Goal: Information Seeking & Learning: Learn about a topic

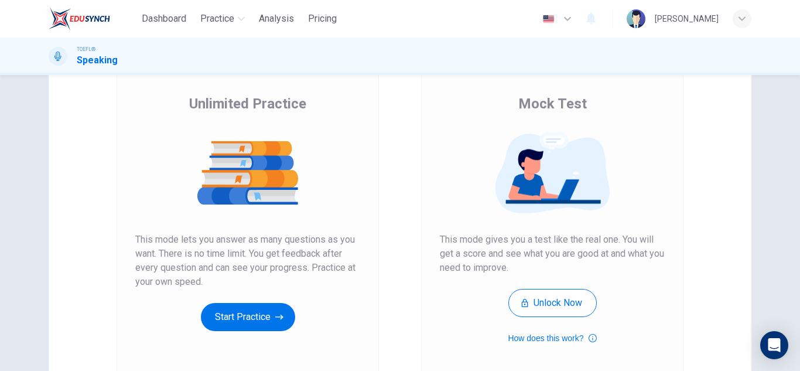
scroll to position [78, 0]
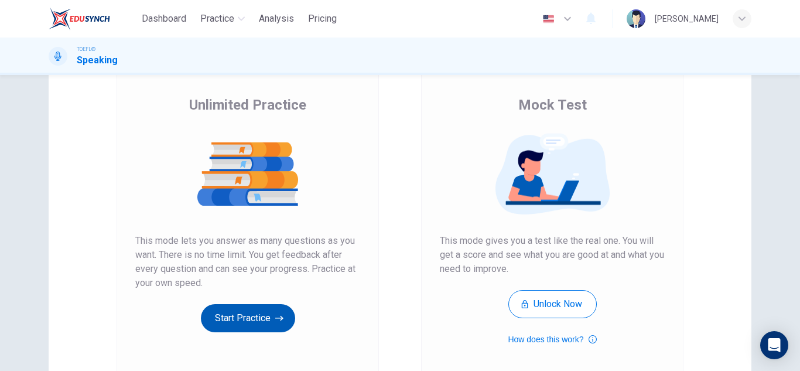
click at [259, 321] on button "Start Practice" at bounding box center [248, 318] width 94 height 28
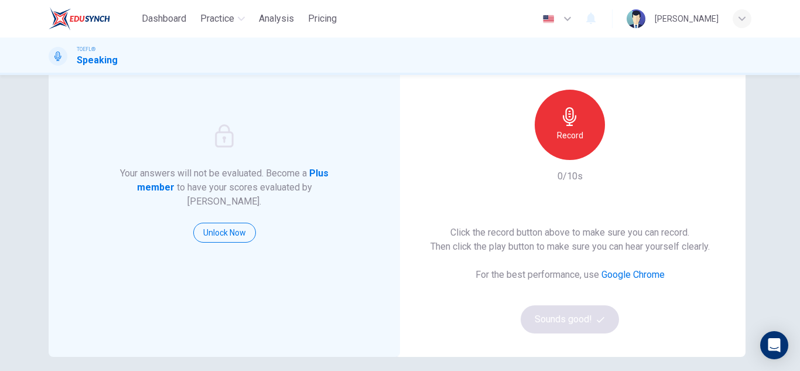
scroll to position [117, 0]
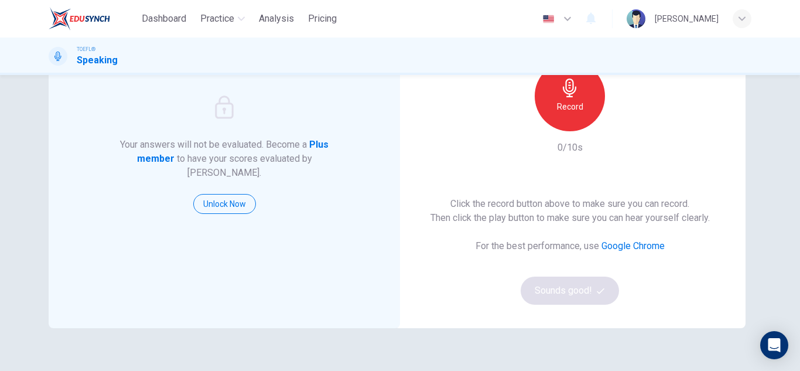
click at [572, 107] on h6 "Record" at bounding box center [570, 107] width 26 height 14
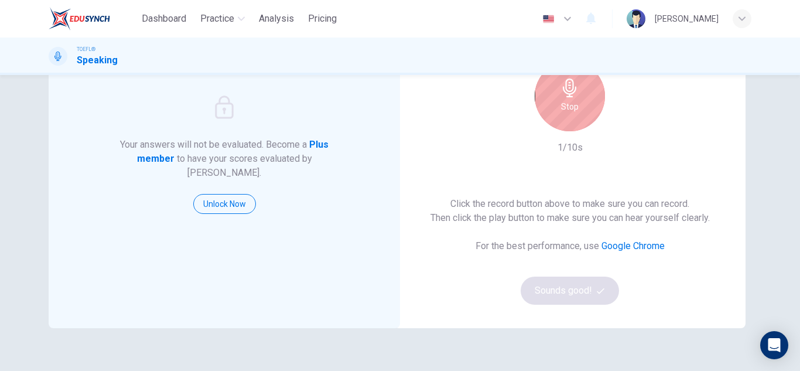
click at [564, 114] on div "Stop" at bounding box center [569, 96] width 70 height 70
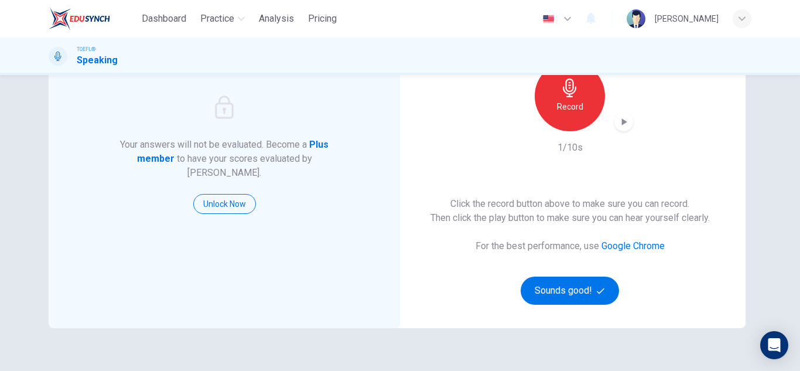
click at [562, 275] on div "Click the record button above to make sure you can record. Then click the play …" at bounding box center [569, 251] width 279 height 108
click at [589, 299] on button "Sounds good!" at bounding box center [569, 290] width 98 height 28
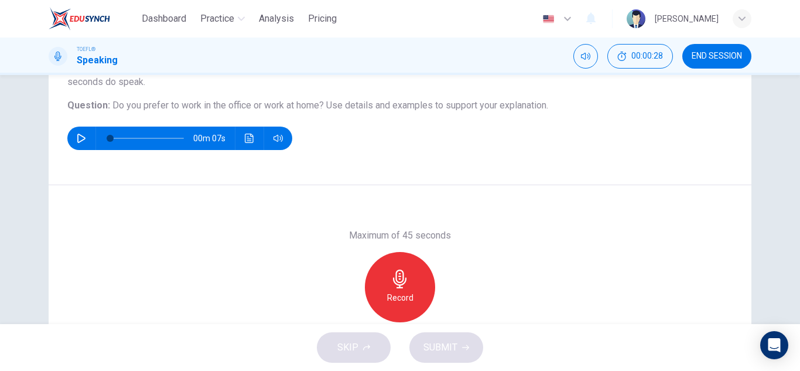
click at [390, 285] on icon "button" at bounding box center [399, 278] width 19 height 19
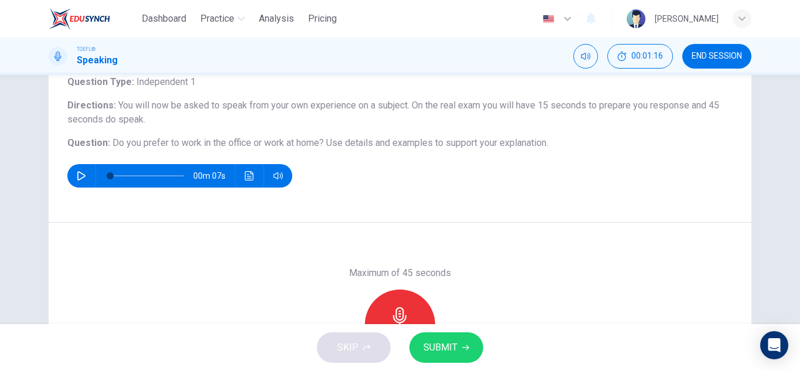
scroll to position [146, 0]
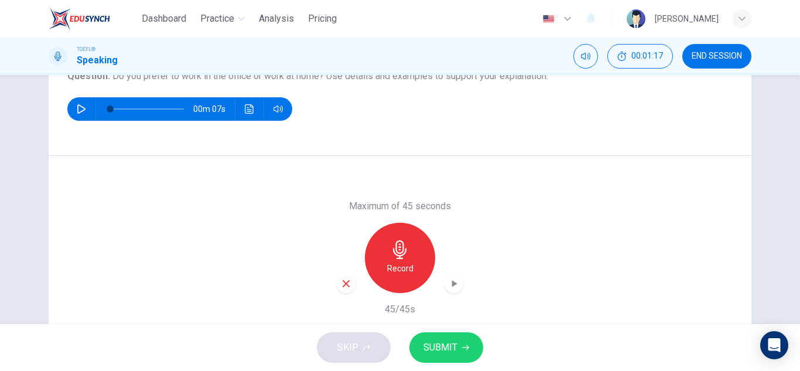
click at [347, 284] on icon "button" at bounding box center [346, 283] width 11 height 11
click at [402, 247] on icon "button" at bounding box center [399, 249] width 19 height 19
click at [451, 279] on icon "button" at bounding box center [454, 283] width 12 height 12
click at [439, 350] on span "SUBMIT" at bounding box center [440, 347] width 34 height 16
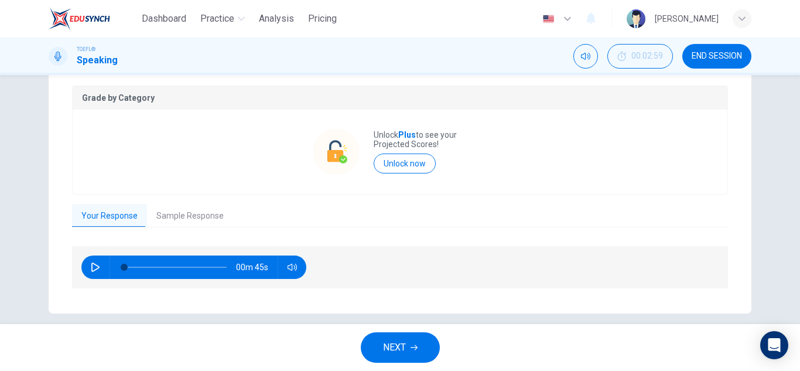
scroll to position [241, 0]
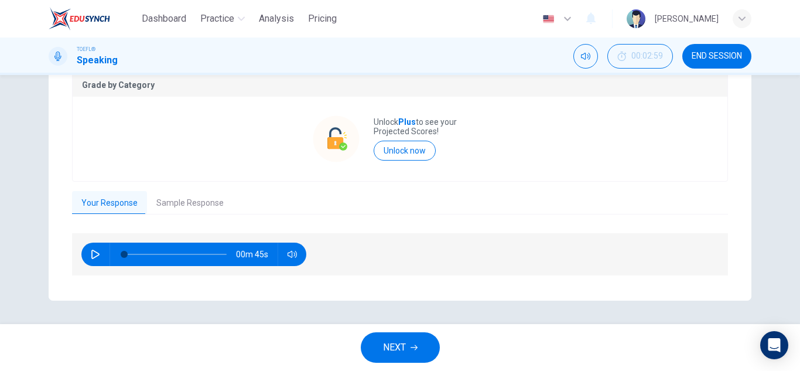
click at [396, 351] on span "NEXT" at bounding box center [394, 347] width 23 height 16
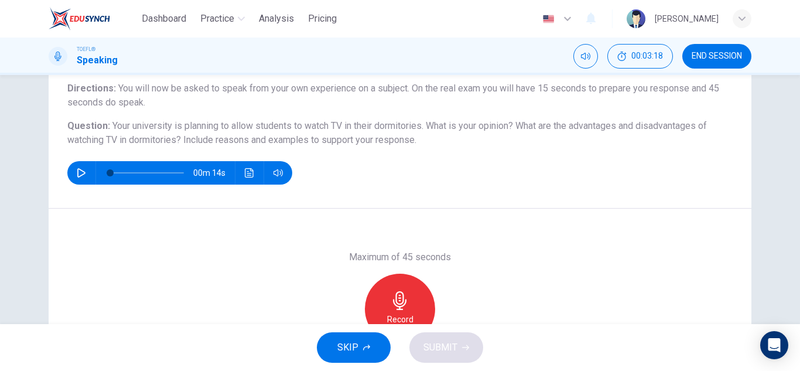
scroll to position [117, 0]
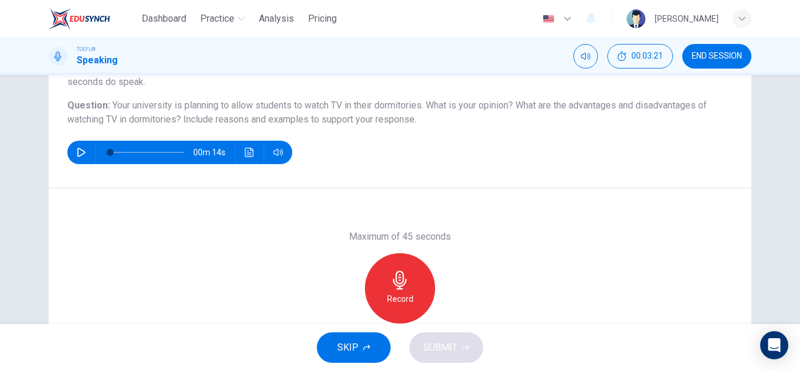
click at [403, 276] on icon "button" at bounding box center [399, 279] width 19 height 19
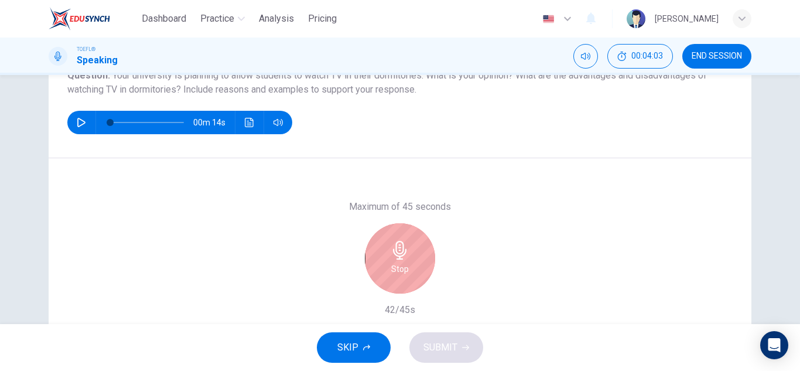
scroll to position [146, 0]
click at [412, 270] on div "Stop" at bounding box center [400, 259] width 70 height 70
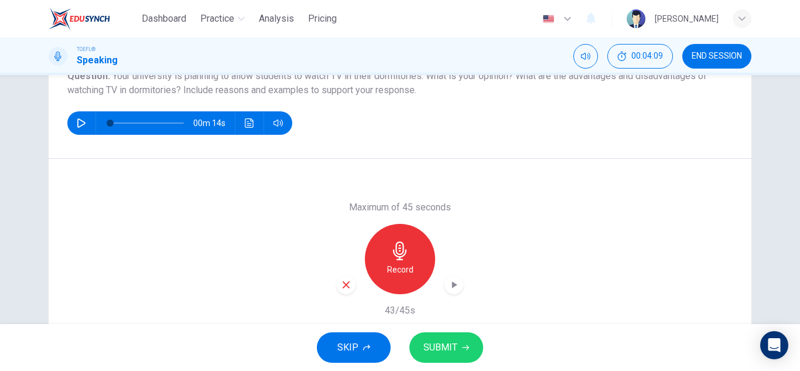
click at [348, 288] on div "button" at bounding box center [346, 284] width 19 height 19
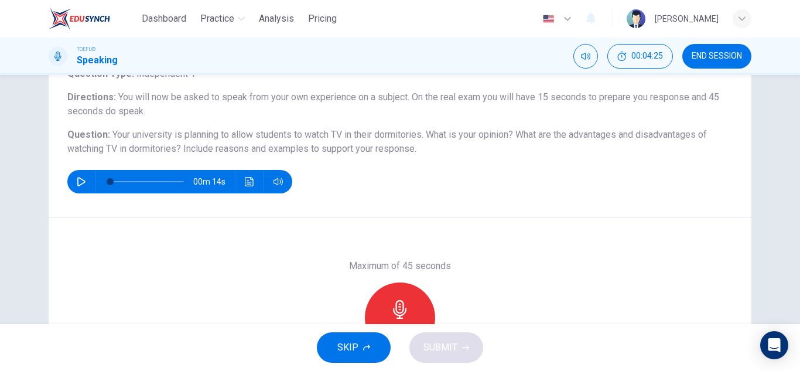
click at [382, 304] on div "Record" at bounding box center [400, 317] width 70 height 70
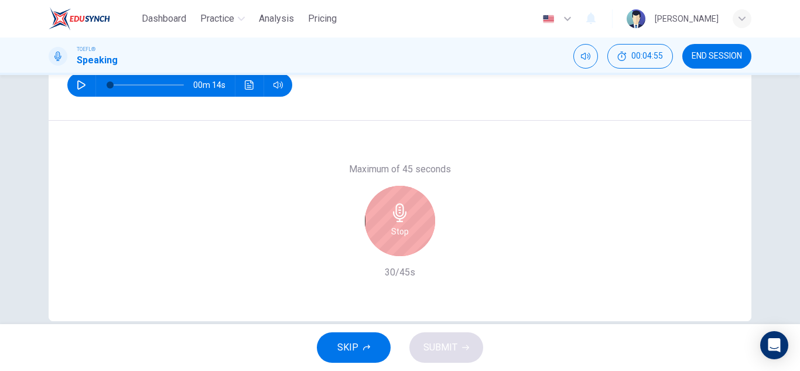
scroll to position [205, 0]
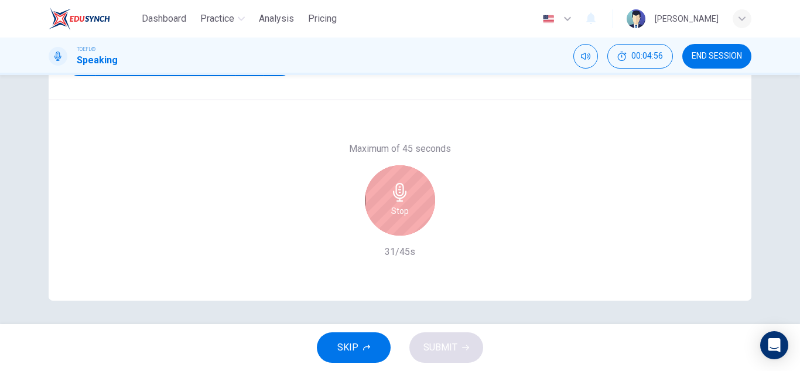
click at [414, 188] on div "Stop" at bounding box center [400, 200] width 70 height 70
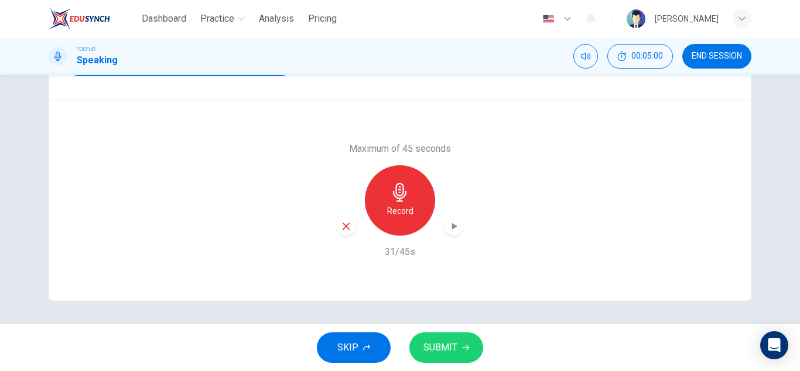
click at [444, 351] on span "SUBMIT" at bounding box center [440, 347] width 34 height 16
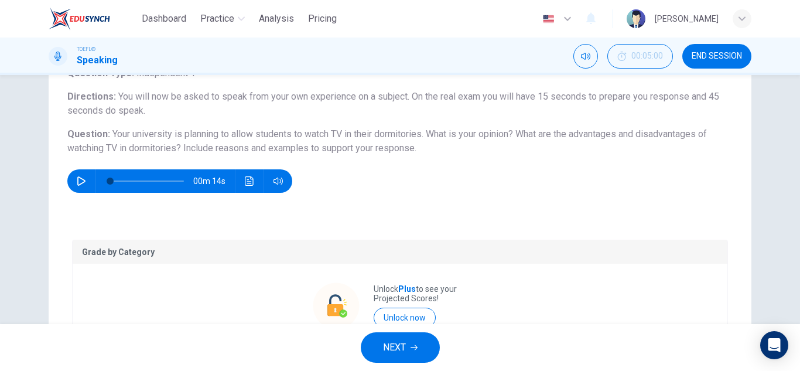
scroll to position [234, 0]
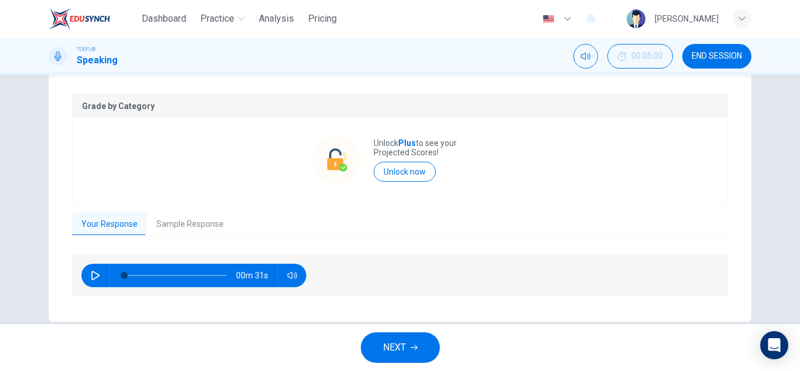
click at [193, 217] on button "Sample Response" at bounding box center [190, 224] width 86 height 25
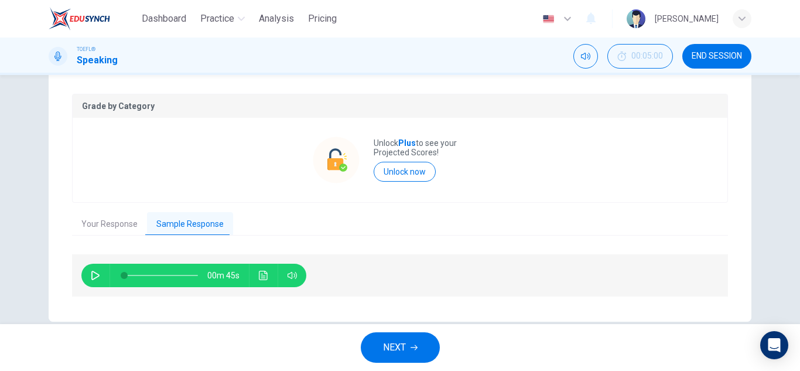
click at [86, 276] on button "button" at bounding box center [95, 274] width 19 height 23
click at [90, 267] on button "button" at bounding box center [95, 274] width 19 height 23
type input "64"
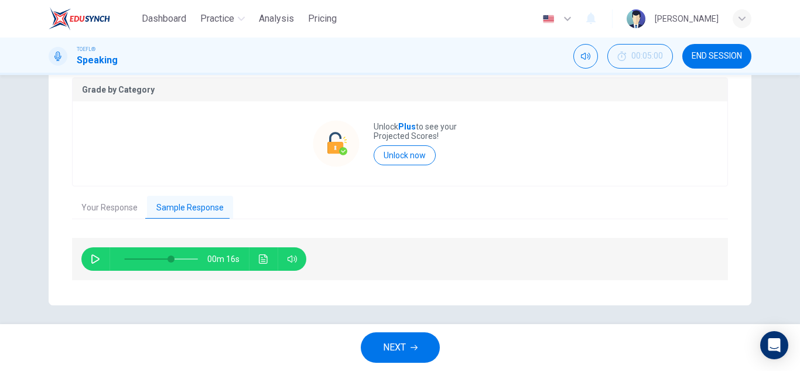
scroll to position [255, 0]
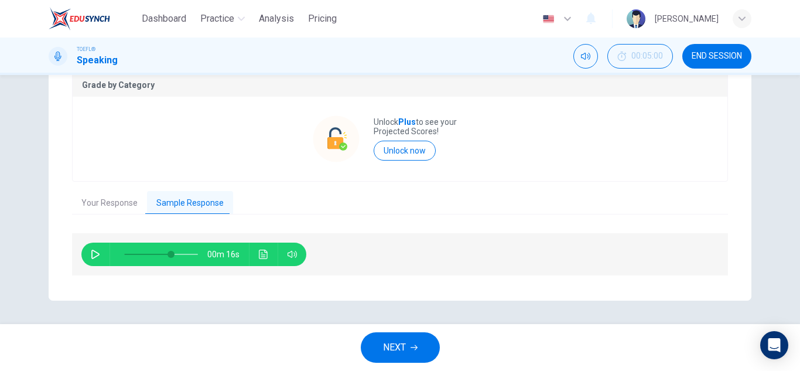
click at [406, 351] on button "NEXT" at bounding box center [400, 347] width 79 height 30
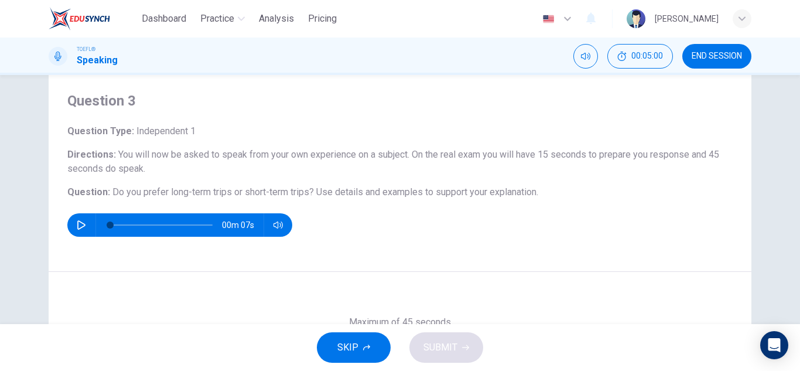
scroll to position [59, 0]
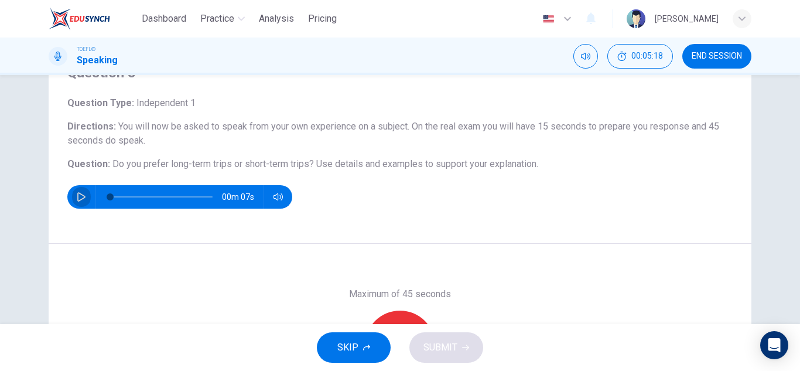
click at [72, 201] on button "button" at bounding box center [81, 196] width 19 height 23
click at [81, 195] on icon "button" at bounding box center [81, 196] width 9 height 9
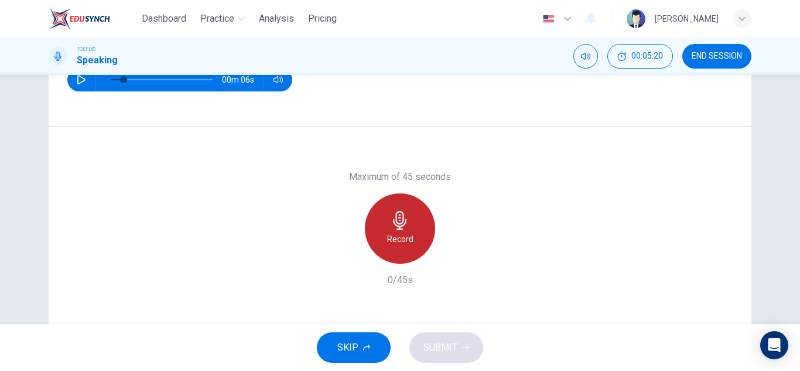
click at [392, 238] on h6 "Record" at bounding box center [400, 239] width 26 height 14
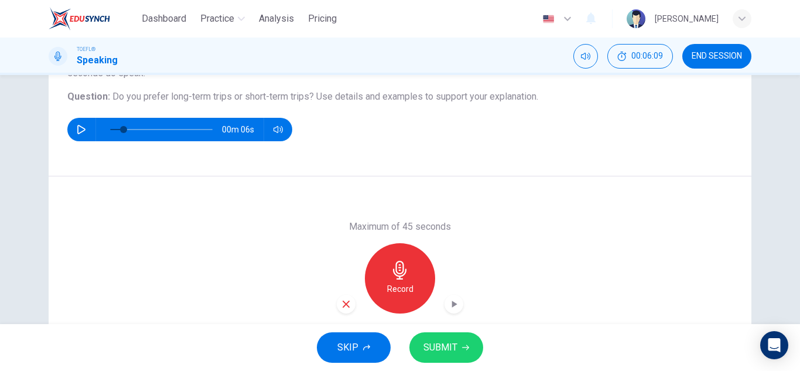
scroll to position [205, 0]
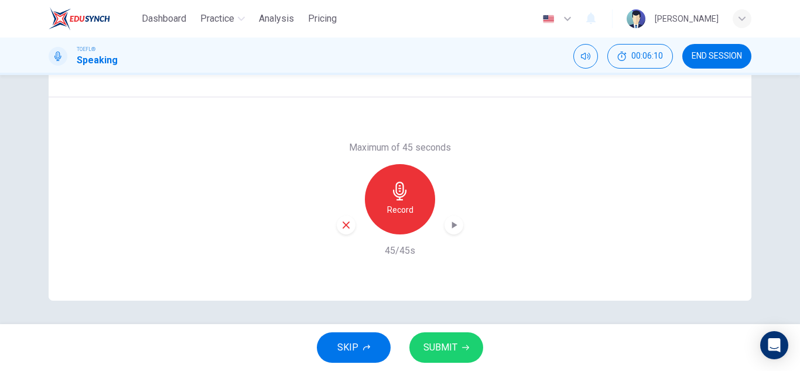
click at [446, 350] on span "SUBMIT" at bounding box center [440, 347] width 34 height 16
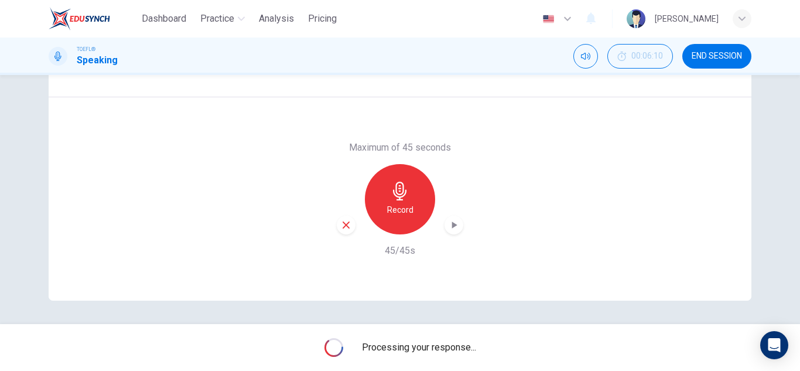
type input "0"
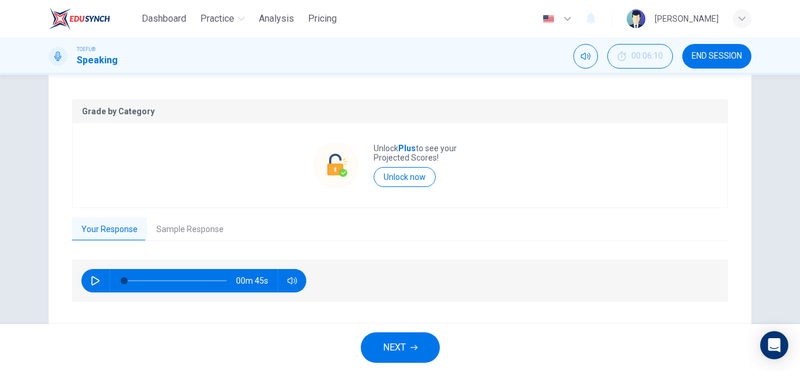
scroll to position [241, 0]
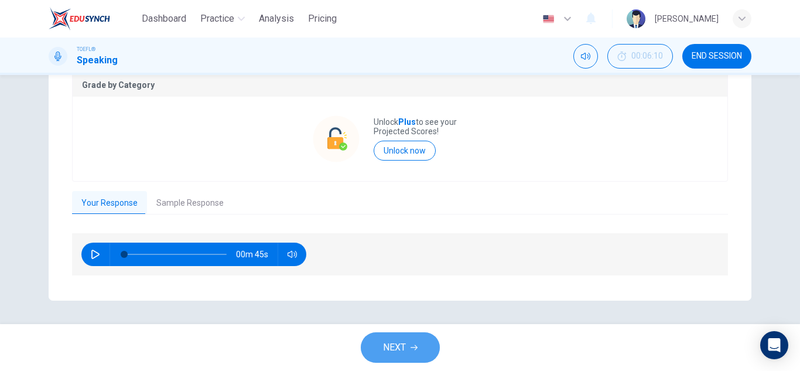
click at [400, 352] on span "NEXT" at bounding box center [394, 347] width 23 height 16
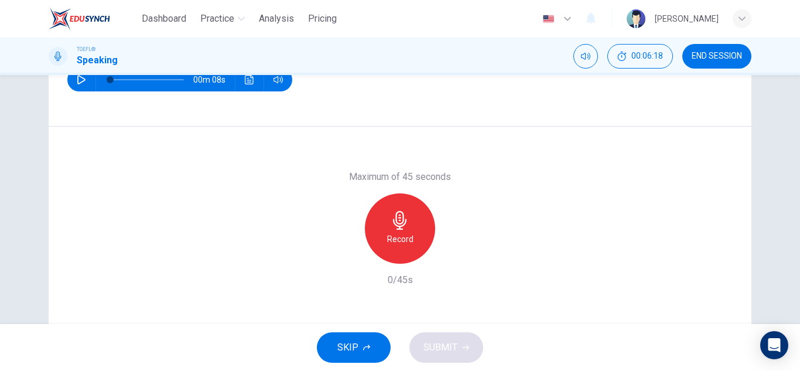
scroll to position [117, 0]
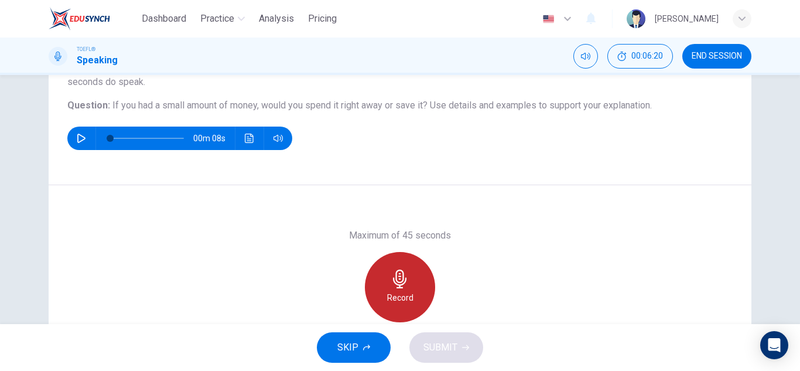
click at [400, 288] on div "Record" at bounding box center [400, 287] width 70 height 70
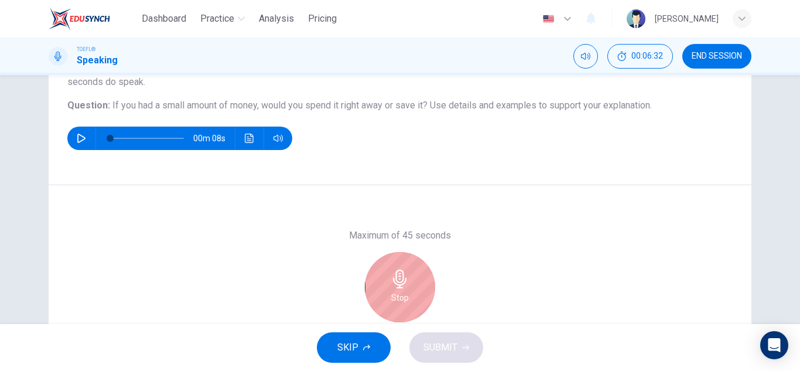
drag, startPoint x: 402, startPoint y: 303, endPoint x: 396, endPoint y: 305, distance: 6.9
click at [400, 303] on h6 "Stop" at bounding box center [400, 297] width 18 height 14
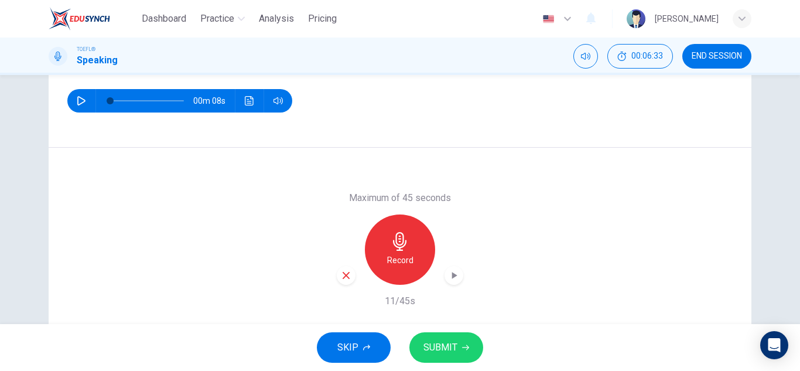
scroll to position [176, 0]
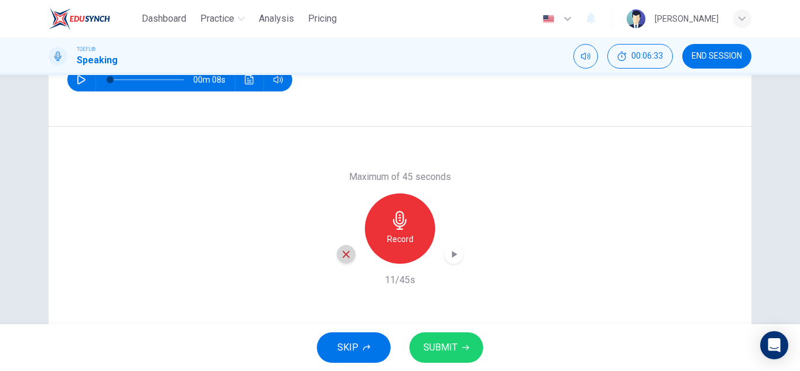
click at [337, 259] on div "button" at bounding box center [346, 254] width 19 height 19
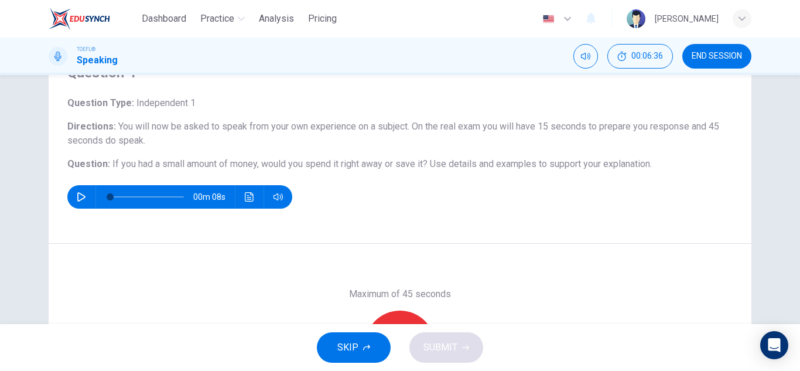
scroll to position [117, 0]
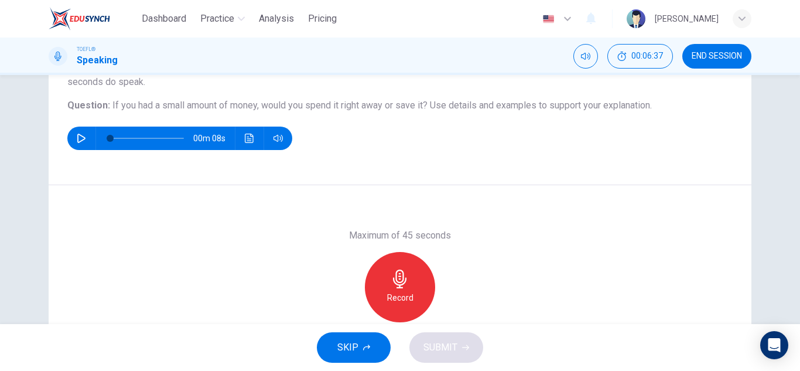
click at [417, 277] on div "Record" at bounding box center [400, 287] width 70 height 70
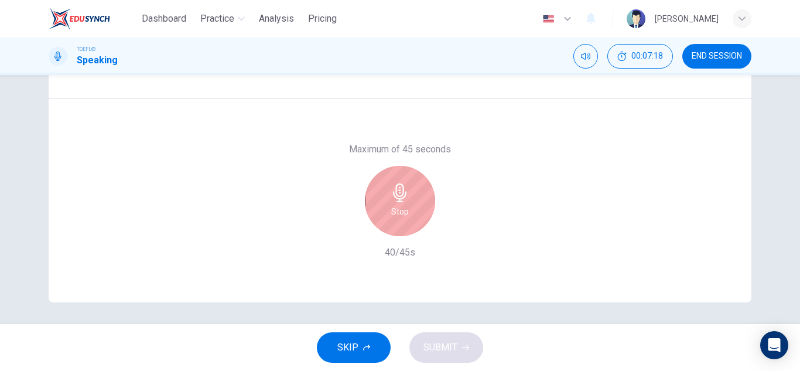
scroll to position [205, 0]
click at [399, 198] on icon "button" at bounding box center [399, 190] width 19 height 19
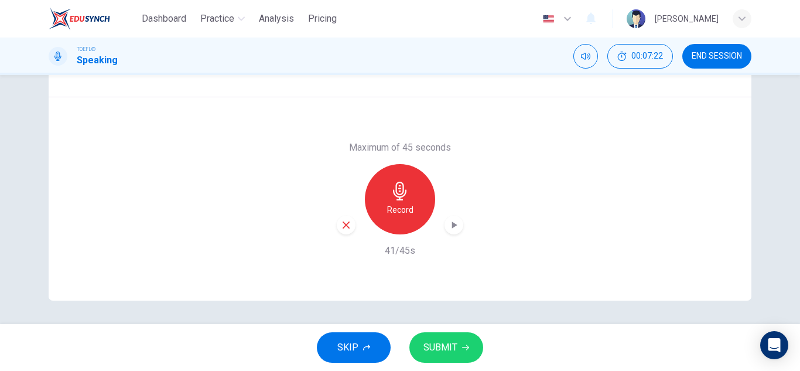
click at [452, 225] on icon "button" at bounding box center [454, 224] width 5 height 7
click at [450, 339] on span "SUBMIT" at bounding box center [440, 347] width 34 height 16
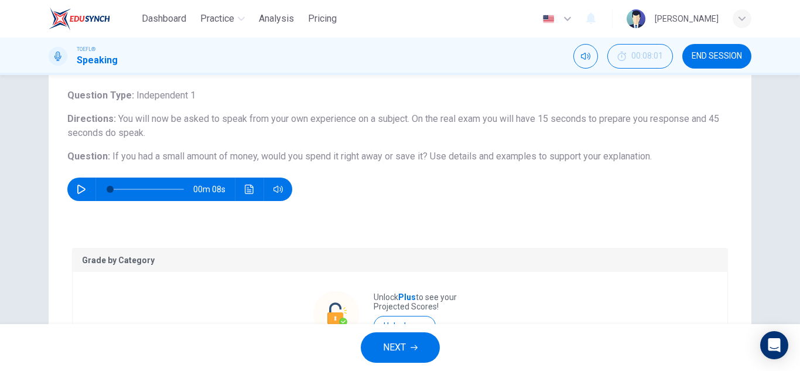
scroll to position [66, 0]
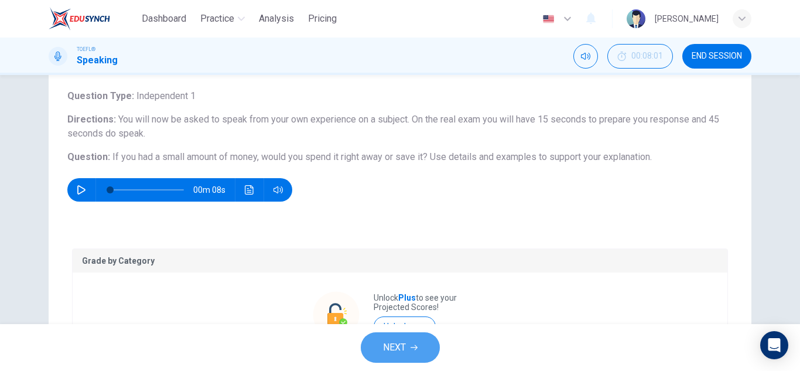
click at [413, 358] on button "NEXT" at bounding box center [400, 347] width 79 height 30
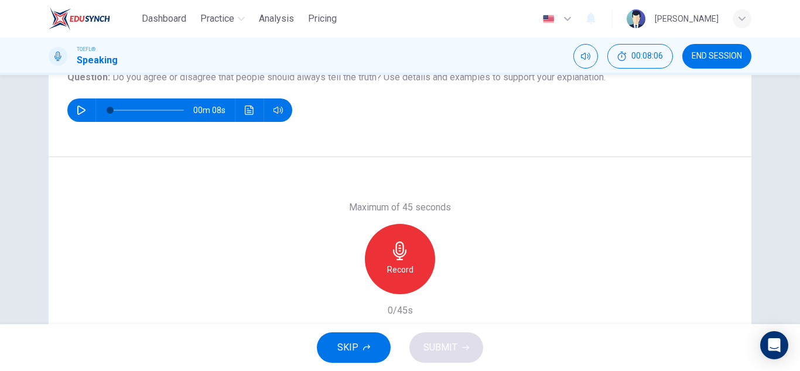
scroll to position [117, 0]
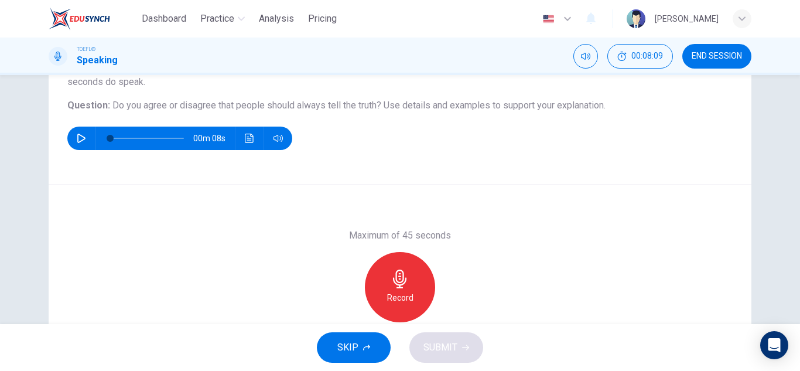
click at [390, 301] on h6 "Record" at bounding box center [400, 297] width 26 height 14
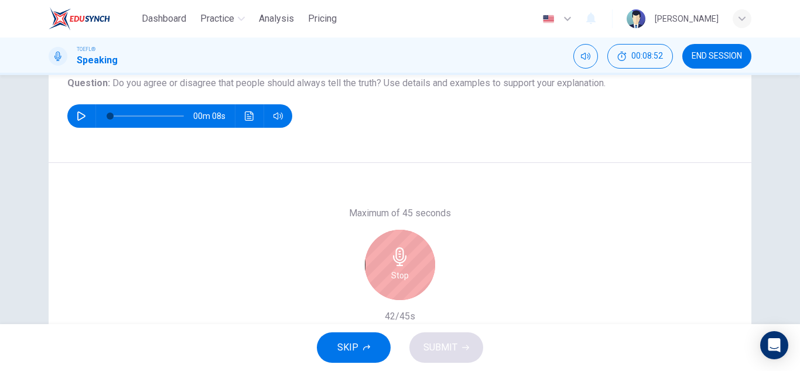
scroll to position [176, 0]
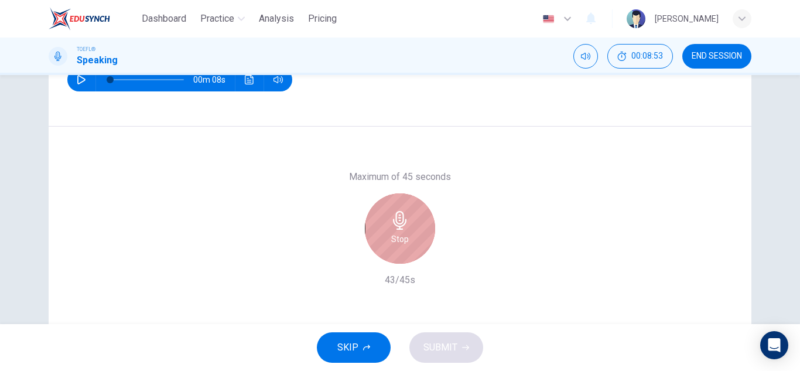
click at [386, 227] on div "Stop" at bounding box center [400, 228] width 70 height 70
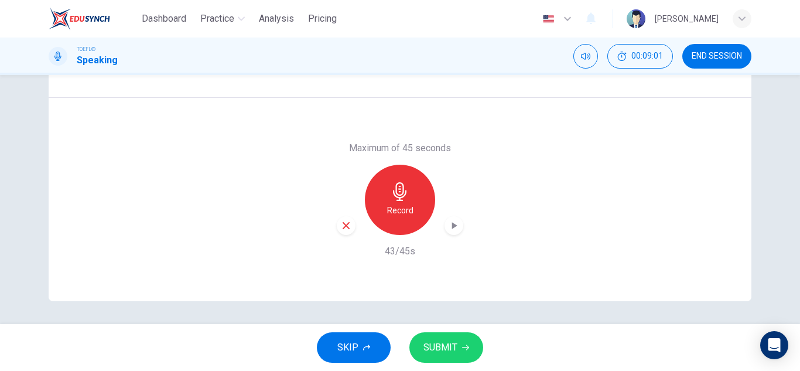
scroll to position [205, 0]
click at [346, 227] on icon "button" at bounding box center [345, 224] width 7 height 7
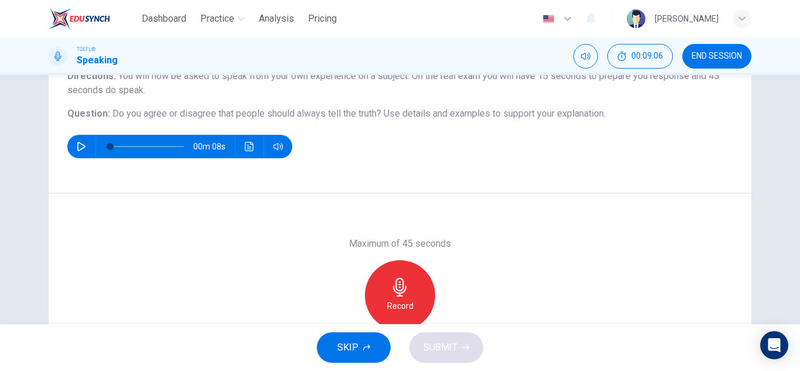
scroll to position [88, 0]
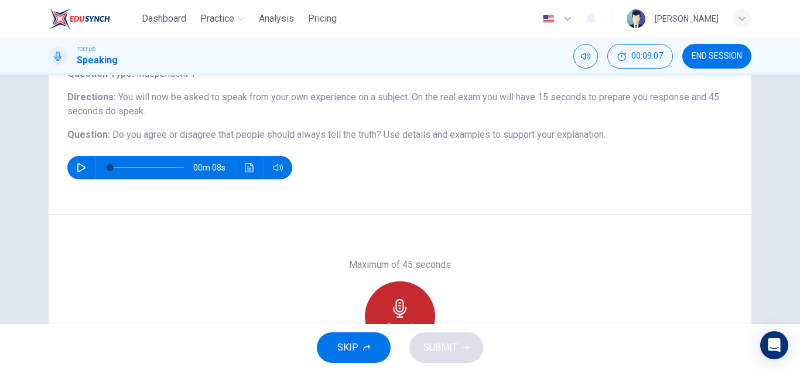
click at [421, 302] on div "Record" at bounding box center [400, 316] width 70 height 70
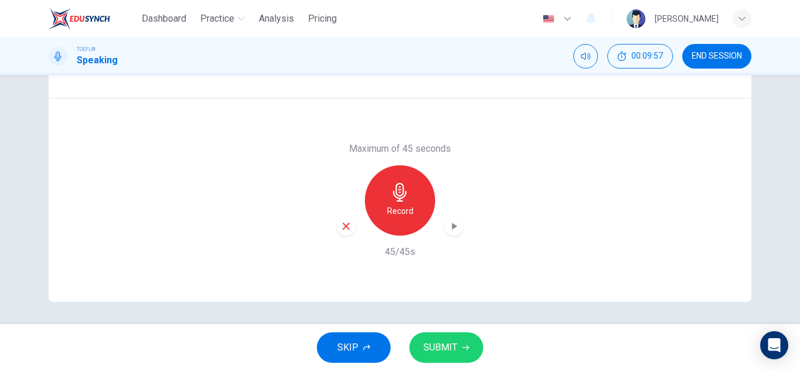
scroll to position [205, 0]
click at [338, 231] on div "button" at bounding box center [346, 224] width 19 height 19
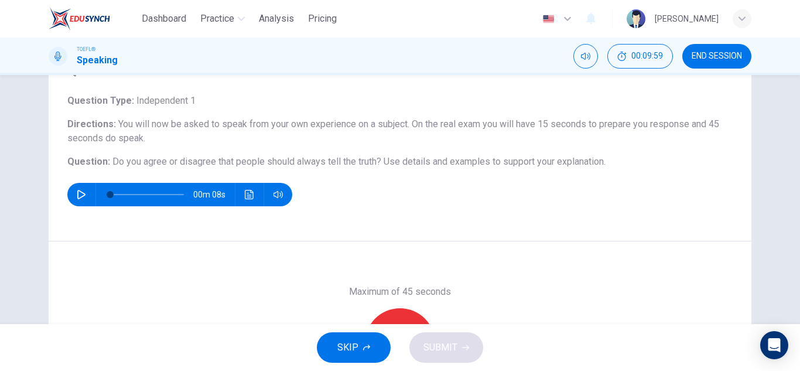
scroll to position [29, 0]
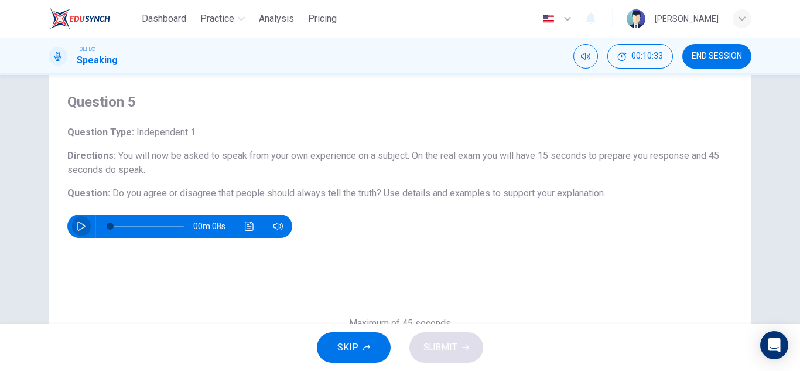
click at [79, 228] on icon "button" at bounding box center [81, 225] width 8 height 9
click at [78, 222] on icon "button" at bounding box center [81, 225] width 9 height 9
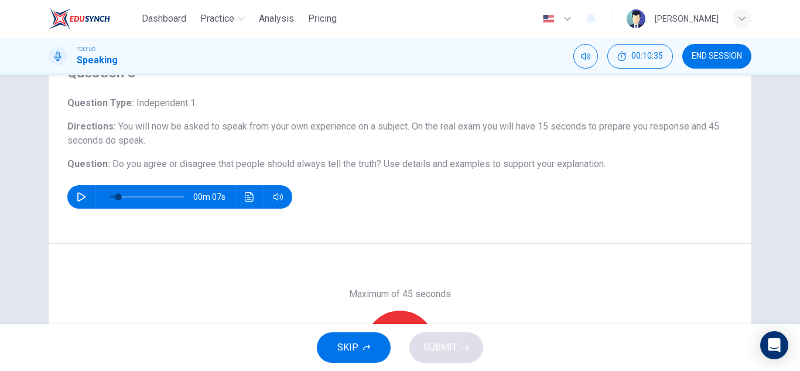
scroll to position [88, 0]
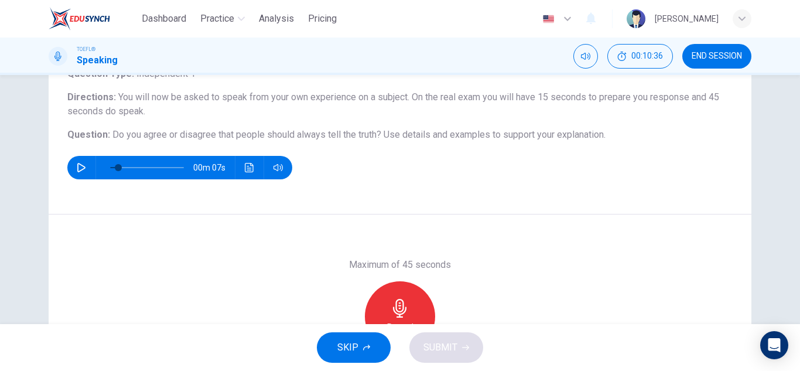
click at [407, 308] on div "Record" at bounding box center [400, 316] width 70 height 70
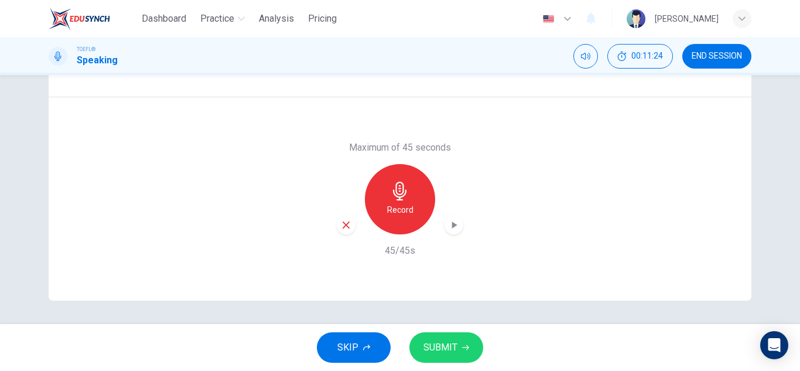
click at [455, 225] on icon "button" at bounding box center [454, 225] width 12 height 12
click at [349, 229] on div "button" at bounding box center [346, 224] width 19 height 19
click at [398, 203] on h6 "Record" at bounding box center [400, 210] width 26 height 14
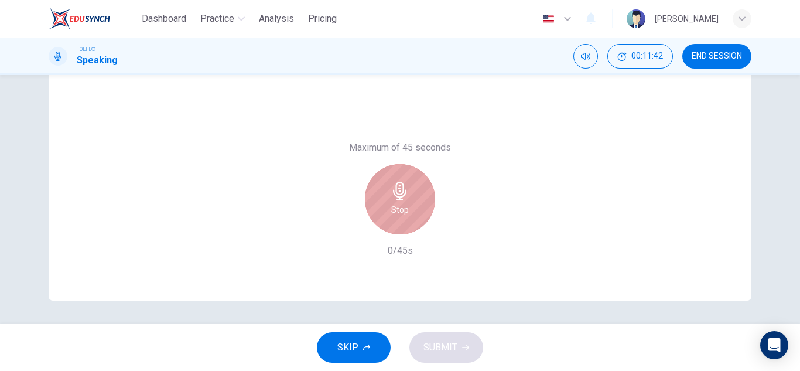
click at [414, 214] on div "Stop" at bounding box center [400, 199] width 70 height 70
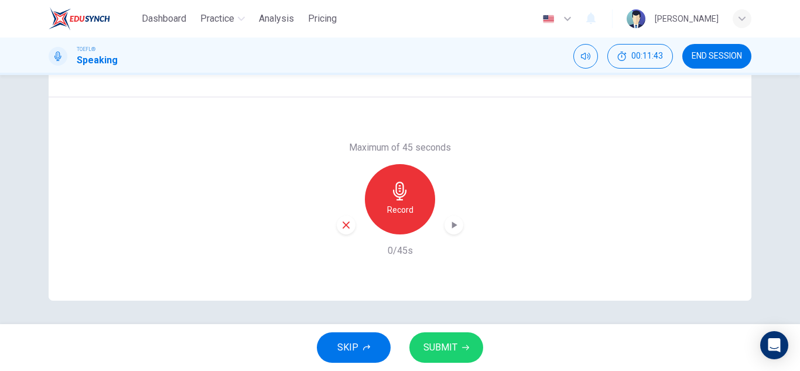
click at [433, 347] on span "SUBMIT" at bounding box center [440, 347] width 34 height 16
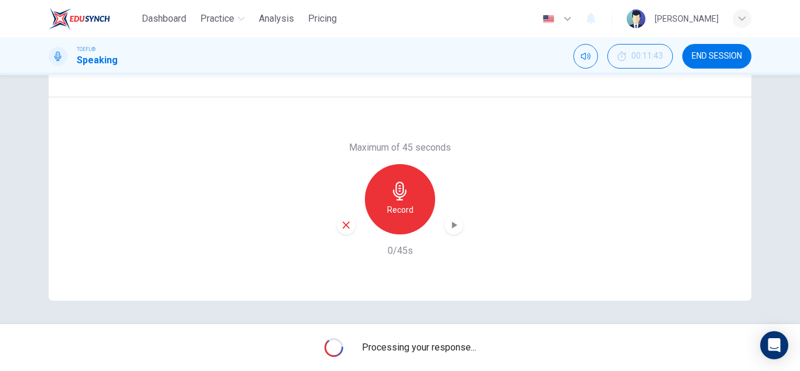
type input "0"
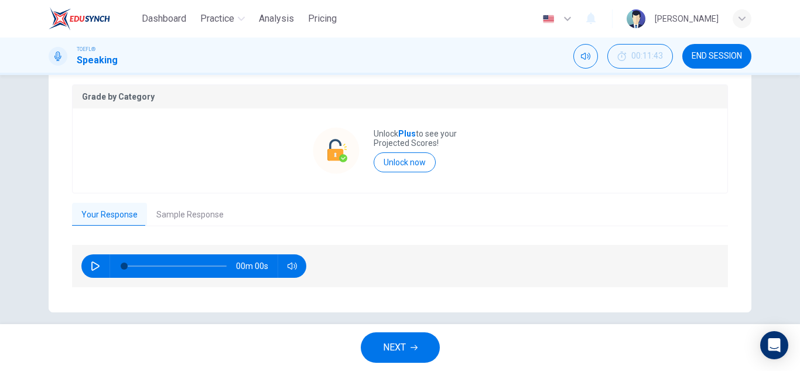
scroll to position [241, 0]
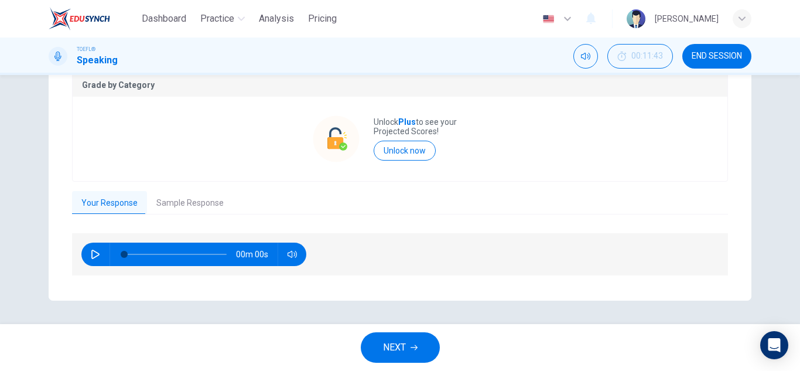
click at [183, 202] on button "Sample Response" at bounding box center [190, 203] width 86 height 25
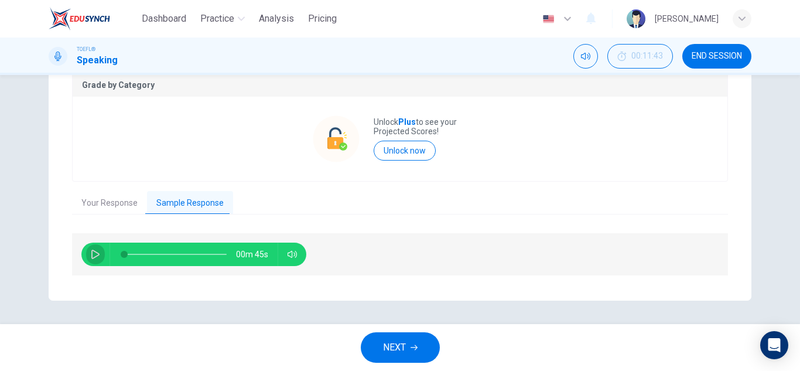
click at [93, 249] on button "button" at bounding box center [95, 253] width 19 height 23
type input "31"
click at [411, 356] on button "NEXT" at bounding box center [400, 347] width 79 height 30
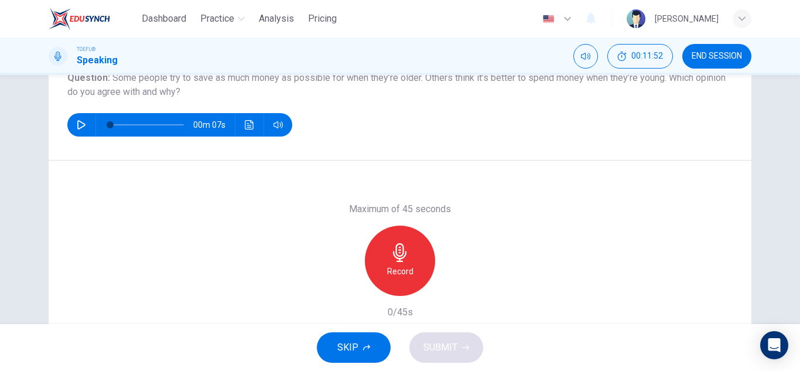
scroll to position [117, 0]
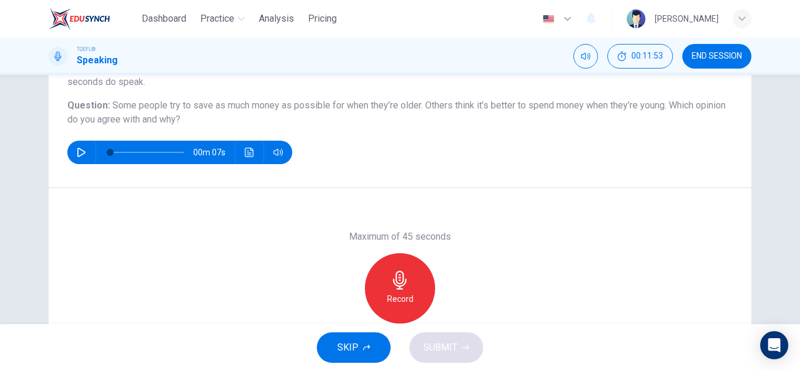
click at [412, 269] on div "Record" at bounding box center [400, 288] width 70 height 70
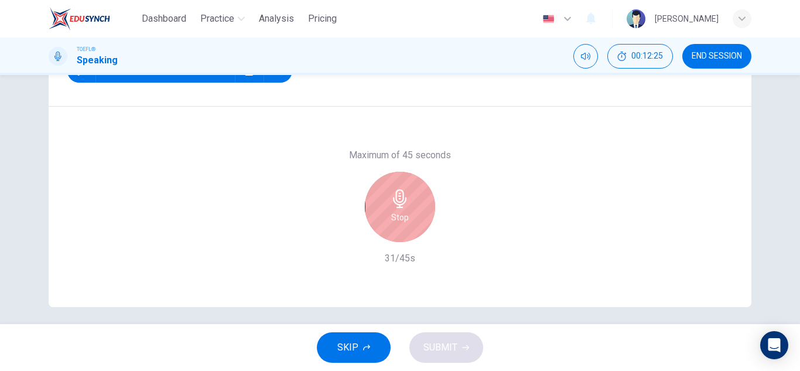
scroll to position [205, 0]
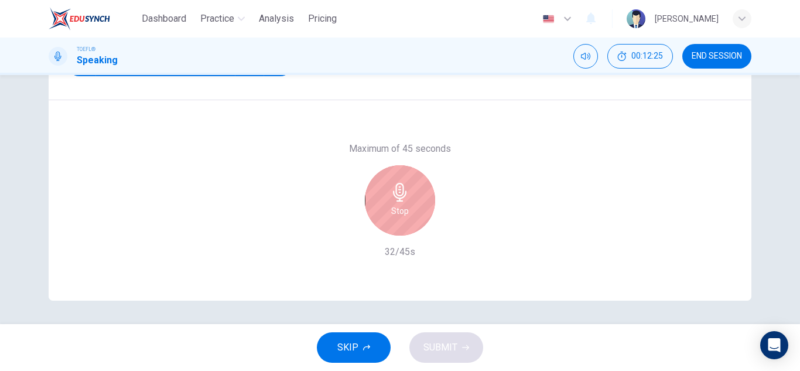
click at [393, 181] on div "Stop" at bounding box center [400, 200] width 70 height 70
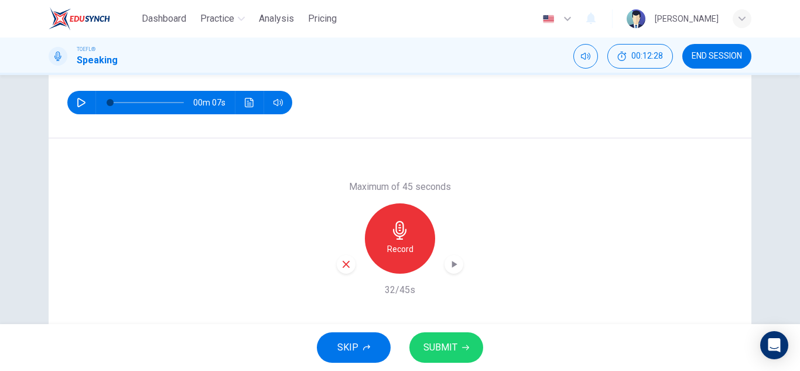
scroll to position [146, 0]
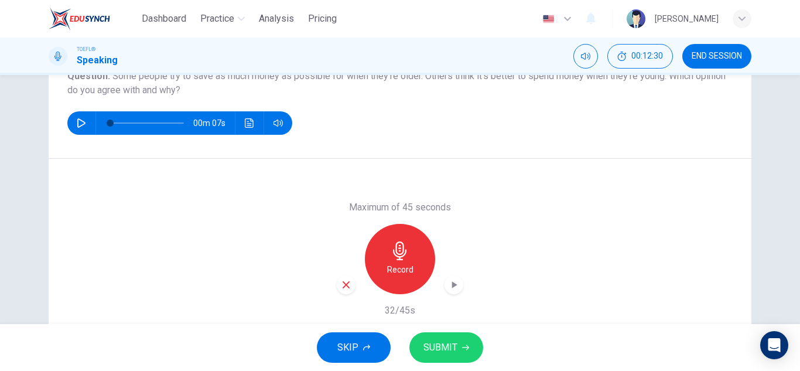
click at [464, 344] on icon "button" at bounding box center [465, 347] width 7 height 7
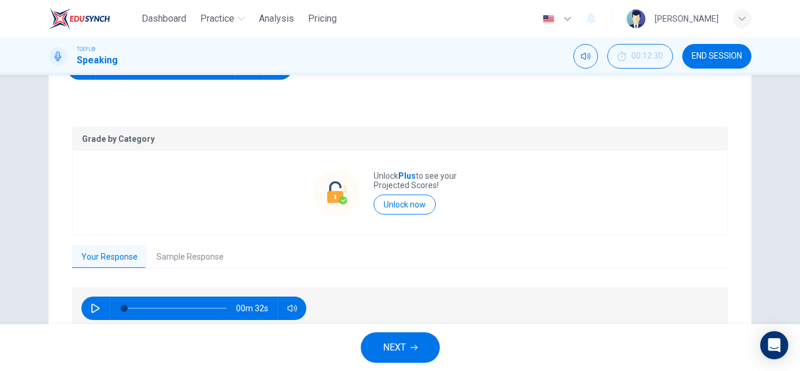
scroll to position [255, 0]
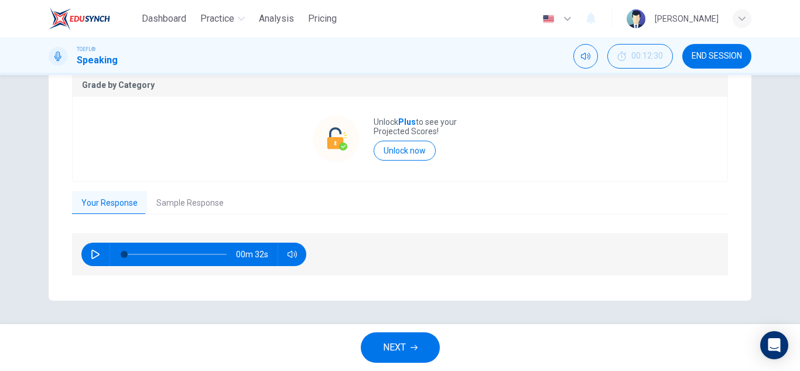
click at [402, 347] on span "NEXT" at bounding box center [394, 347] width 23 height 16
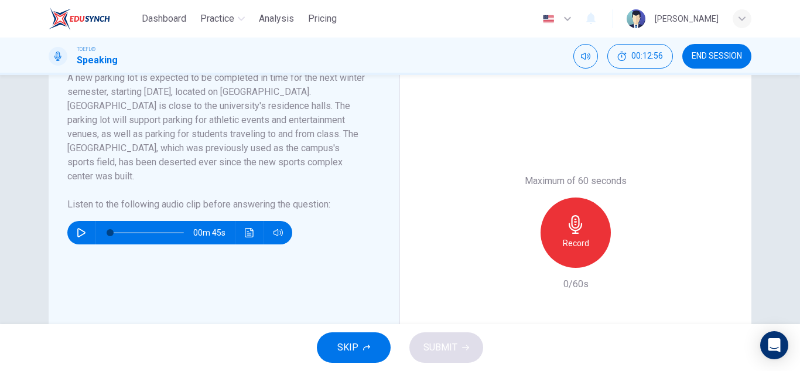
scroll to position [176, 0]
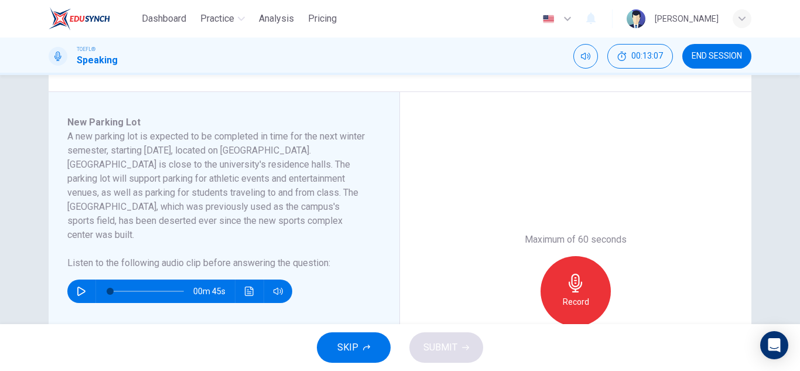
click at [77, 286] on icon "button" at bounding box center [81, 290] width 8 height 9
type input "22"
click at [722, 54] on span "END SESSION" at bounding box center [716, 56] width 50 height 9
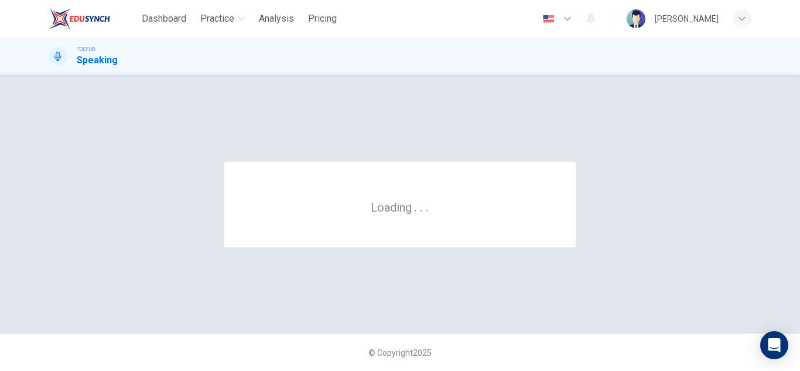
scroll to position [0, 0]
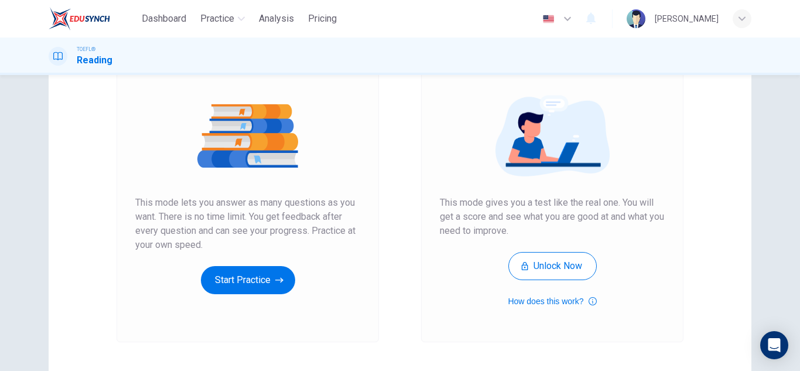
scroll to position [117, 0]
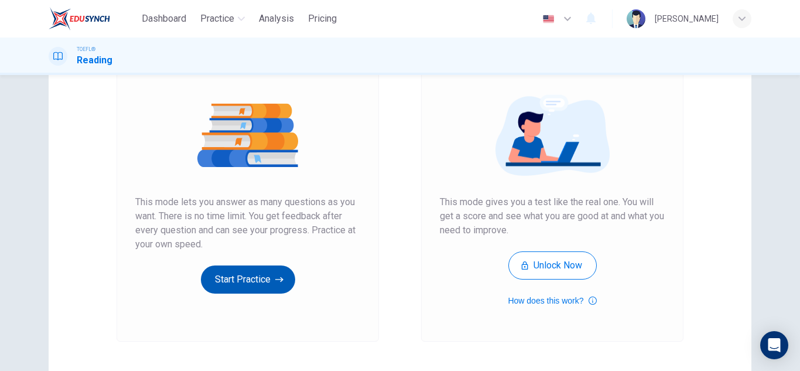
click at [249, 292] on button "Start Practice" at bounding box center [248, 279] width 94 height 28
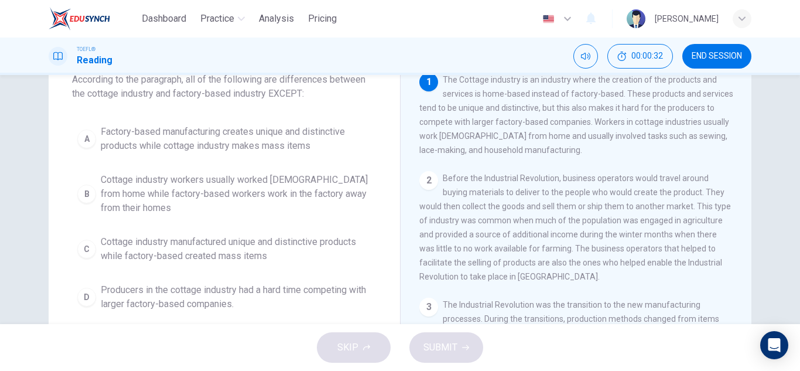
scroll to position [59, 0]
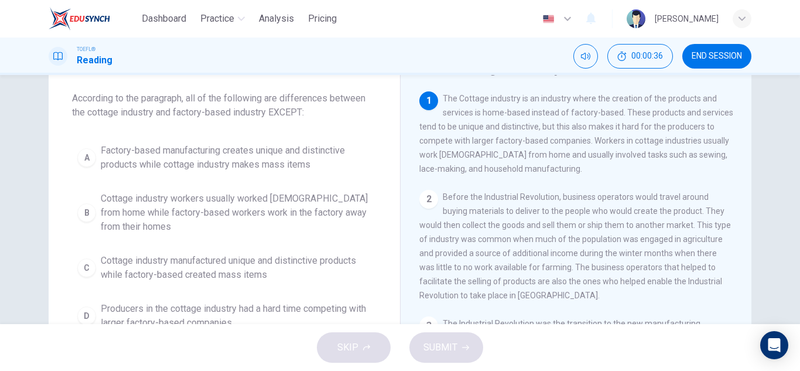
click at [132, 156] on span "Factory-based manufacturing creates unique and distinctive products while cotta…" at bounding box center [236, 157] width 270 height 28
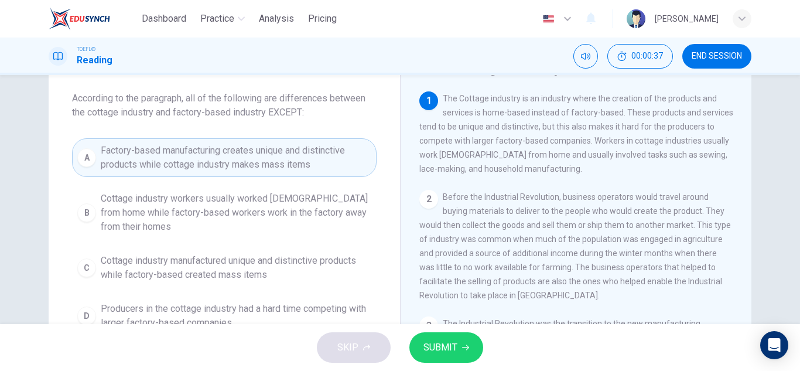
click at [442, 334] on button "SUBMIT" at bounding box center [446, 347] width 74 height 30
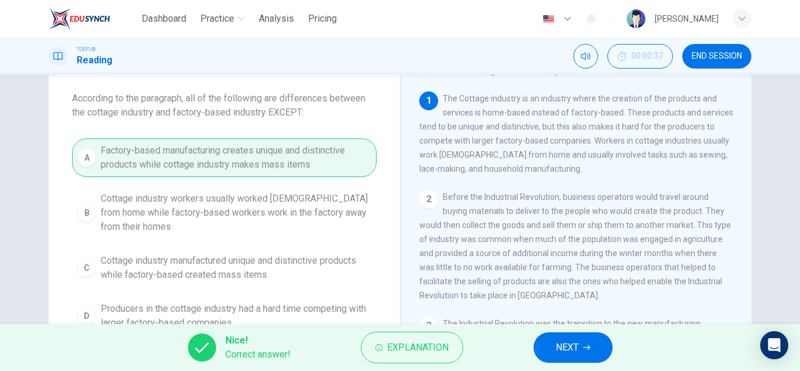
click at [581, 349] on button "NEXT" at bounding box center [572, 347] width 79 height 30
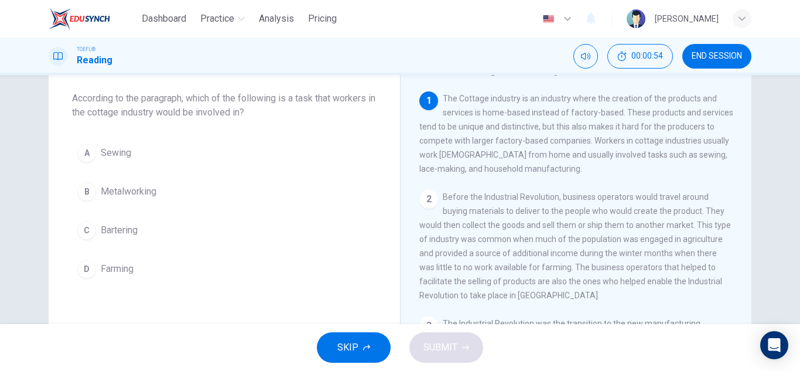
click at [126, 153] on span "Sewing" at bounding box center [116, 153] width 30 height 14
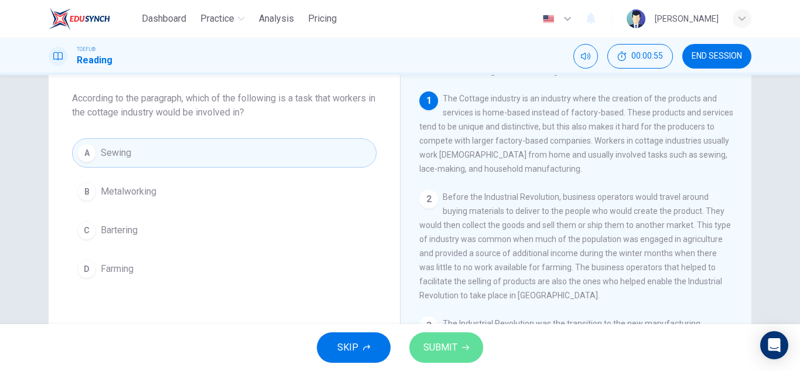
click at [437, 337] on button "SUBMIT" at bounding box center [446, 347] width 74 height 30
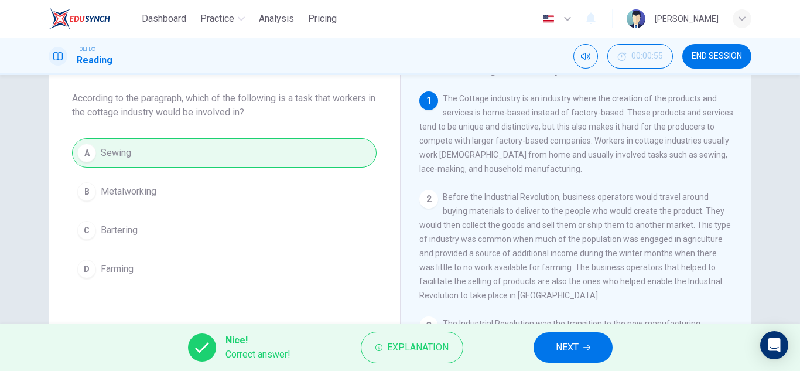
click at [565, 354] on span "NEXT" at bounding box center [566, 347] width 23 height 16
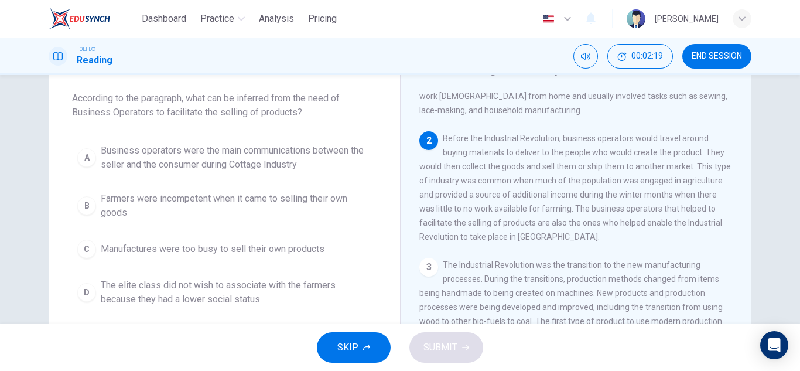
click at [264, 160] on span "Business operators were the main communications between the seller and the cons…" at bounding box center [236, 157] width 270 height 28
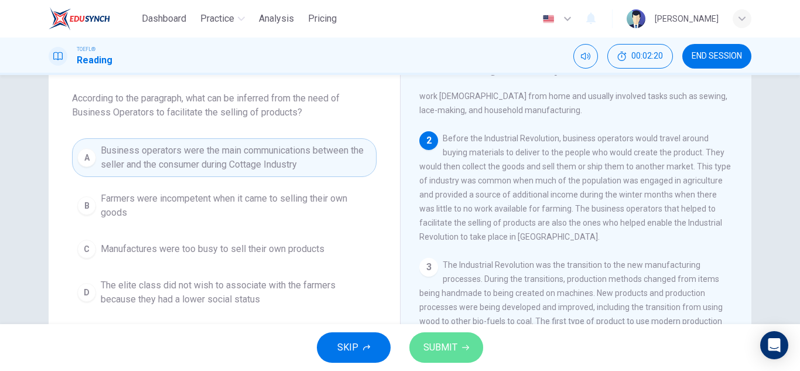
click at [443, 352] on span "SUBMIT" at bounding box center [440, 347] width 34 height 16
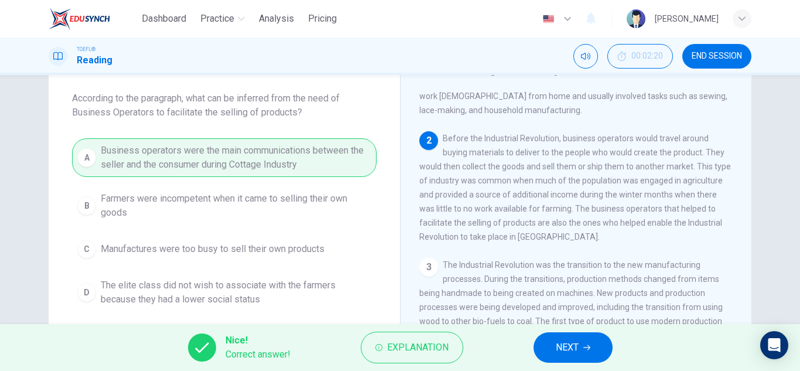
click at [563, 349] on span "NEXT" at bounding box center [566, 347] width 23 height 16
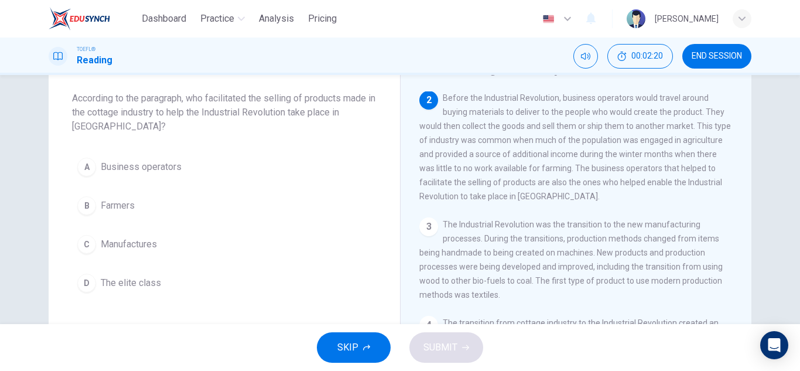
scroll to position [102, 0]
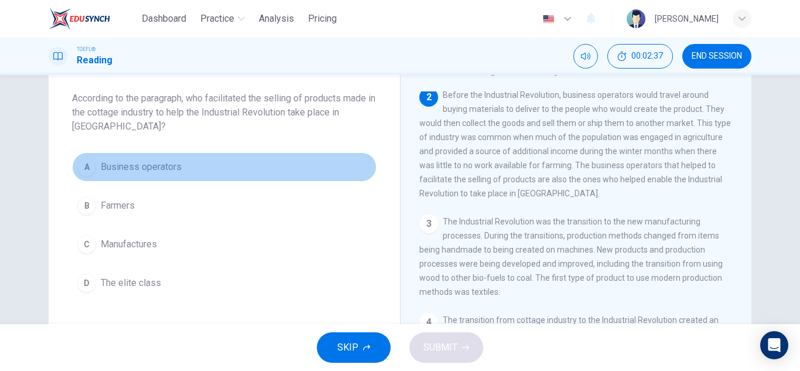
click at [151, 164] on span "Business operators" at bounding box center [141, 167] width 81 height 14
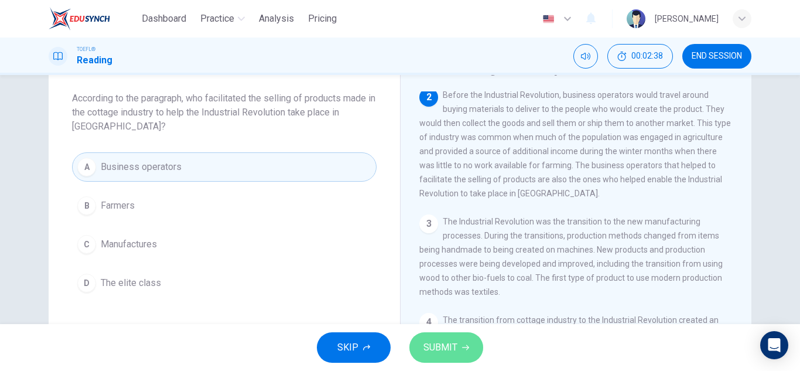
click at [452, 344] on span "SUBMIT" at bounding box center [440, 347] width 34 height 16
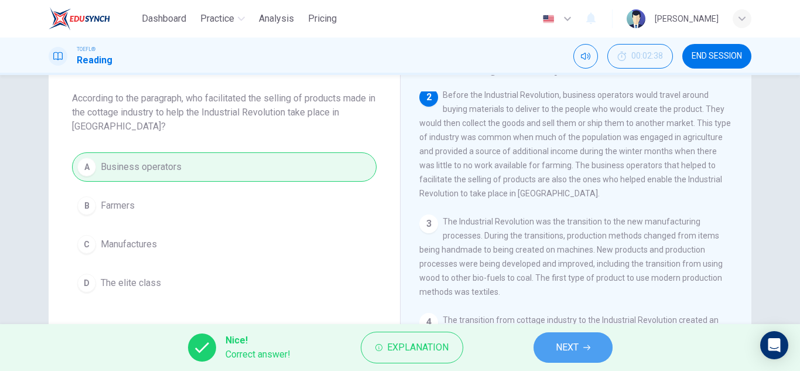
click at [570, 345] on span "NEXT" at bounding box center [566, 347] width 23 height 16
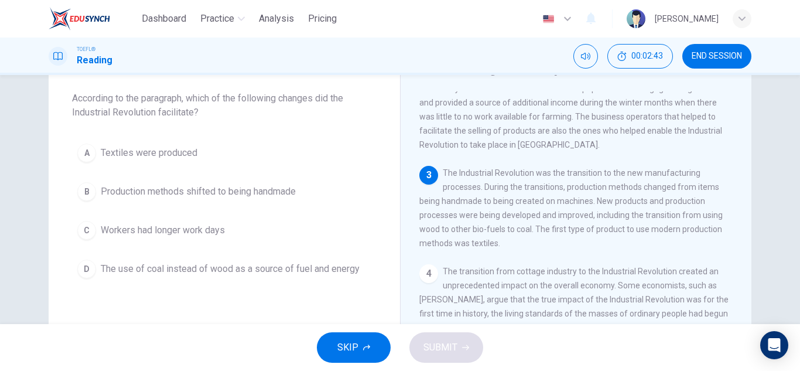
scroll to position [218, 0]
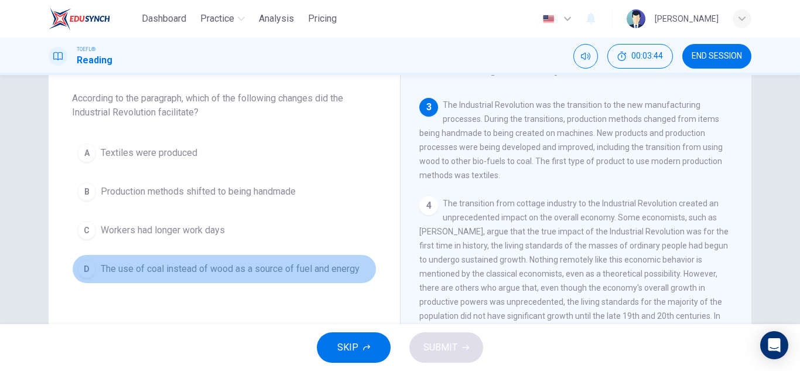
click at [200, 272] on span "The use of coal instead of wood as a source of fuel and energy" at bounding box center [230, 269] width 259 height 14
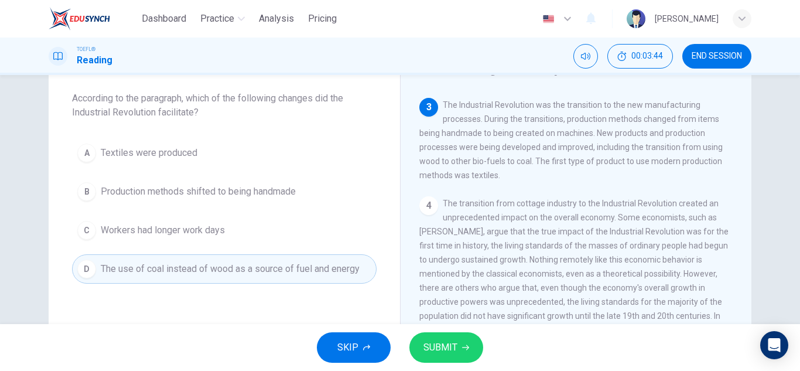
click at [467, 352] on button "SUBMIT" at bounding box center [446, 347] width 74 height 30
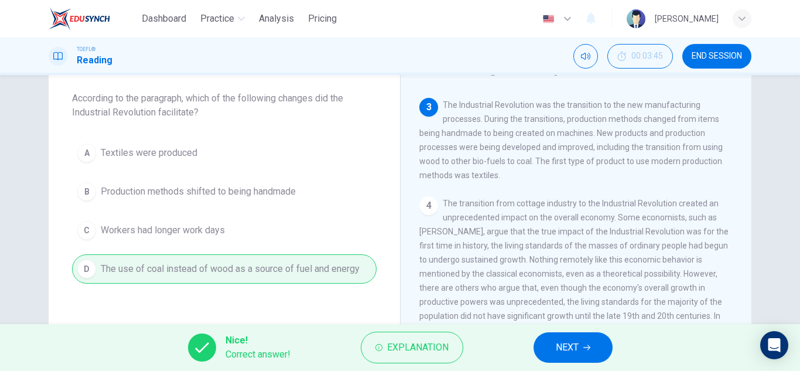
click at [575, 341] on span "NEXT" at bounding box center [566, 347] width 23 height 16
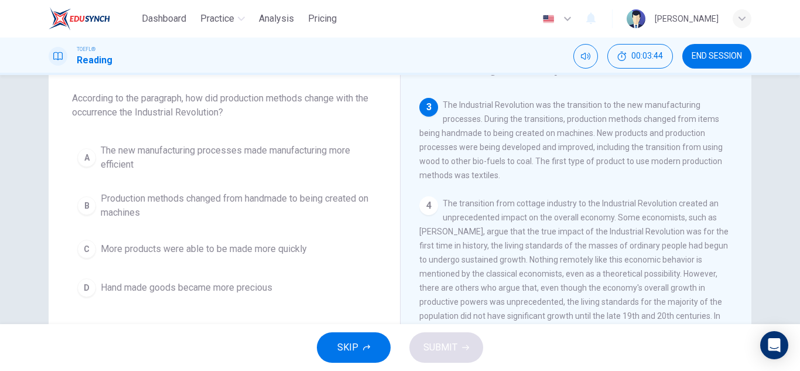
scroll to position [233, 0]
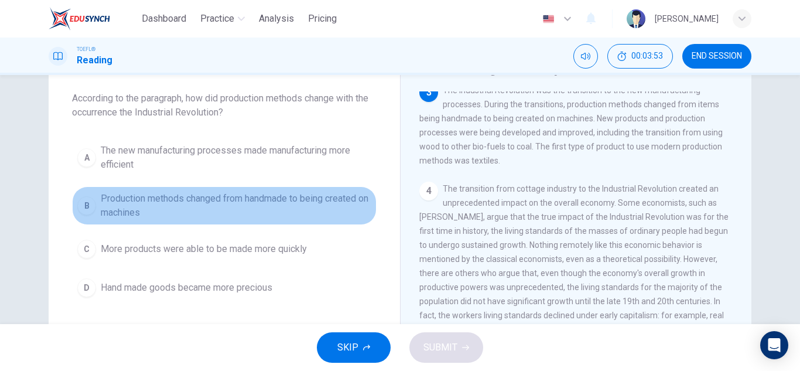
click at [143, 200] on span "Production methods changed from handmade to being created on machines" at bounding box center [236, 205] width 270 height 28
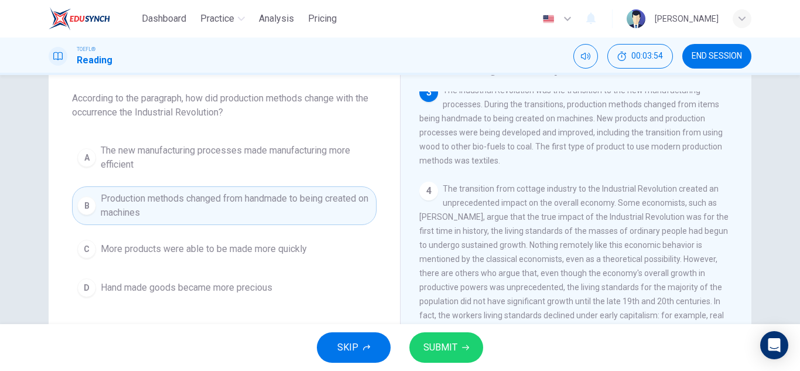
click at [457, 343] on button "SUBMIT" at bounding box center [446, 347] width 74 height 30
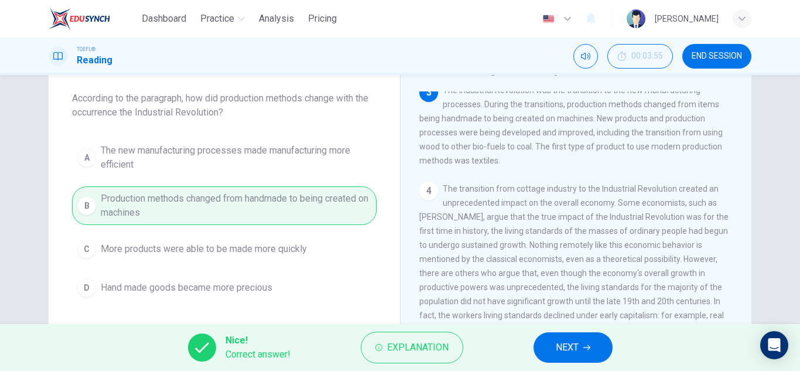
click at [575, 362] on div "Nice! Correct answer! Explanation NEXT" at bounding box center [400, 347] width 800 height 47
click at [584, 342] on button "NEXT" at bounding box center [572, 347] width 79 height 30
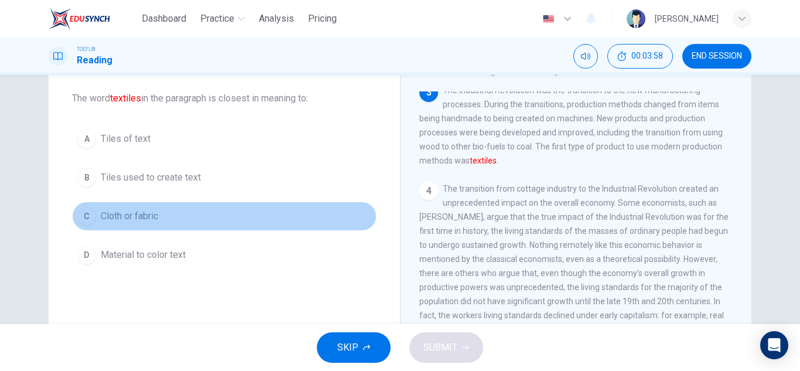
click at [144, 219] on span "Cloth or fabric" at bounding box center [129, 216] width 57 height 14
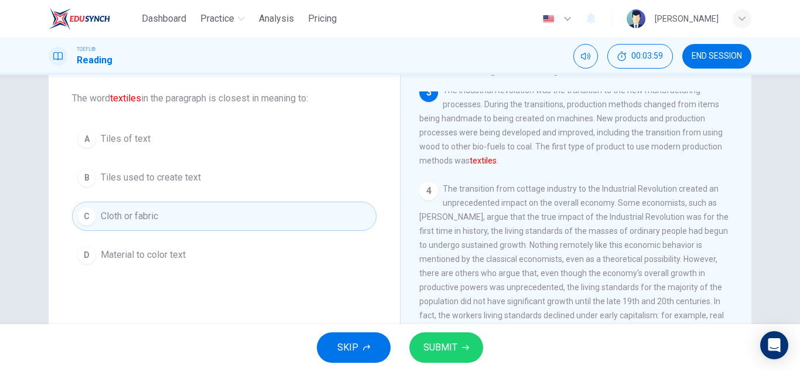
click at [443, 338] on button "SUBMIT" at bounding box center [446, 347] width 74 height 30
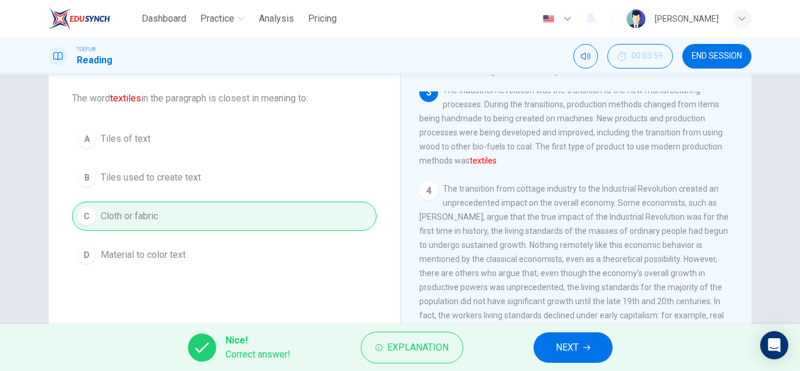
click at [551, 348] on button "NEXT" at bounding box center [572, 347] width 79 height 30
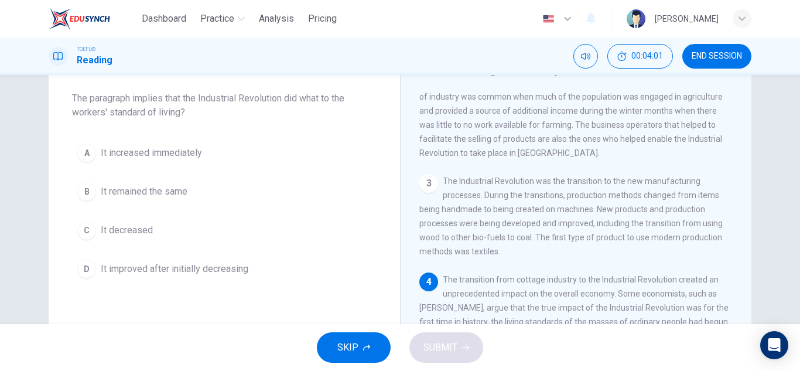
scroll to position [260, 0]
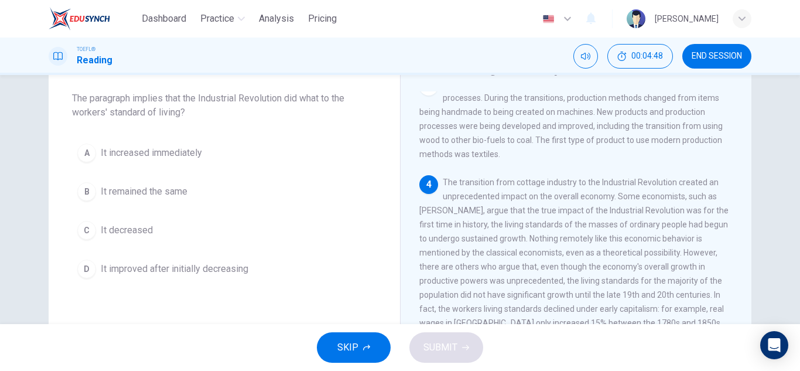
click at [156, 188] on span "It remained the same" at bounding box center [144, 191] width 87 height 14
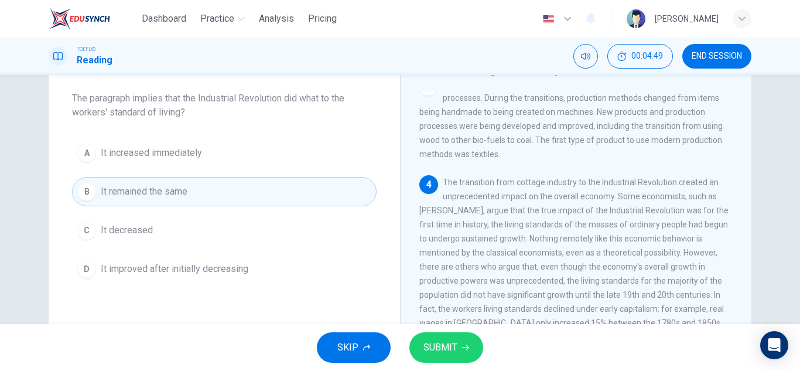
click at [445, 351] on span "SUBMIT" at bounding box center [440, 347] width 34 height 16
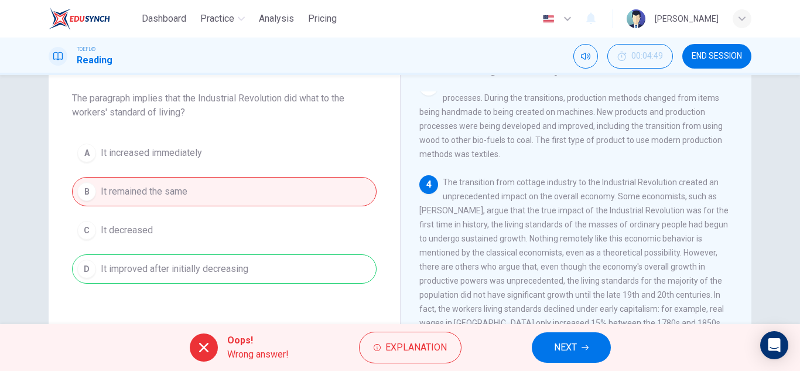
click at [201, 271] on div "A It increased immediately B It remained the same C It decreased D It improved …" at bounding box center [224, 210] width 304 height 145
click at [563, 345] on span "NEXT" at bounding box center [565, 347] width 23 height 16
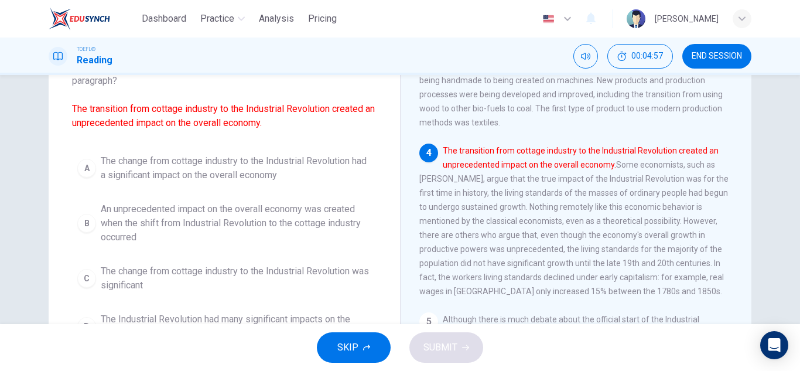
scroll to position [117, 0]
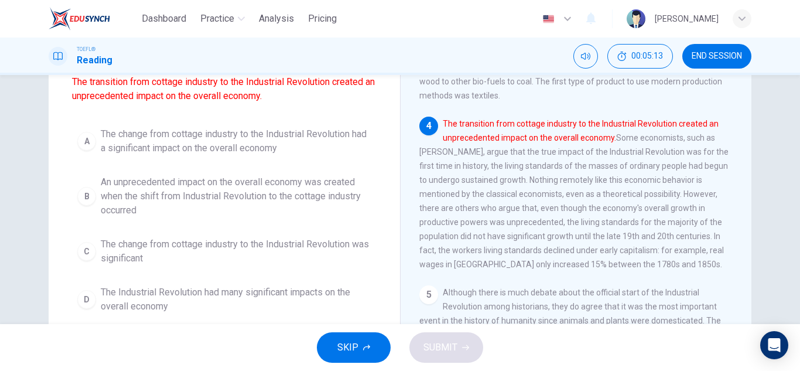
click at [248, 203] on span "An unprecedented impact on the overall economy was created when the shift from …" at bounding box center [236, 196] width 270 height 42
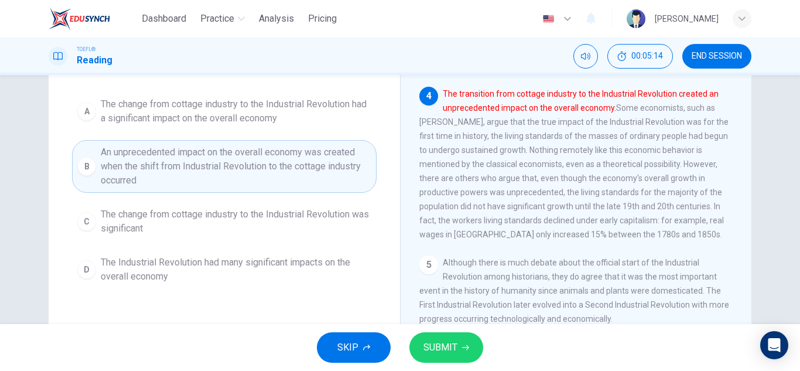
scroll to position [176, 0]
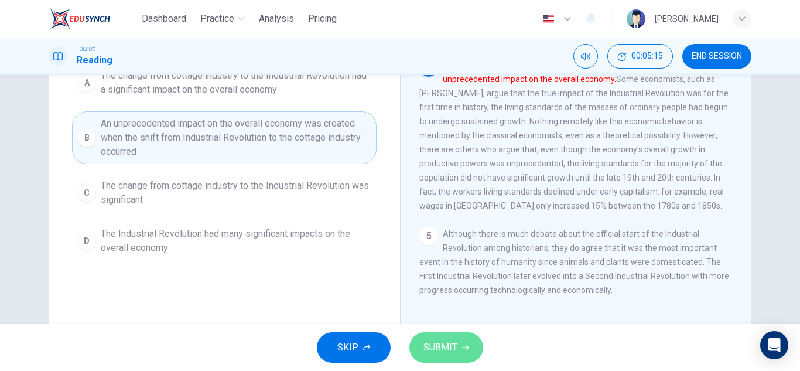
click at [442, 345] on span "SUBMIT" at bounding box center [440, 347] width 34 height 16
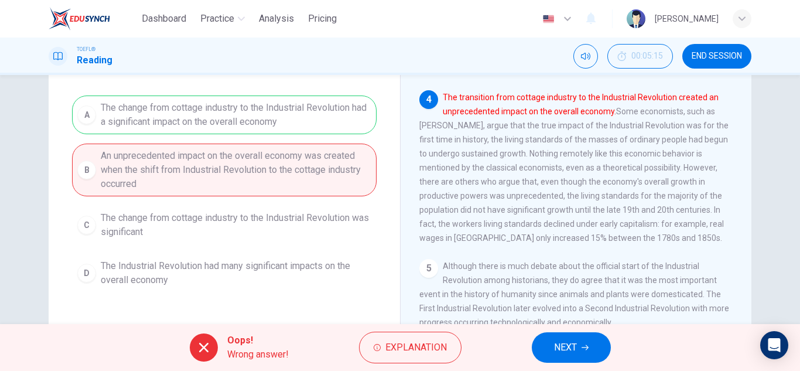
scroll to position [117, 0]
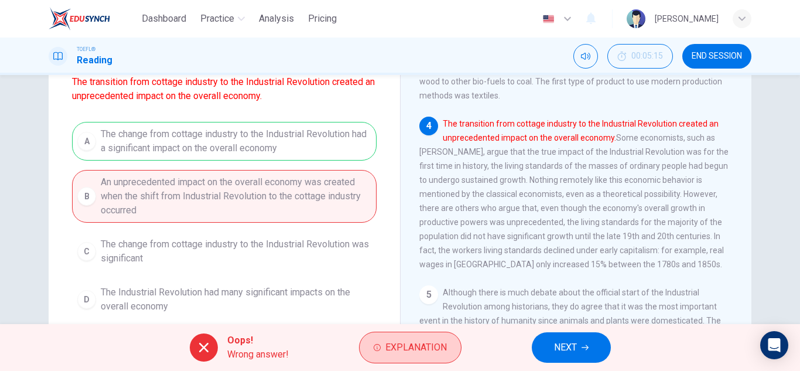
click at [414, 349] on span "Explanation" at bounding box center [415, 347] width 61 height 16
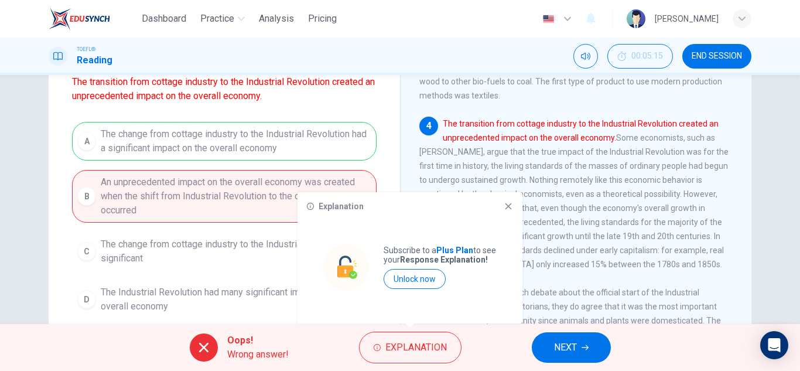
click at [503, 209] on div "Explanation" at bounding box center [410, 205] width 206 height 9
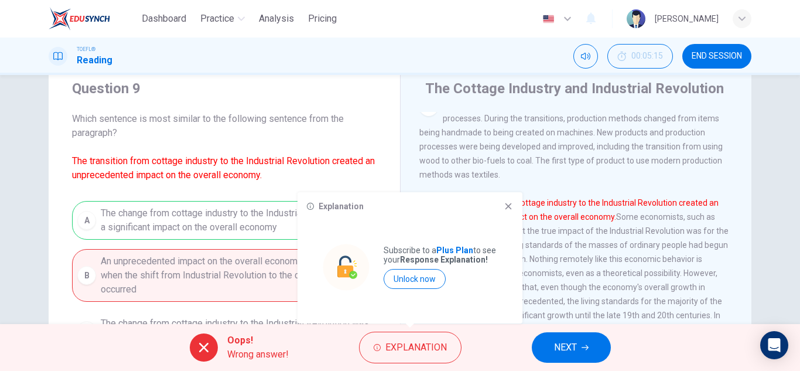
scroll to position [59, 0]
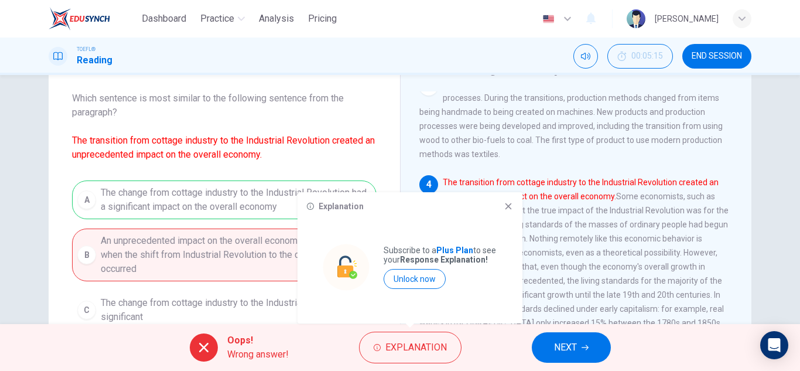
click at [507, 209] on icon at bounding box center [507, 205] width 9 height 9
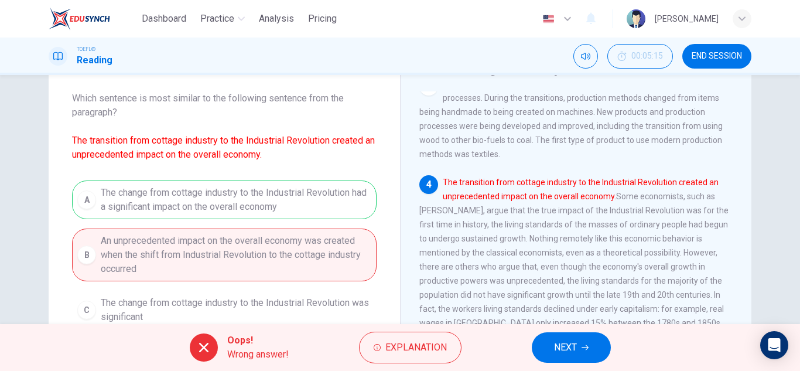
click at [562, 340] on span "NEXT" at bounding box center [565, 347] width 23 height 16
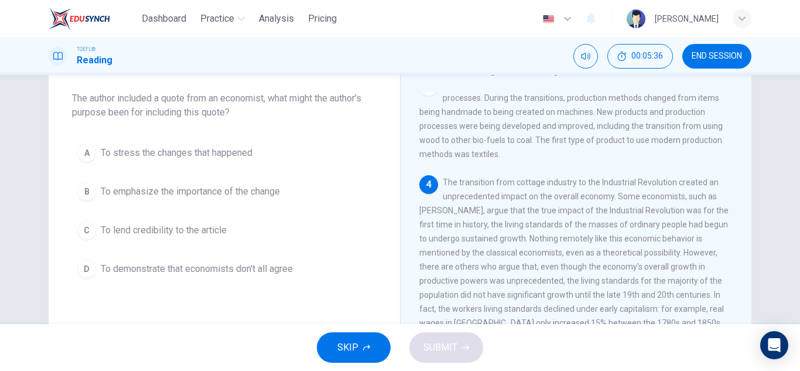
click at [187, 260] on button "D To demonstrate that economists don't all agree" at bounding box center [224, 268] width 304 height 29
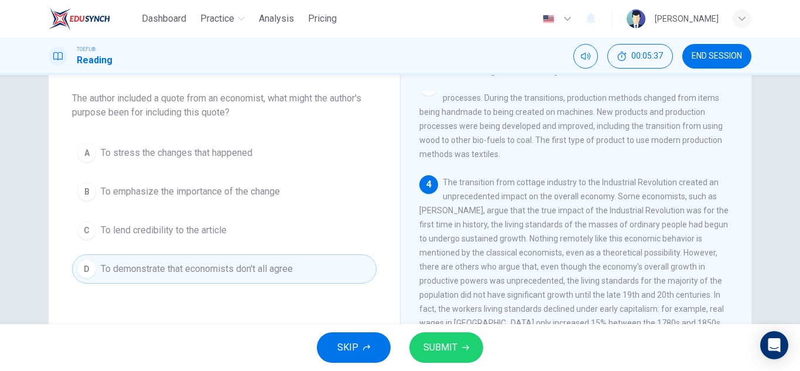
click at [479, 350] on button "SUBMIT" at bounding box center [446, 347] width 74 height 30
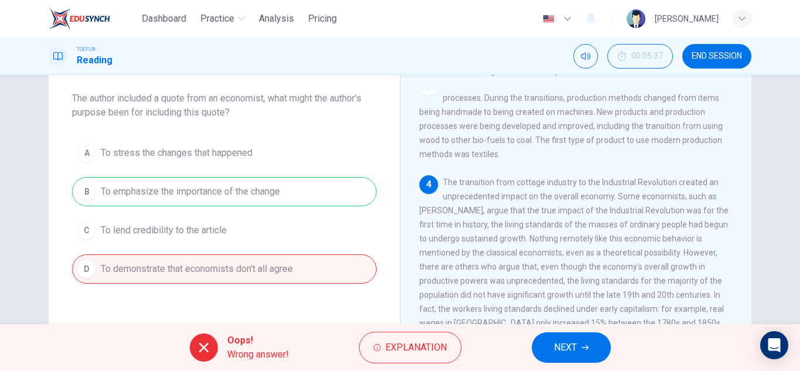
click at [585, 349] on icon "button" at bounding box center [584, 347] width 7 height 7
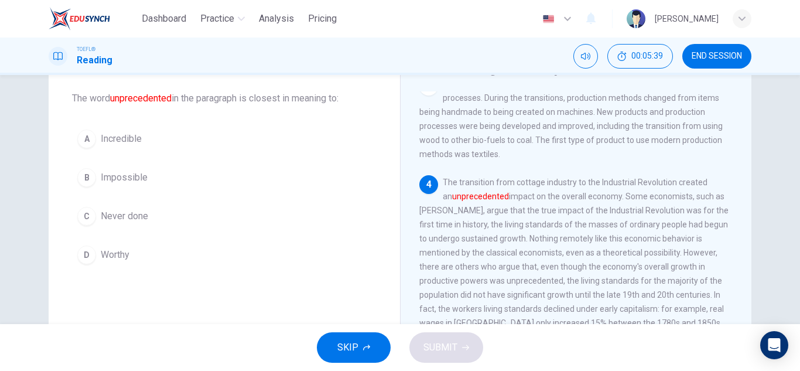
click at [136, 221] on span "Never done" at bounding box center [124, 216] width 47 height 14
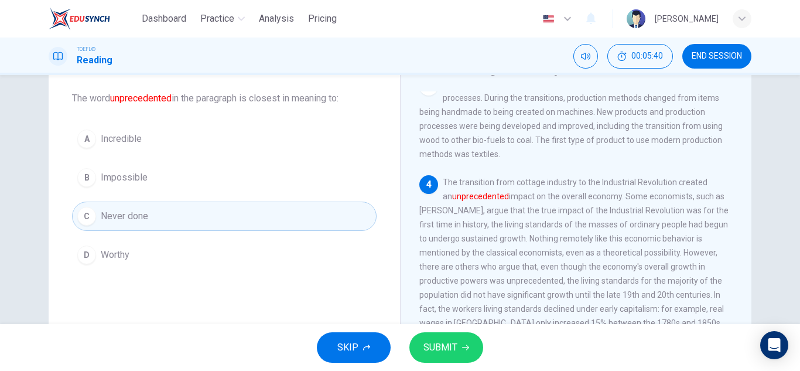
click at [438, 348] on span "SUBMIT" at bounding box center [440, 347] width 34 height 16
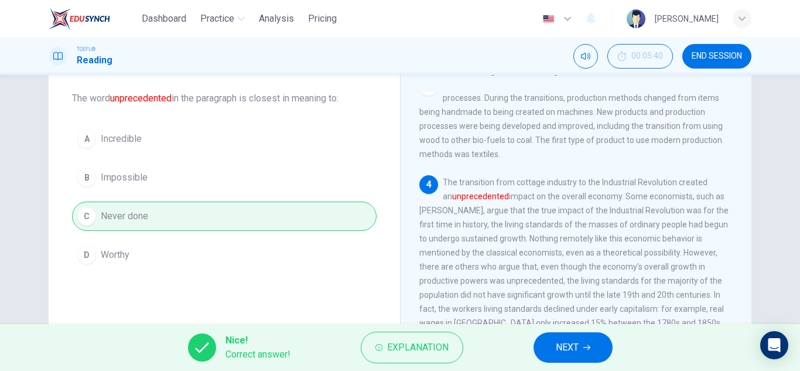
click at [568, 343] on span "NEXT" at bounding box center [566, 347] width 23 height 16
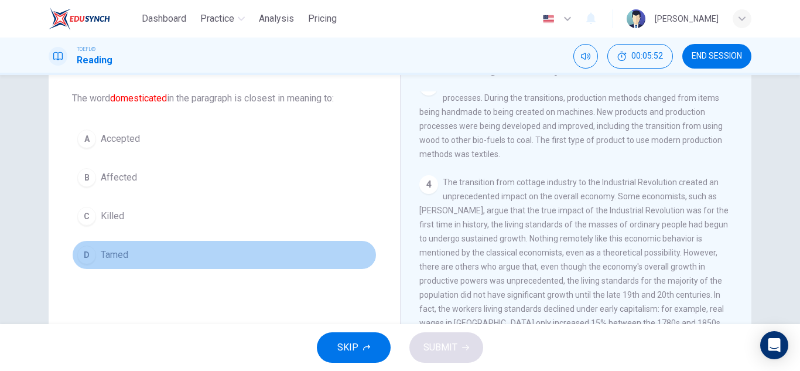
click at [117, 250] on span "Tamed" at bounding box center [115, 255] width 28 height 14
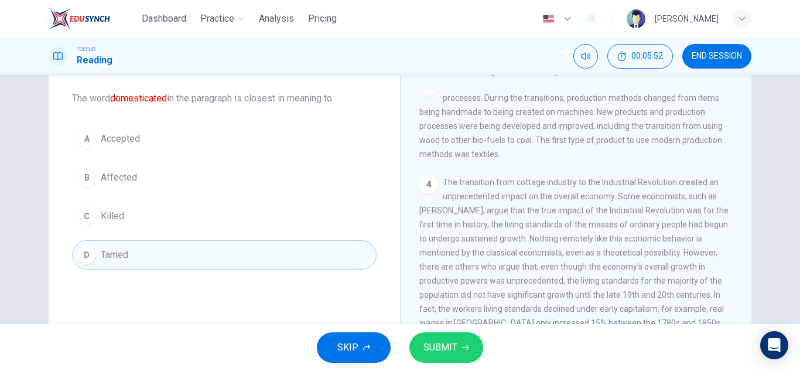
click at [458, 342] on button "SUBMIT" at bounding box center [446, 347] width 74 height 30
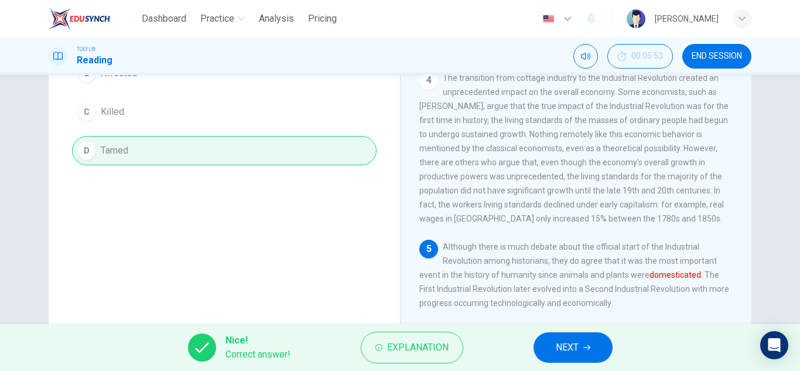
scroll to position [176, 0]
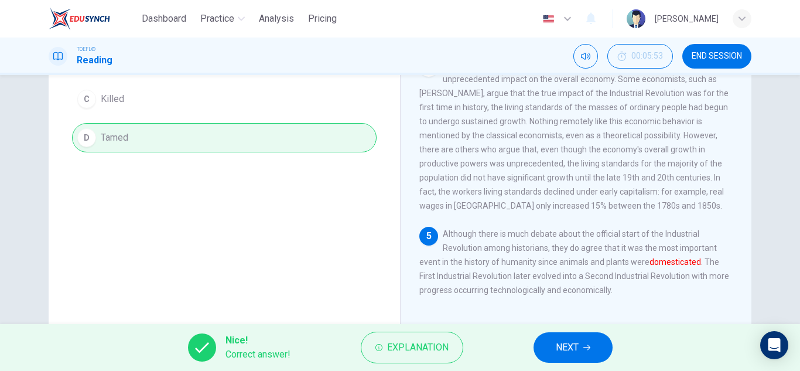
click at [581, 357] on button "NEXT" at bounding box center [572, 347] width 79 height 30
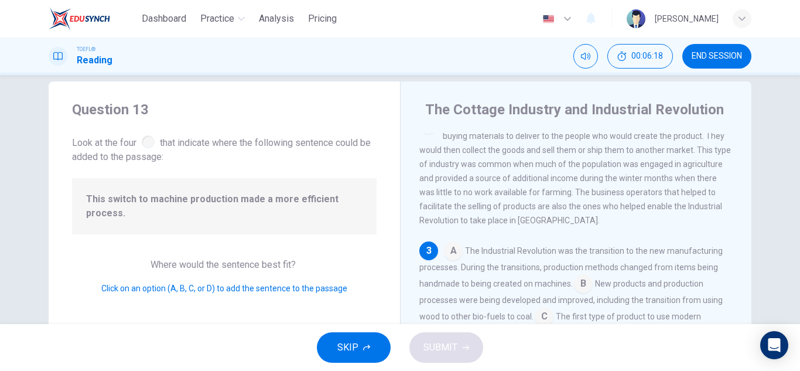
scroll to position [0, 0]
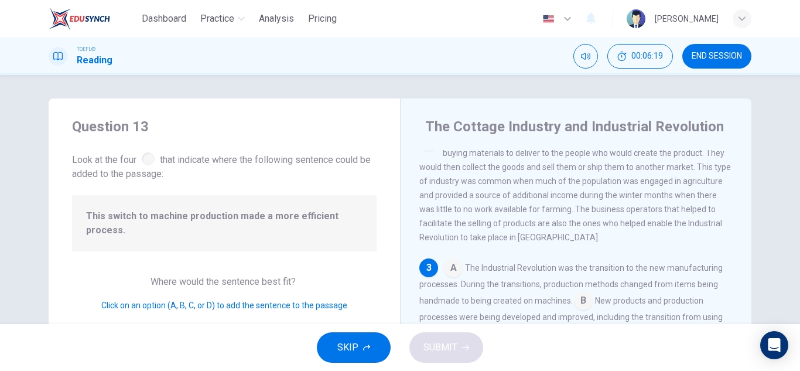
click at [148, 156] on div at bounding box center [148, 158] width 13 height 13
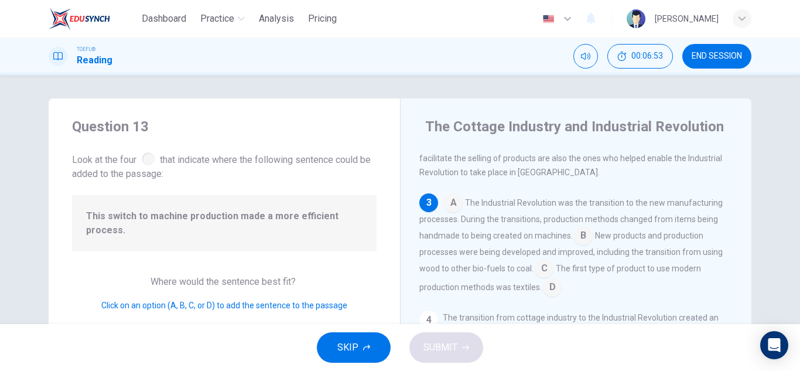
scroll to position [217, 0]
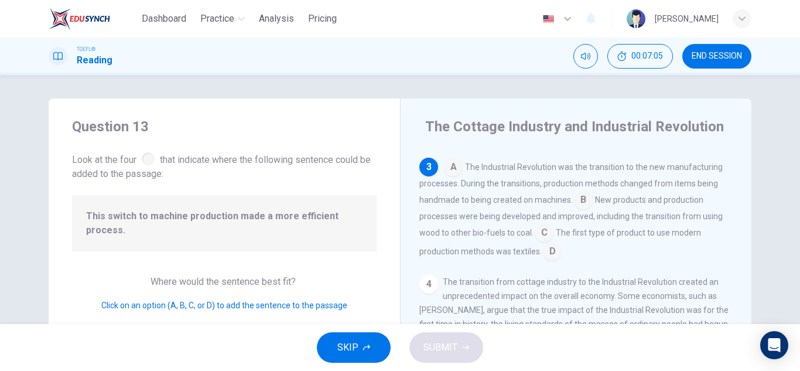
click at [580, 209] on input at bounding box center [583, 200] width 19 height 19
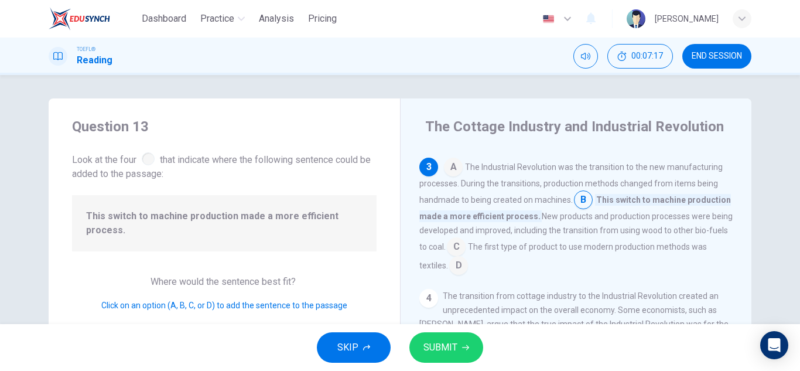
click at [428, 347] on span "SUBMIT" at bounding box center [440, 347] width 34 height 16
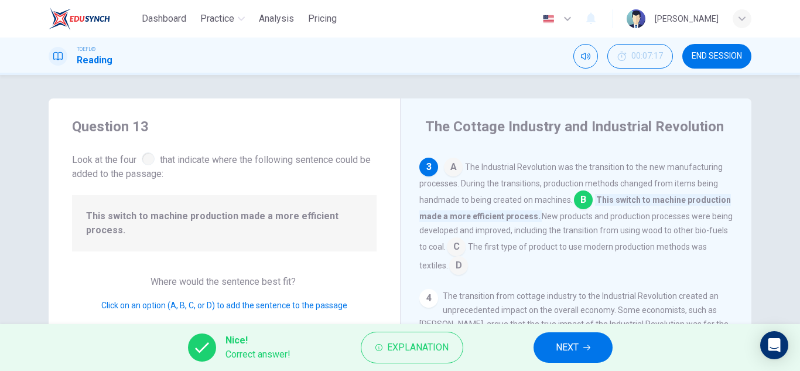
click at [584, 351] on button "NEXT" at bounding box center [572, 347] width 79 height 30
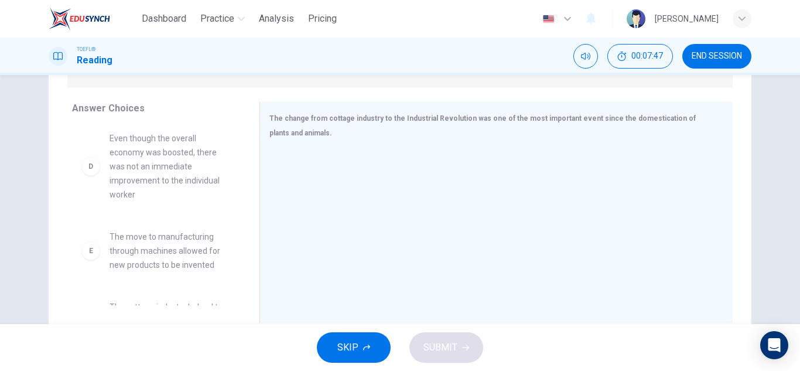
scroll to position [234, 0]
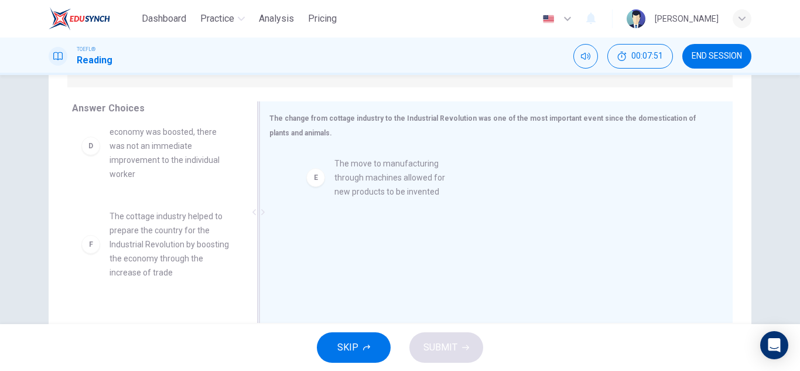
drag, startPoint x: 157, startPoint y: 239, endPoint x: 398, endPoint y: 179, distance: 248.0
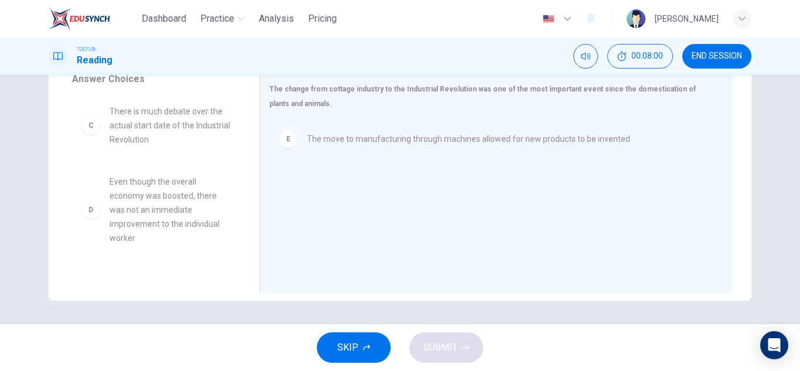
scroll to position [159, 0]
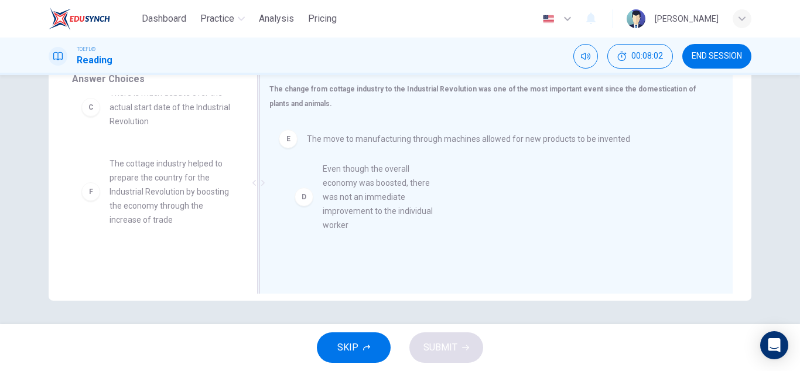
drag, startPoint x: 157, startPoint y: 196, endPoint x: 379, endPoint y: 205, distance: 222.0
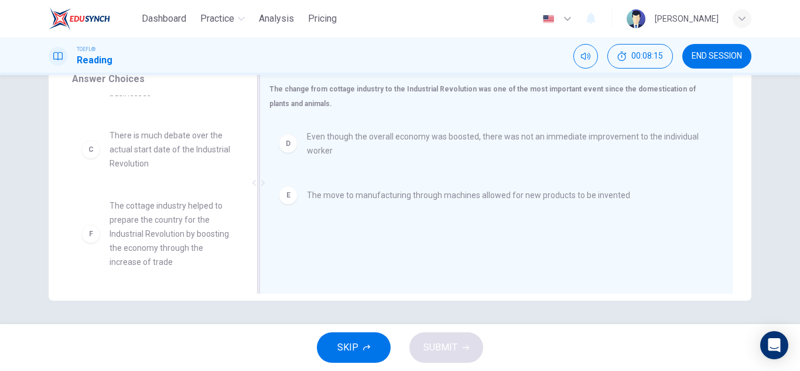
scroll to position [119, 0]
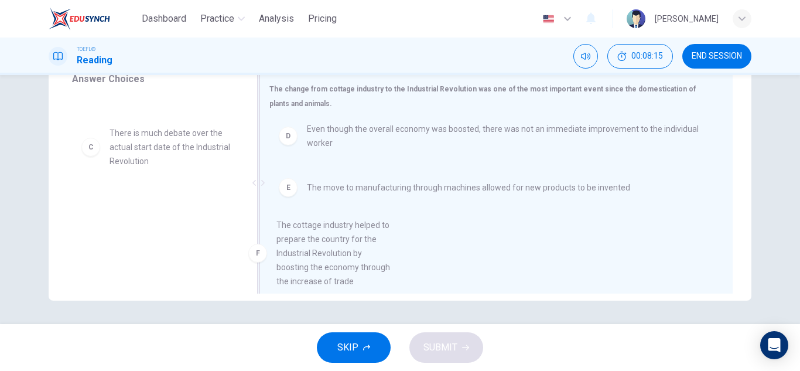
drag, startPoint x: 155, startPoint y: 238, endPoint x: 382, endPoint y: 255, distance: 227.7
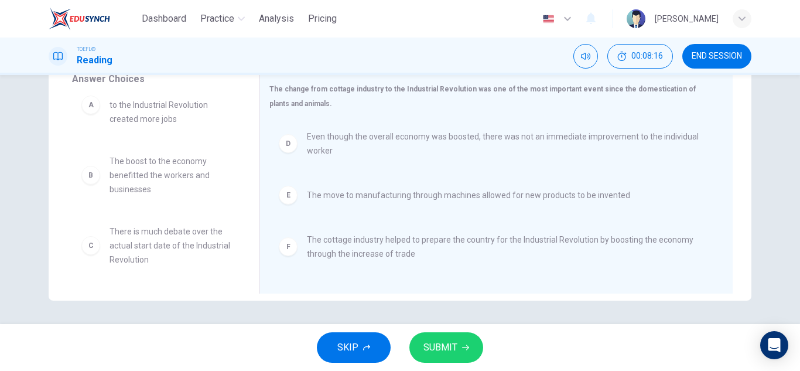
scroll to position [21, 0]
click at [461, 351] on button "SUBMIT" at bounding box center [446, 347] width 74 height 30
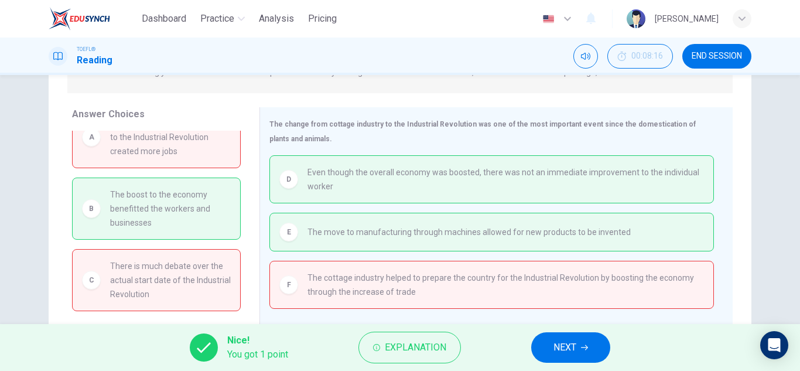
scroll to position [205, 0]
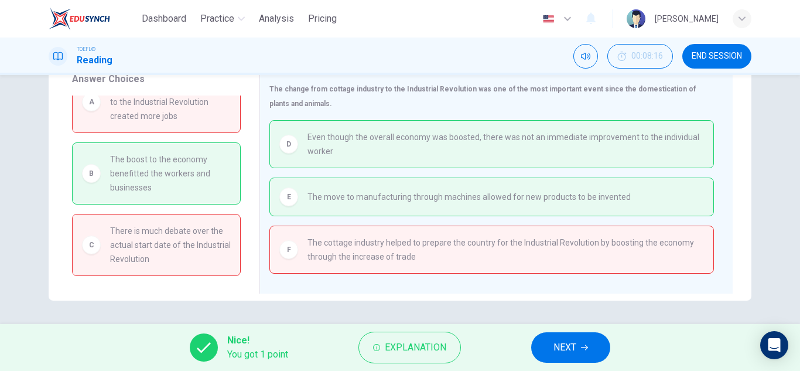
click at [569, 336] on button "NEXT" at bounding box center [570, 347] width 79 height 30
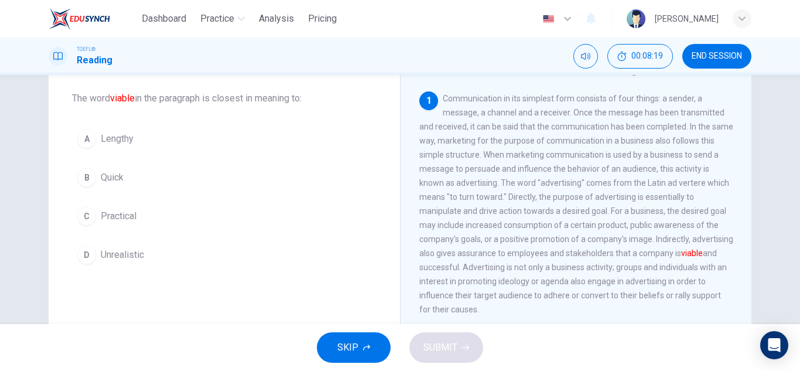
scroll to position [0, 0]
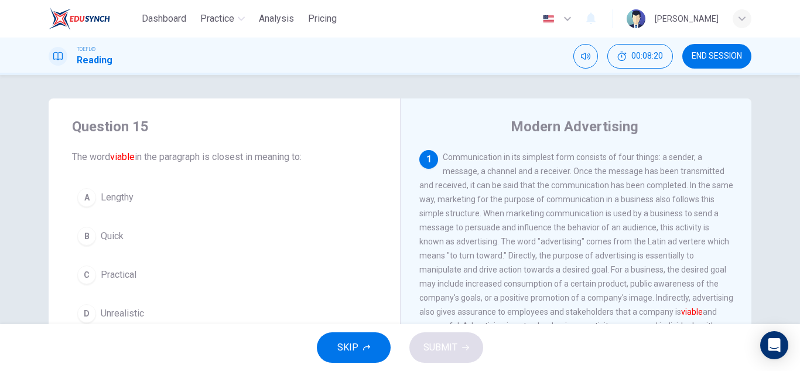
click at [739, 60] on span "END SESSION" at bounding box center [716, 56] width 50 height 9
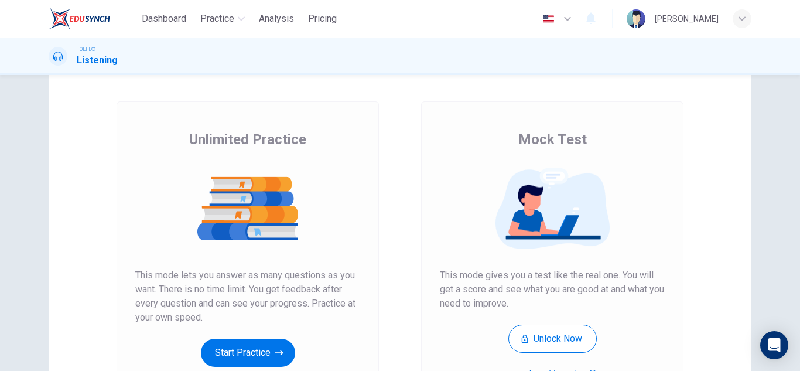
scroll to position [117, 0]
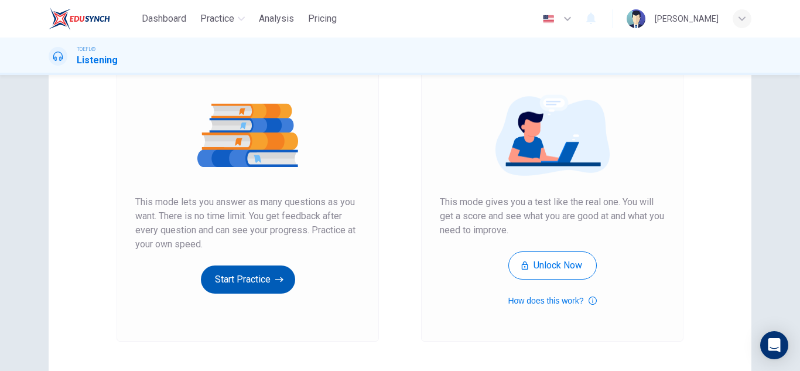
click at [240, 284] on button "Start Practice" at bounding box center [248, 279] width 94 height 28
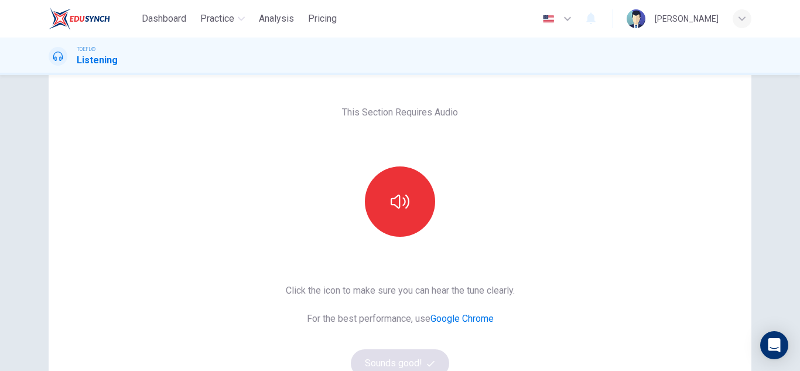
scroll to position [59, 0]
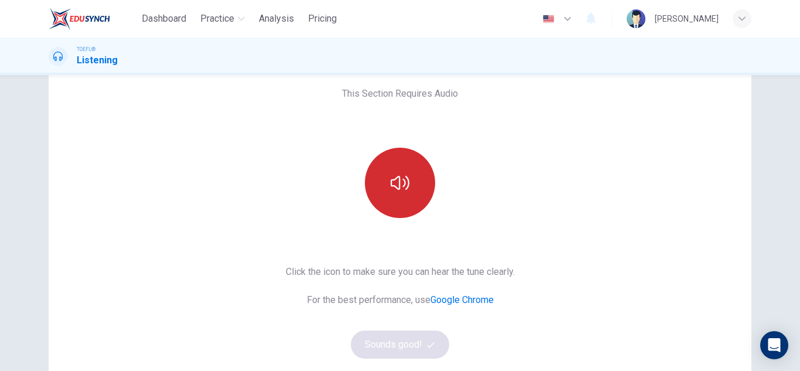
click at [404, 173] on icon "button" at bounding box center [399, 182] width 19 height 19
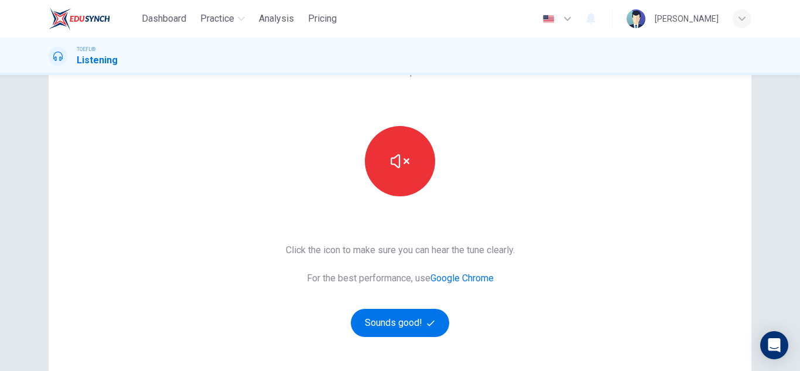
scroll to position [117, 0]
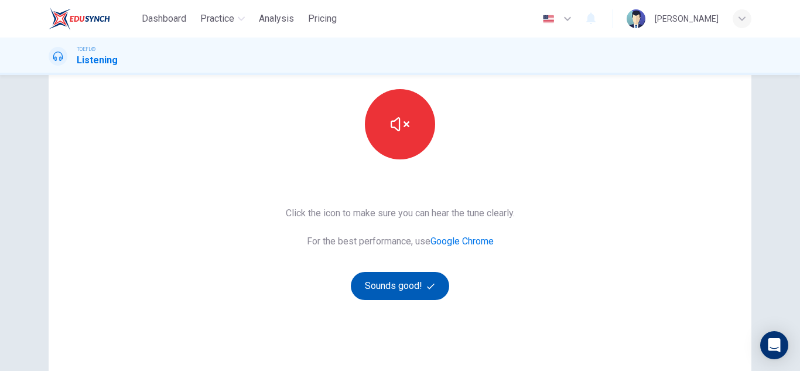
click at [406, 294] on button "Sounds good!" at bounding box center [400, 286] width 98 height 28
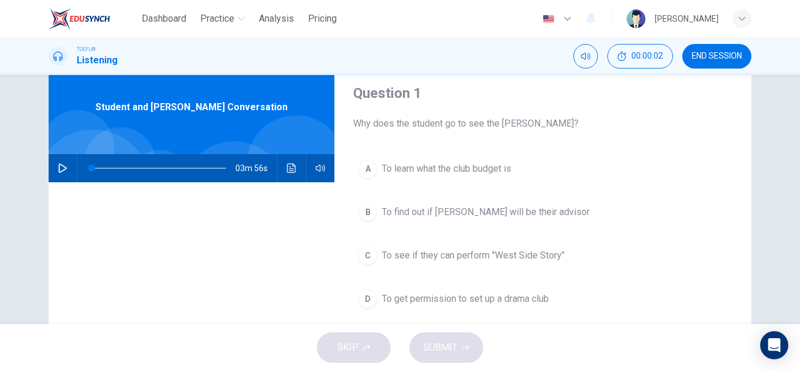
scroll to position [59, 0]
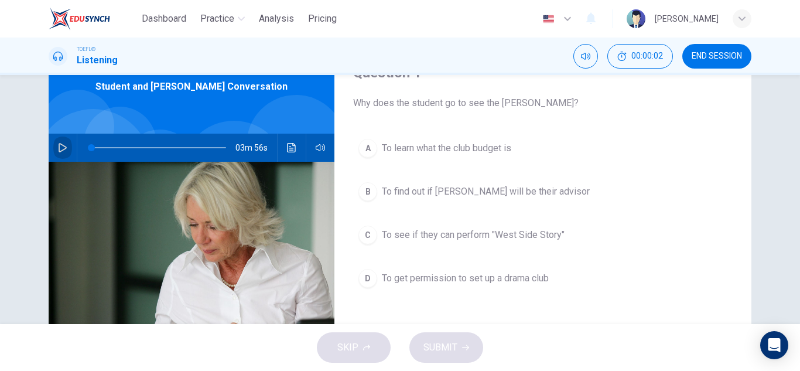
click at [59, 149] on icon "button" at bounding box center [63, 147] width 8 height 9
click at [68, 149] on button "button" at bounding box center [62, 147] width 19 height 28
click at [473, 273] on span "To get permission to set up a drama club" at bounding box center [465, 278] width 167 height 14
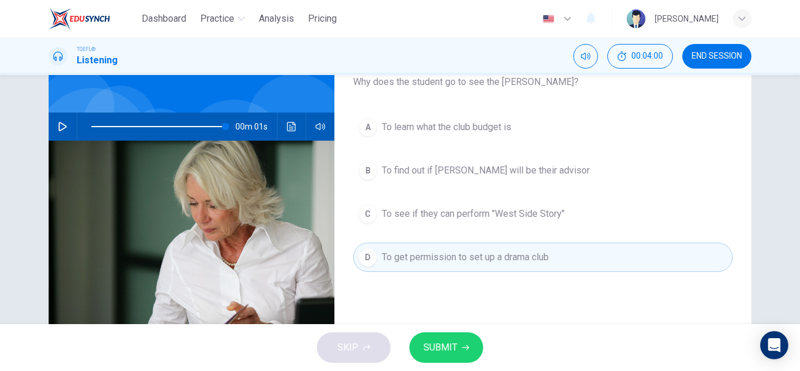
scroll to position [117, 0]
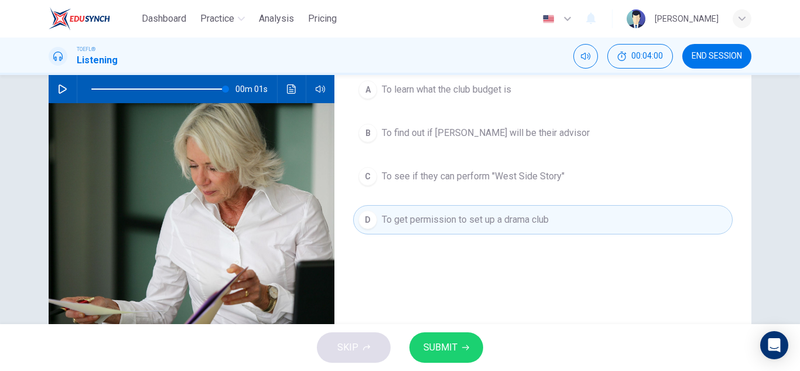
click at [468, 331] on div "SKIP SUBMIT" at bounding box center [400, 347] width 800 height 47
click at [469, 342] on button "SUBMIT" at bounding box center [446, 347] width 74 height 30
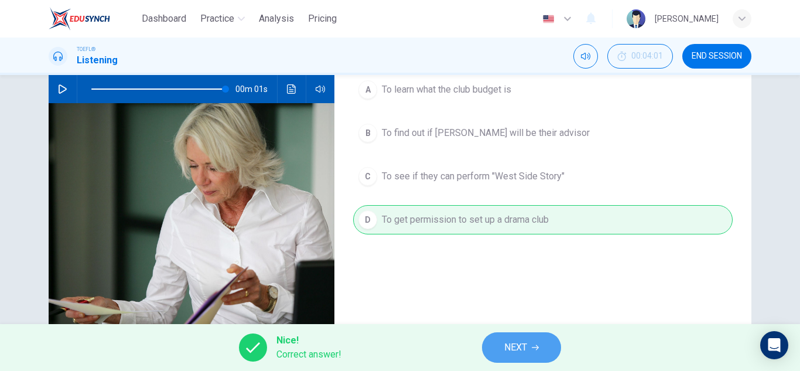
click at [513, 344] on span "NEXT" at bounding box center [515, 347] width 23 height 16
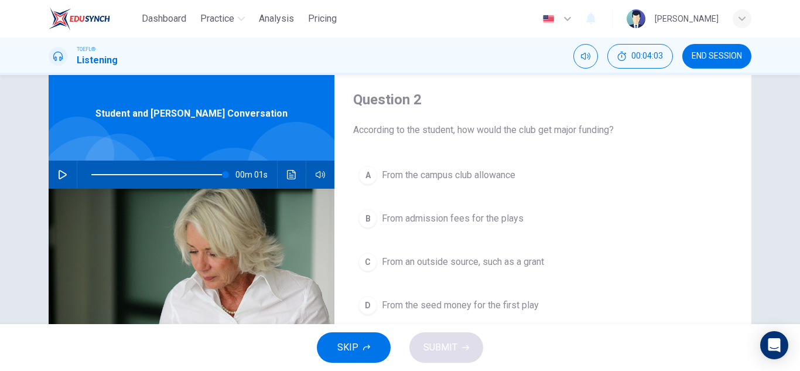
scroll to position [59, 0]
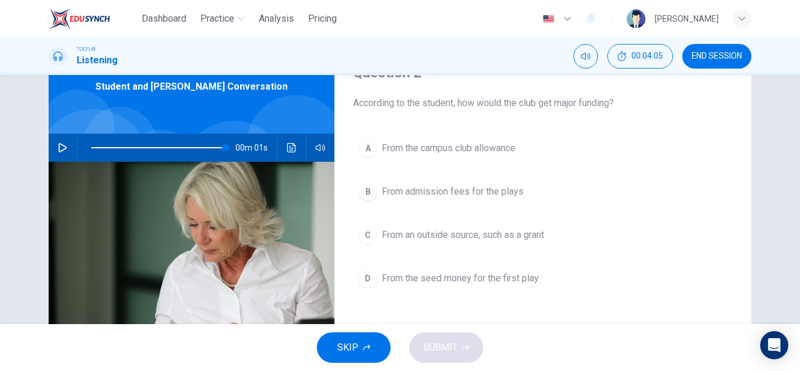
drag, startPoint x: 497, startPoint y: 104, endPoint x: 616, endPoint y: 108, distance: 119.5
click at [616, 108] on span "According to the student, how would the club get major funding?" at bounding box center [542, 103] width 379 height 14
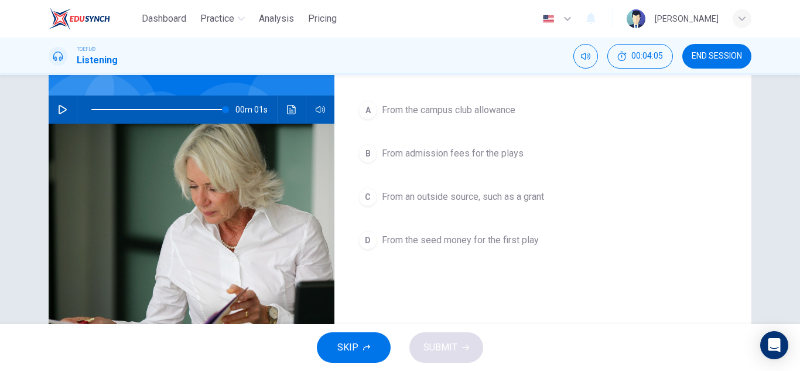
scroll to position [117, 0]
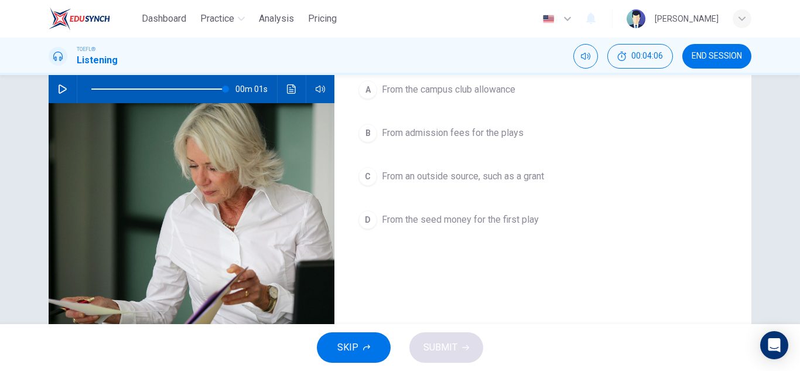
click at [488, 88] on span "From the campus club allowance" at bounding box center [448, 90] width 133 height 14
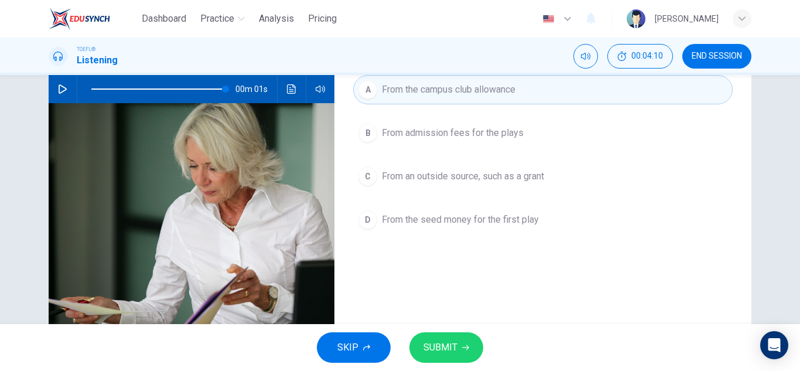
click at [514, 176] on span "From an outside source, such as a grant" at bounding box center [463, 176] width 162 height 14
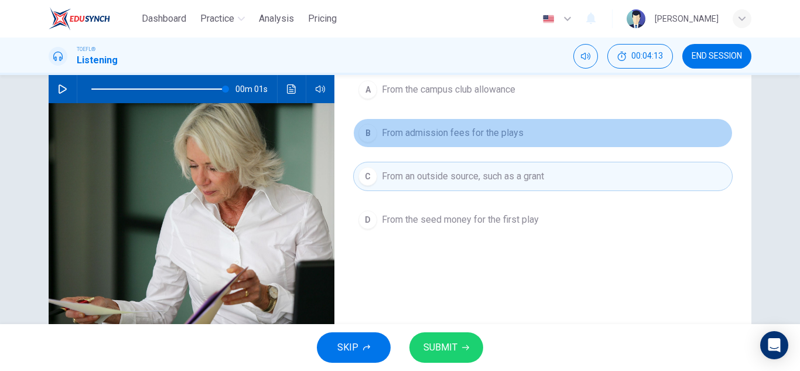
click at [486, 136] on span "From admission fees for the plays" at bounding box center [453, 133] width 142 height 14
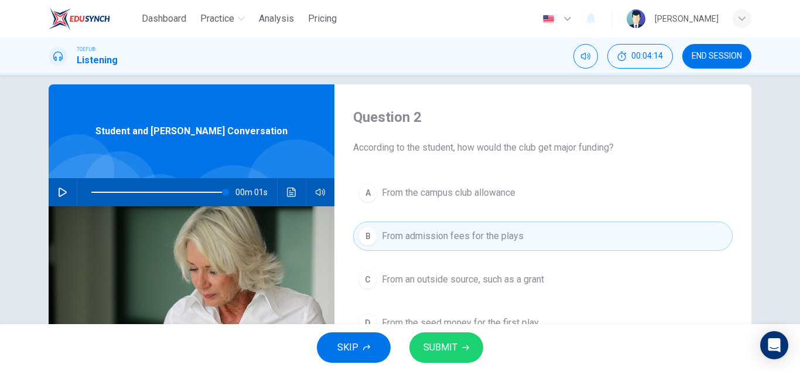
scroll to position [0, 0]
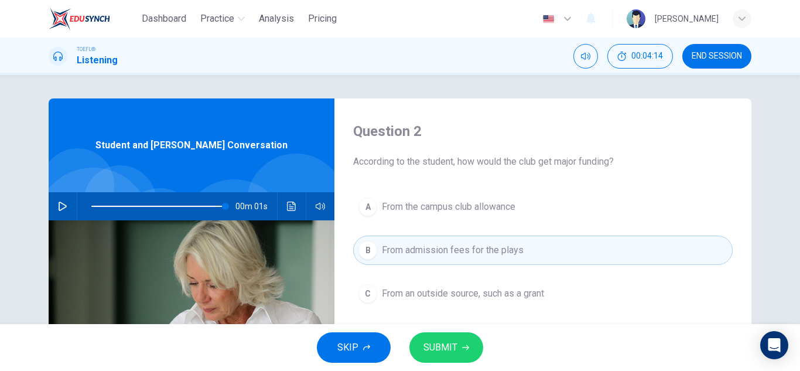
click at [459, 208] on span "From the campus club allowance" at bounding box center [448, 207] width 133 height 14
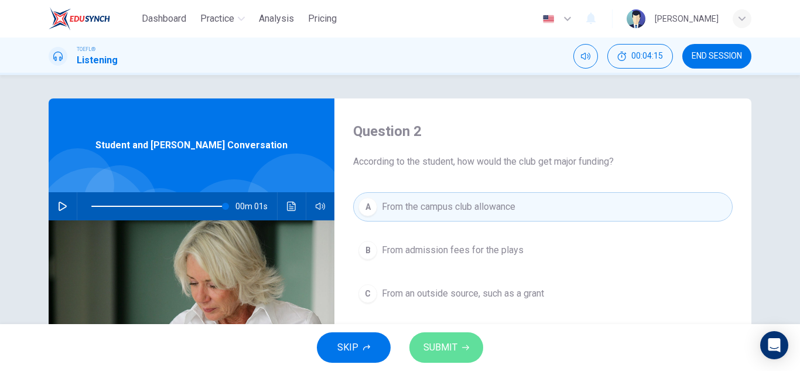
click at [450, 342] on span "SUBMIT" at bounding box center [440, 347] width 34 height 16
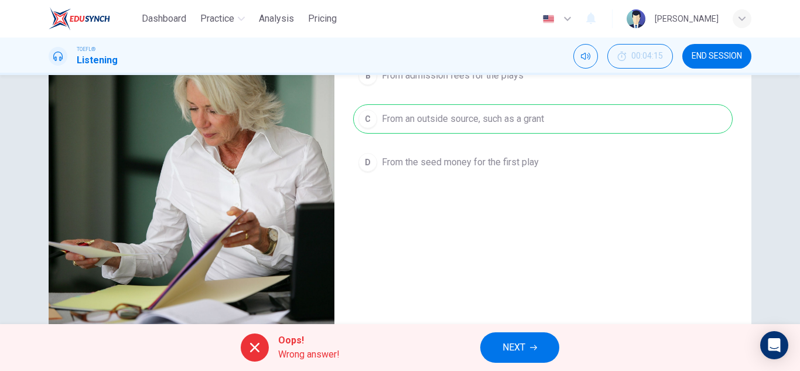
scroll to position [176, 0]
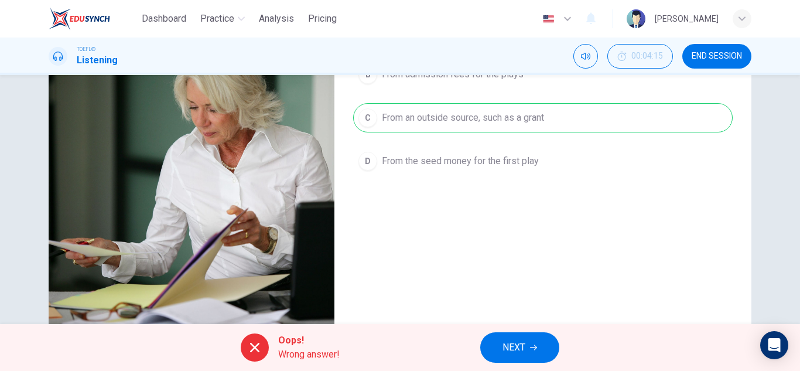
click at [304, 351] on span "Wrong answer!" at bounding box center [308, 354] width 61 height 14
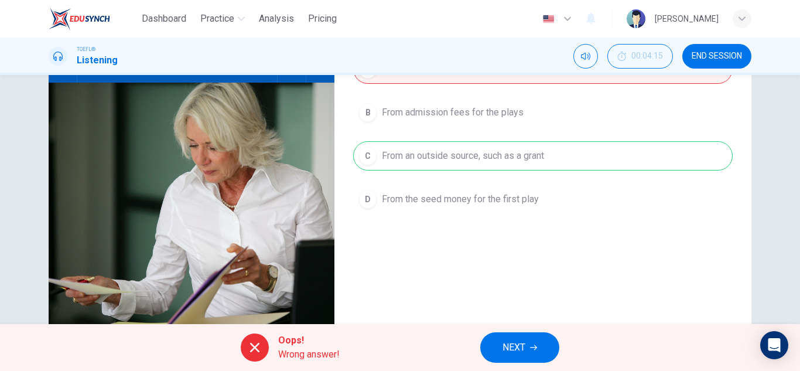
scroll to position [59, 0]
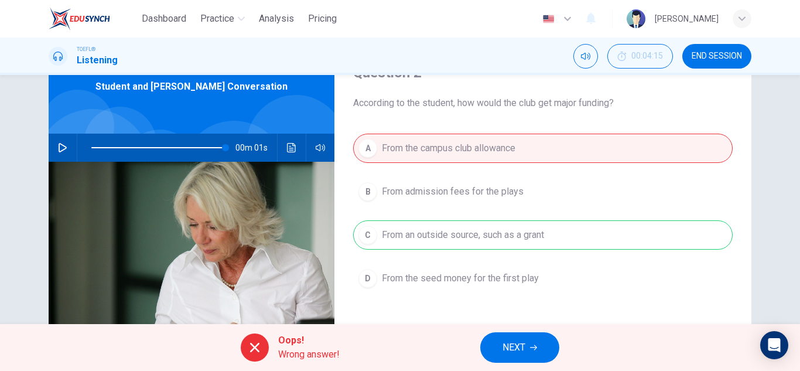
click at [500, 356] on button "NEXT" at bounding box center [519, 347] width 79 height 30
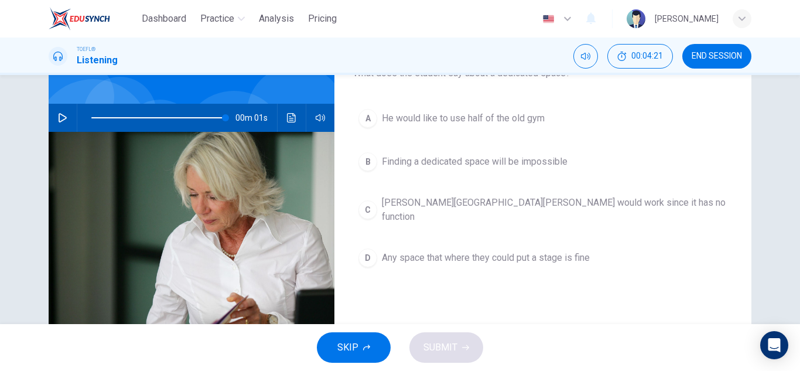
scroll to position [117, 0]
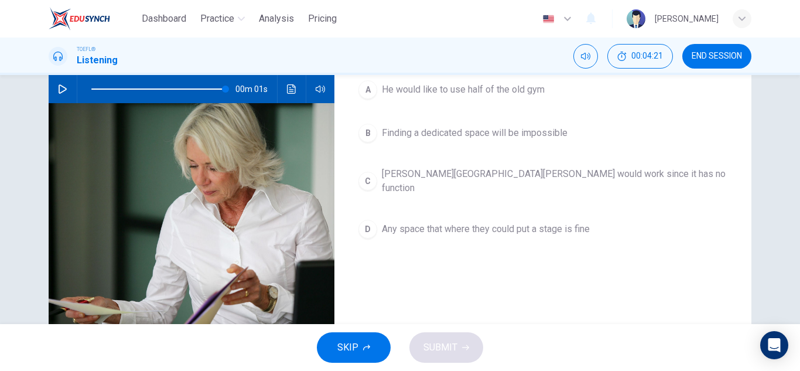
click at [467, 93] on span "He would like to use half of the old gym" at bounding box center [463, 90] width 163 height 14
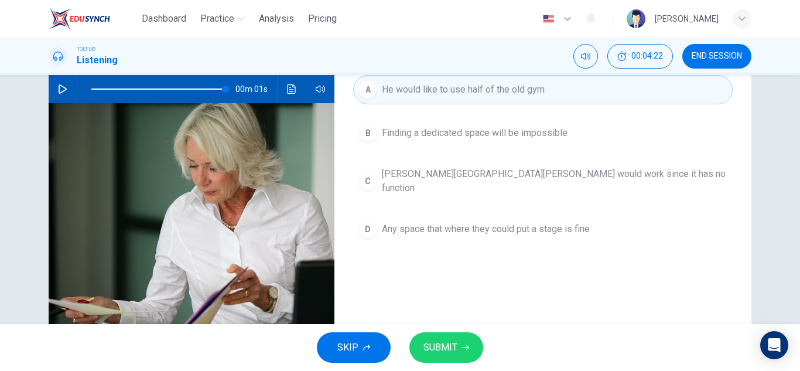
click at [441, 351] on span "SUBMIT" at bounding box center [440, 347] width 34 height 16
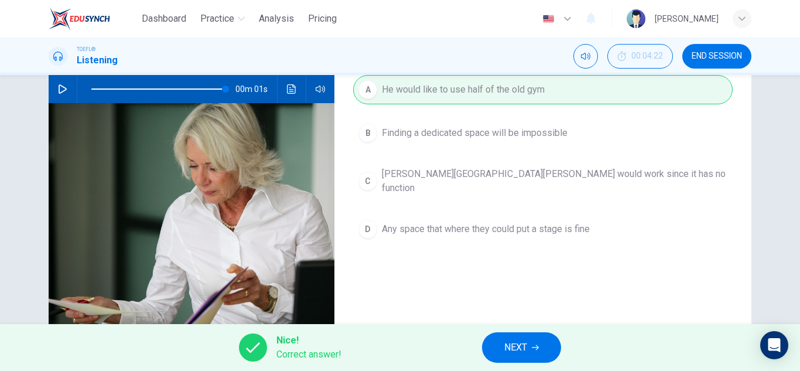
click at [512, 347] on span "NEXT" at bounding box center [515, 347] width 23 height 16
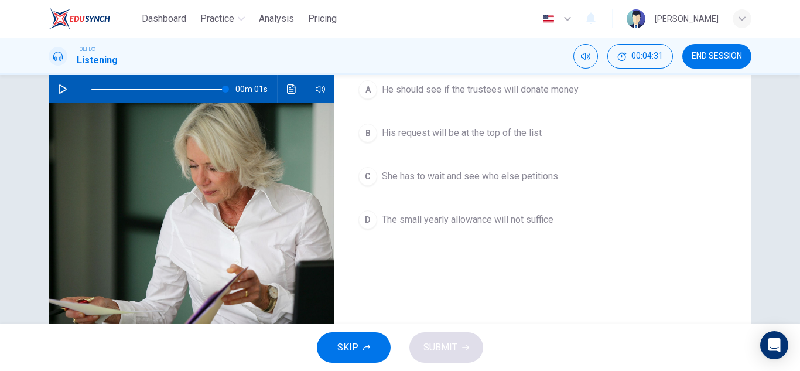
click at [493, 135] on span "His request will be at the top of the list" at bounding box center [462, 133] width 160 height 14
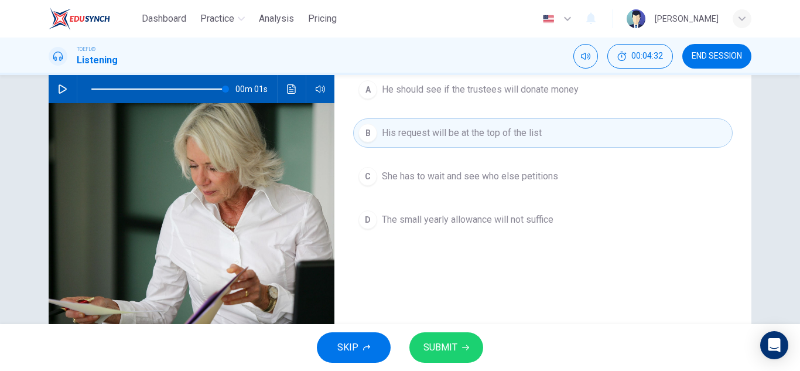
click at [450, 345] on span "SUBMIT" at bounding box center [440, 347] width 34 height 16
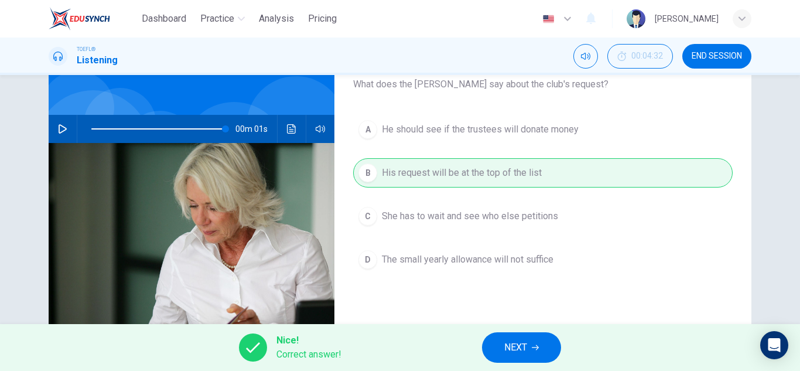
scroll to position [59, 0]
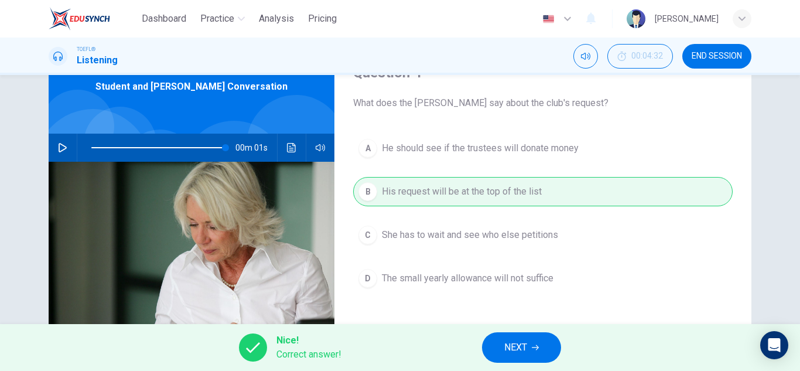
click at [521, 347] on span "NEXT" at bounding box center [515, 347] width 23 height 16
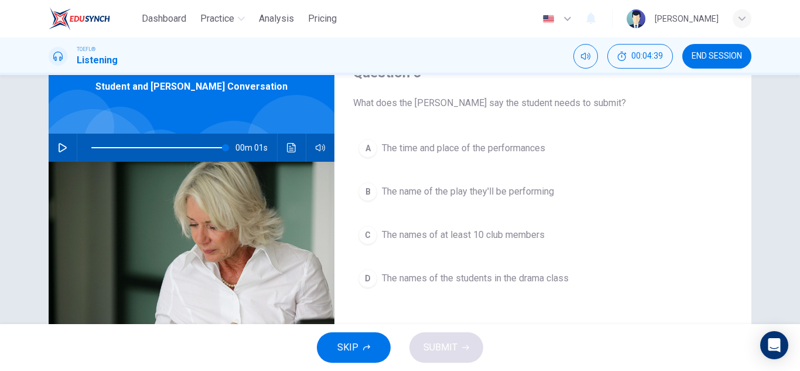
click at [457, 235] on span "The names of at least 10 club members" at bounding box center [463, 235] width 163 height 14
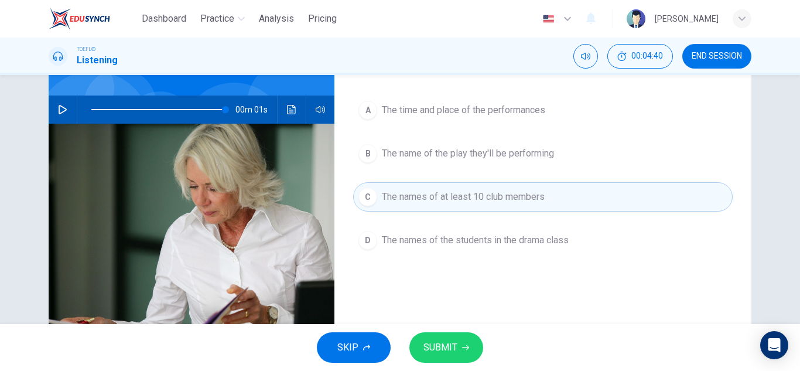
scroll to position [117, 0]
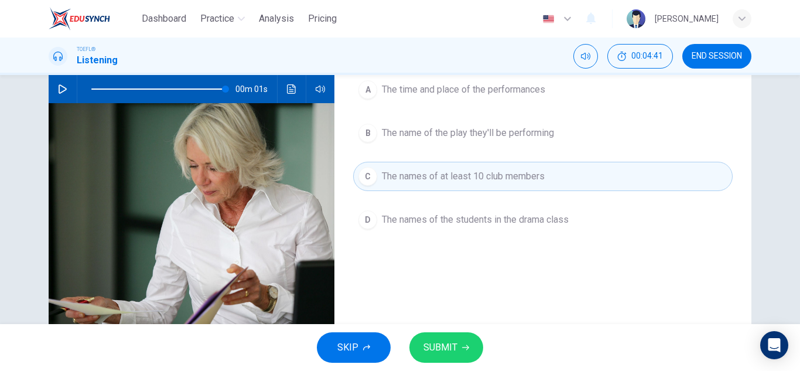
click at [457, 344] on button "SUBMIT" at bounding box center [446, 347] width 74 height 30
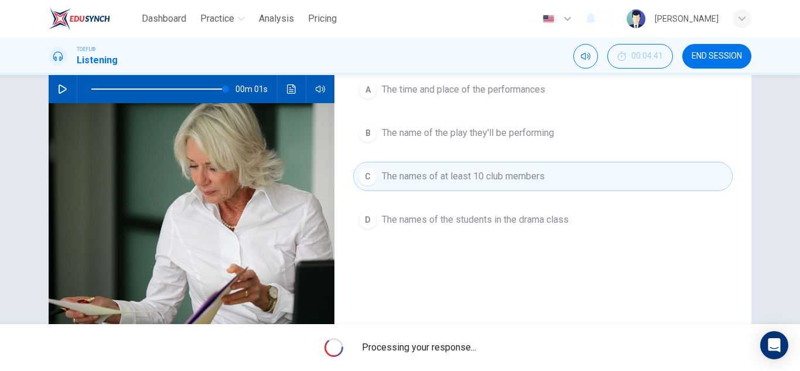
type input "99"
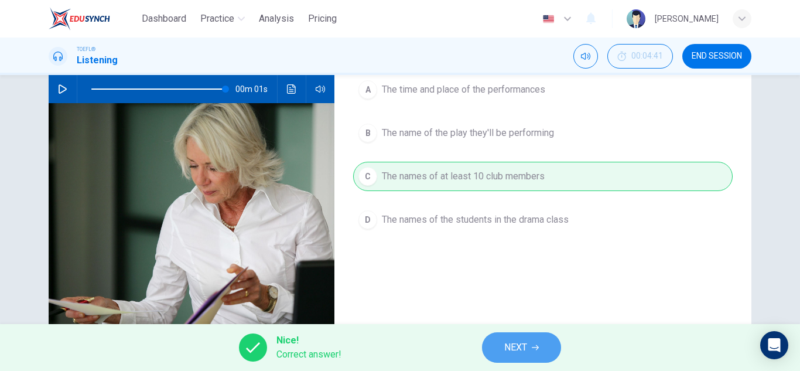
click at [526, 348] on span "NEXT" at bounding box center [515, 347] width 23 height 16
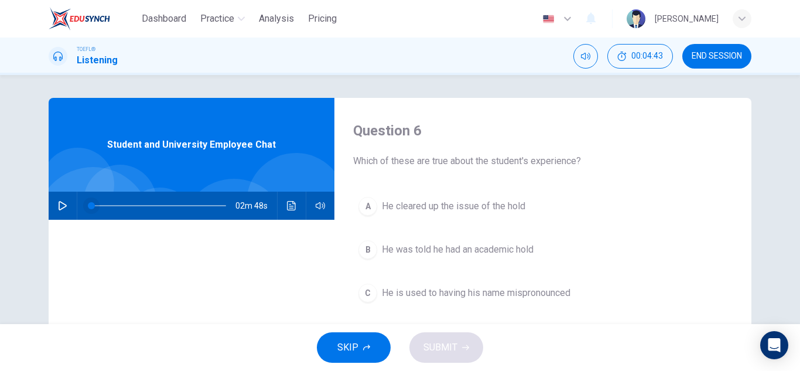
scroll to position [0, 0]
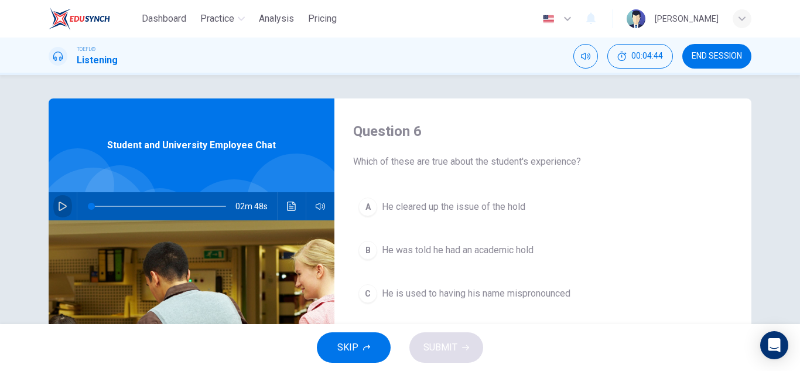
click at [59, 210] on icon "button" at bounding box center [63, 205] width 8 height 9
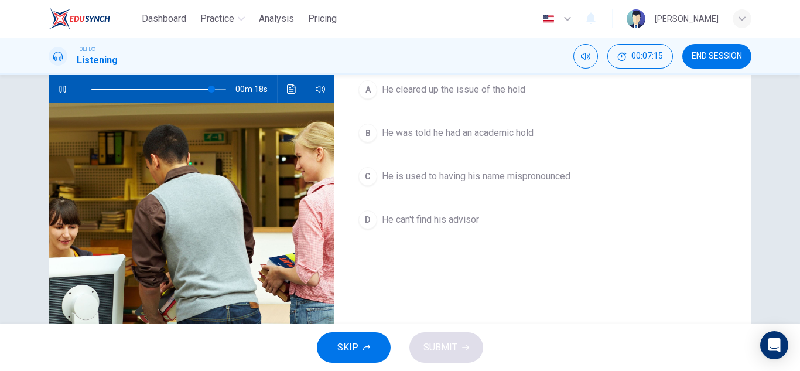
scroll to position [59, 0]
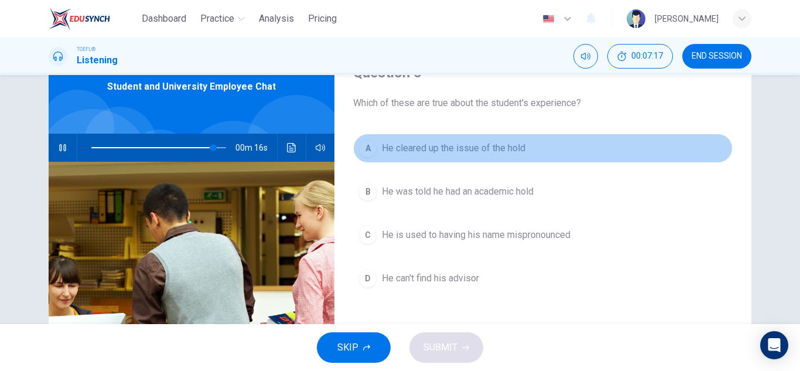
click at [462, 155] on button "A He cleared up the issue of the hold" at bounding box center [542, 147] width 379 height 29
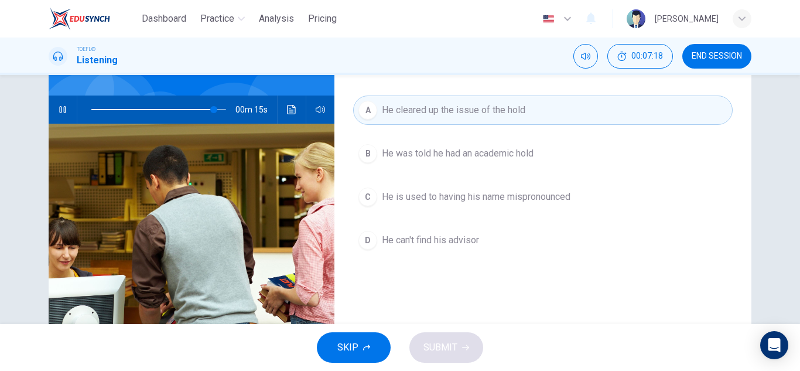
scroll to position [117, 0]
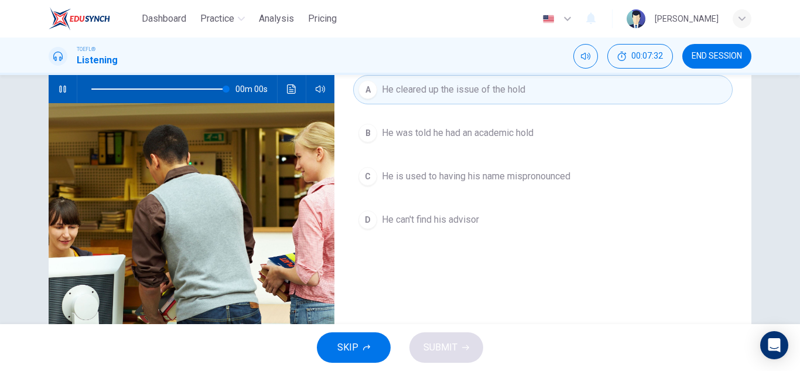
type input "0"
click at [448, 349] on div "SKIP SUBMIT" at bounding box center [400, 347] width 800 height 47
click at [487, 80] on button "A He cleared up the issue of the hold" at bounding box center [542, 89] width 379 height 29
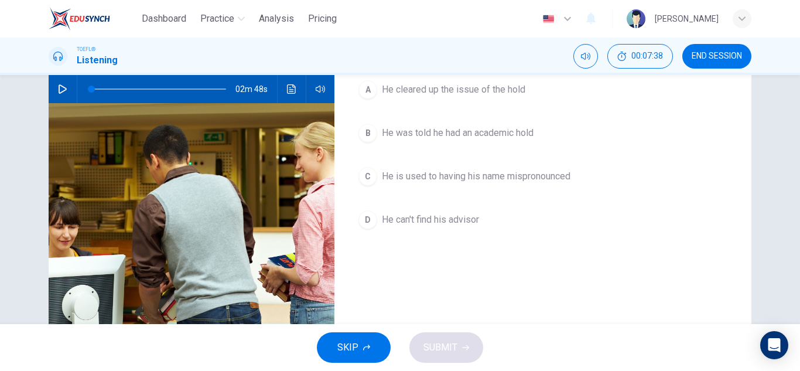
click at [438, 359] on div "SKIP SUBMIT" at bounding box center [400, 347] width 800 height 47
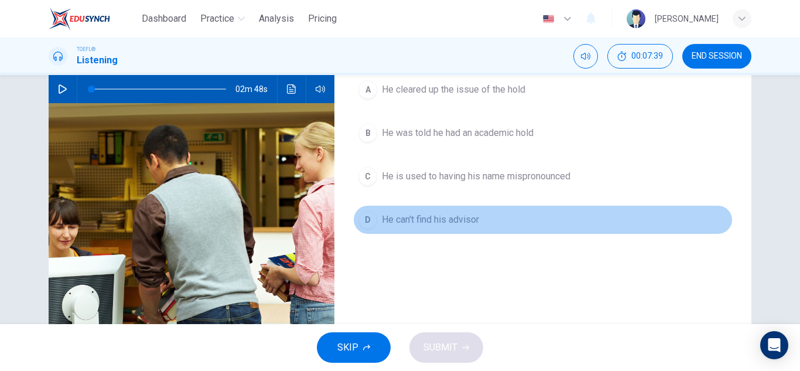
click at [413, 215] on span "He can't find his advisor" at bounding box center [430, 219] width 97 height 14
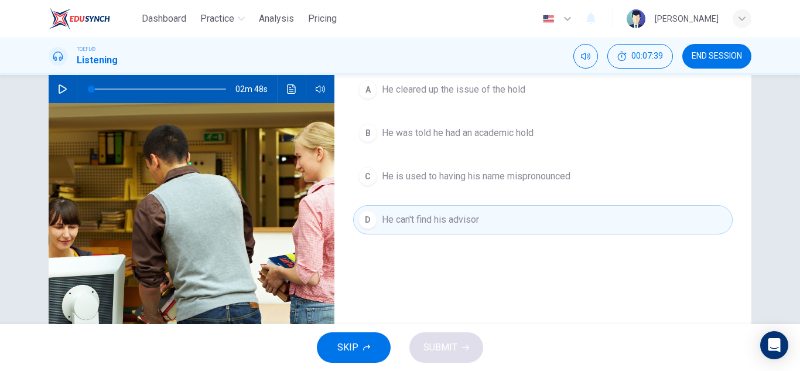
click at [456, 165] on button "C He is used to having his name mispronounced" at bounding box center [542, 176] width 379 height 29
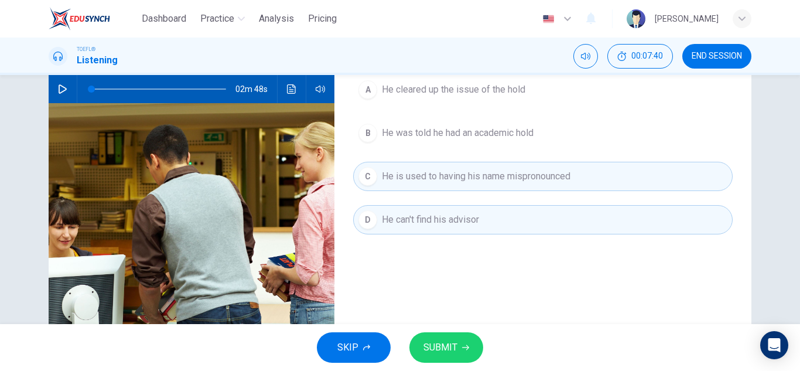
scroll to position [0, 0]
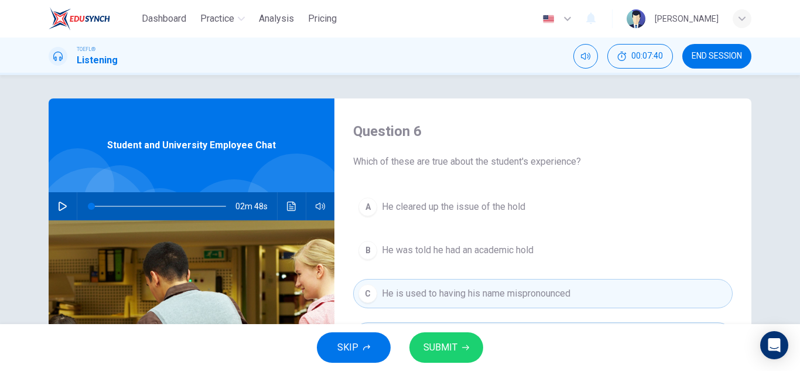
click at [431, 204] on span "He cleared up the issue of the hold" at bounding box center [453, 207] width 143 height 14
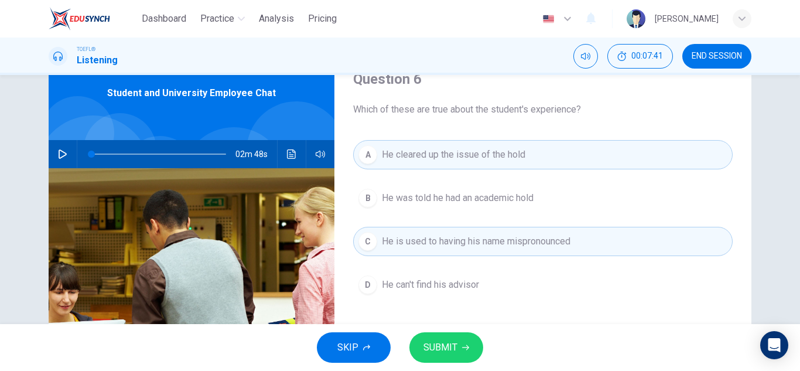
scroll to position [117, 0]
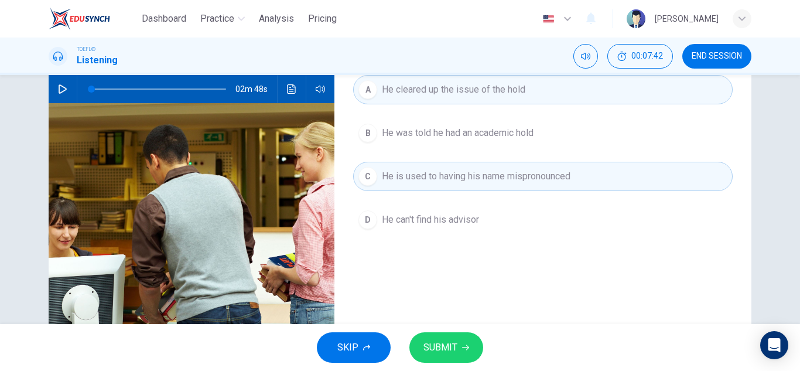
click at [453, 173] on span "He is used to having his name mispronounced" at bounding box center [476, 176] width 188 height 14
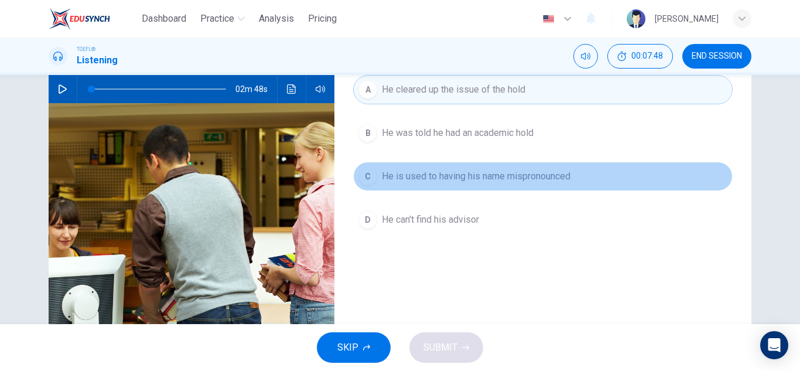
click at [495, 176] on span "He is used to having his name mispronounced" at bounding box center [476, 176] width 188 height 14
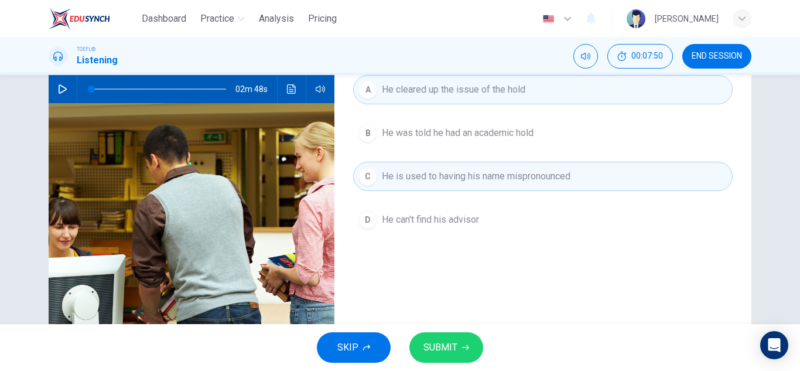
click at [450, 348] on span "SUBMIT" at bounding box center [440, 347] width 34 height 16
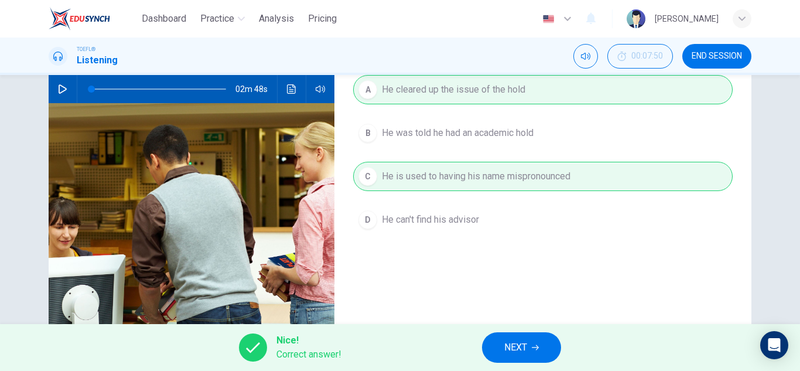
click at [516, 345] on span "NEXT" at bounding box center [515, 347] width 23 height 16
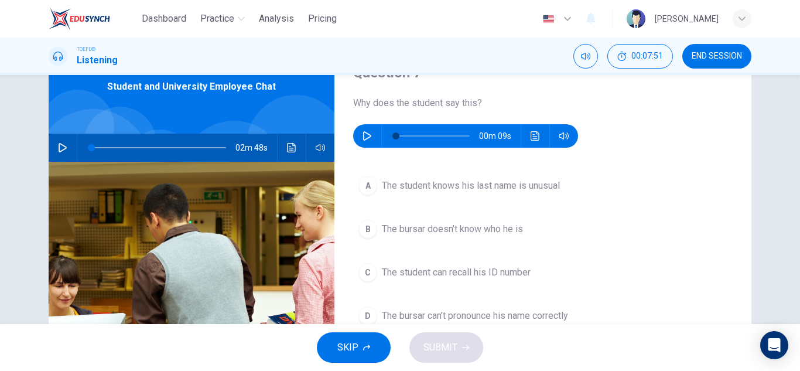
scroll to position [0, 0]
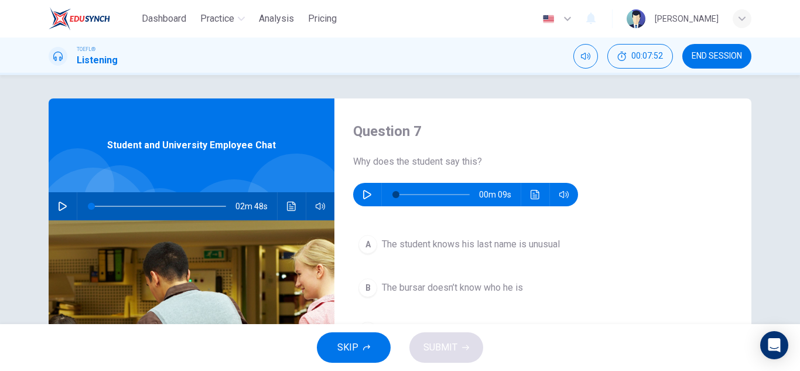
click at [362, 195] on icon "button" at bounding box center [366, 194] width 9 height 9
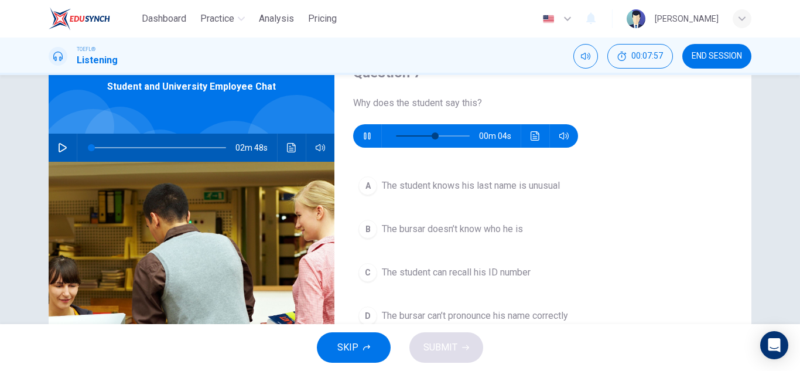
scroll to position [117, 0]
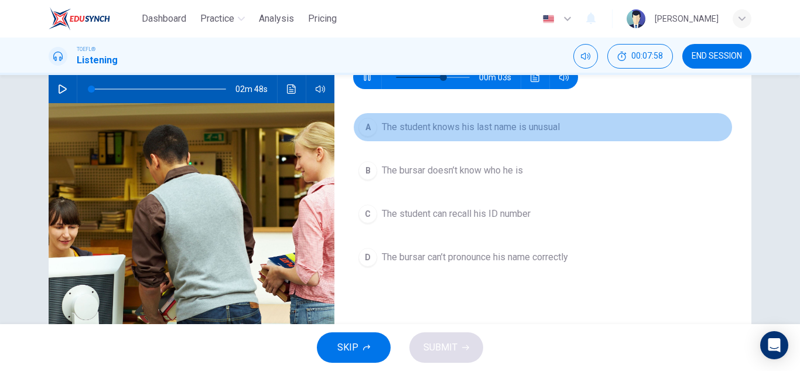
click at [466, 128] on span "The student knows his last name is unusual" at bounding box center [471, 127] width 178 height 14
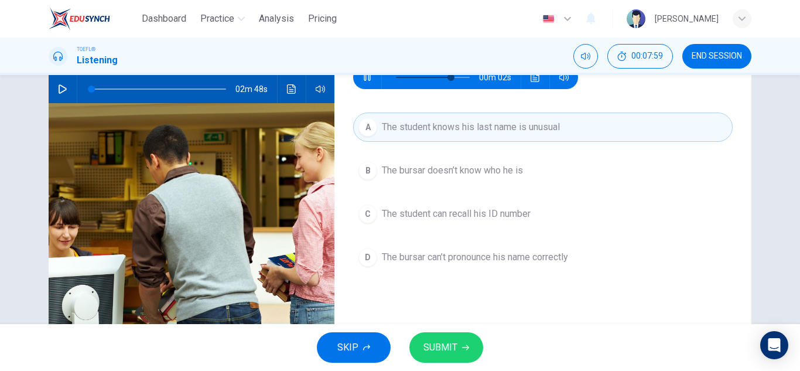
click at [366, 79] on icon "button" at bounding box center [366, 77] width 9 height 9
click at [461, 351] on button "SUBMIT" at bounding box center [446, 347] width 74 height 30
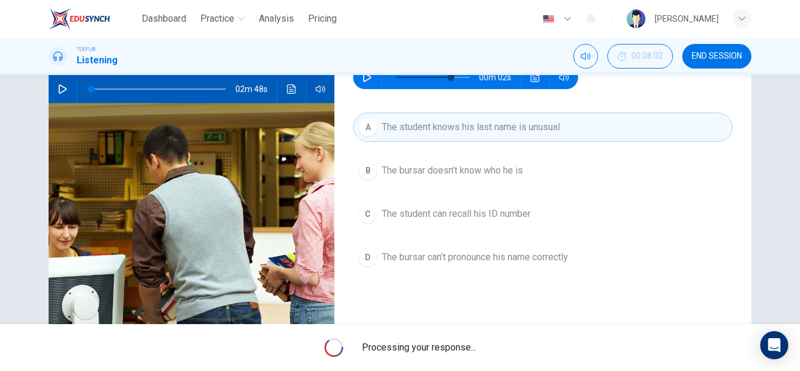
type input "75"
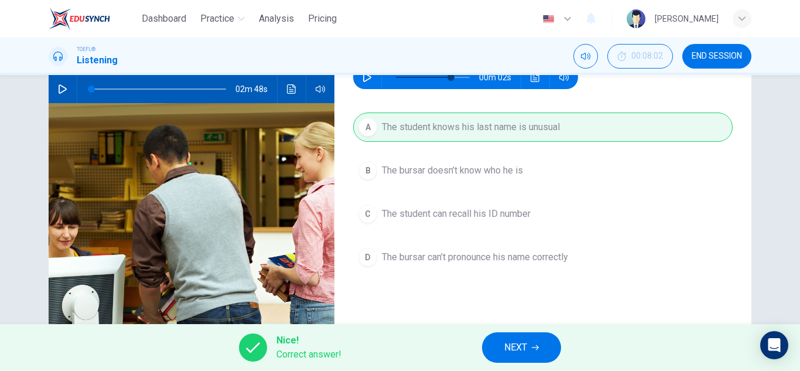
click at [520, 356] on button "NEXT" at bounding box center [521, 347] width 79 height 30
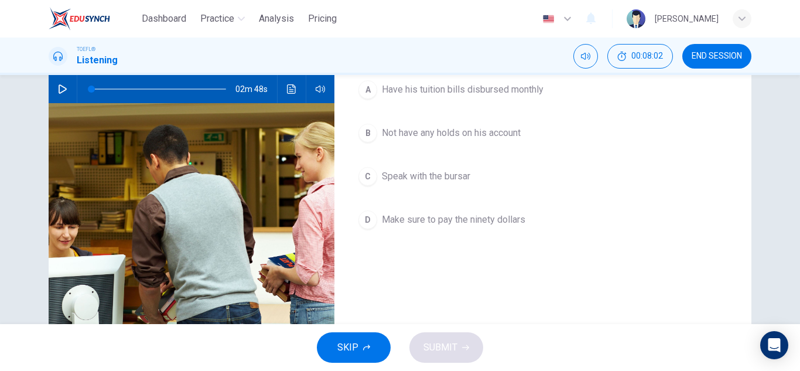
scroll to position [59, 0]
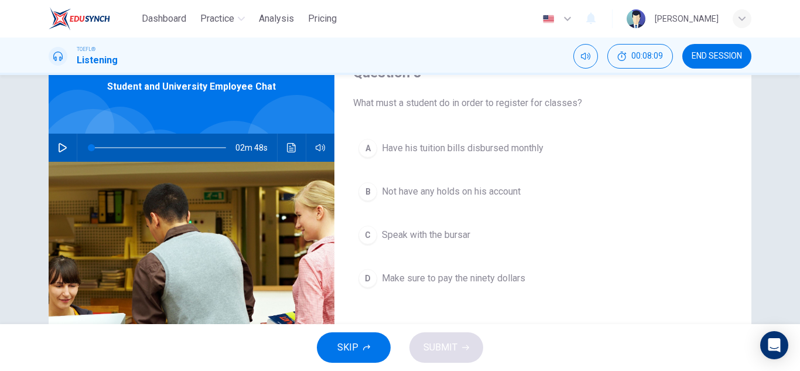
click at [475, 188] on span "Not have any holds on his account" at bounding box center [451, 191] width 139 height 14
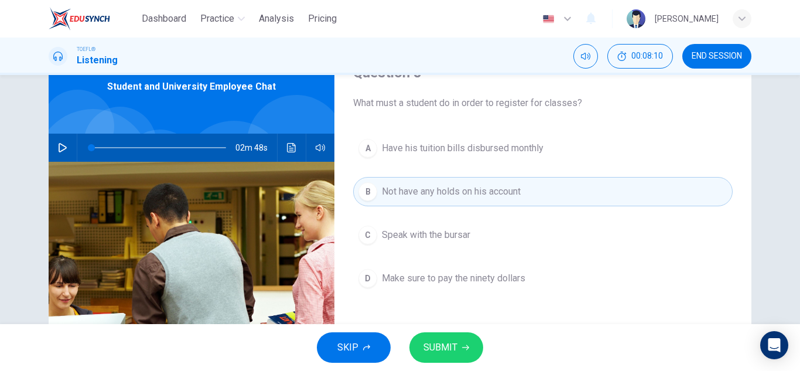
click at [459, 339] on button "SUBMIT" at bounding box center [446, 347] width 74 height 30
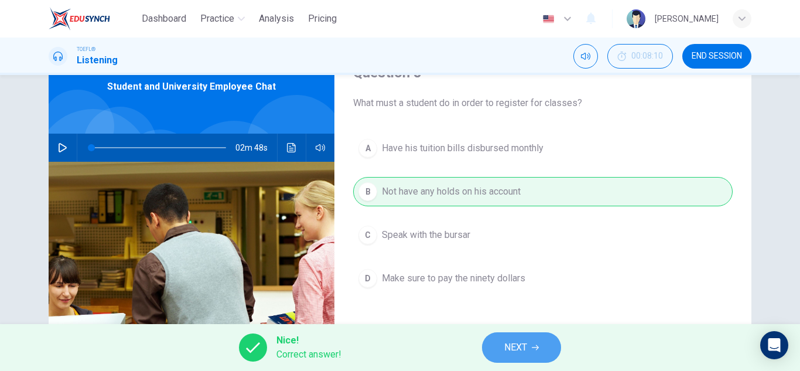
click at [526, 346] on span "NEXT" at bounding box center [515, 347] width 23 height 16
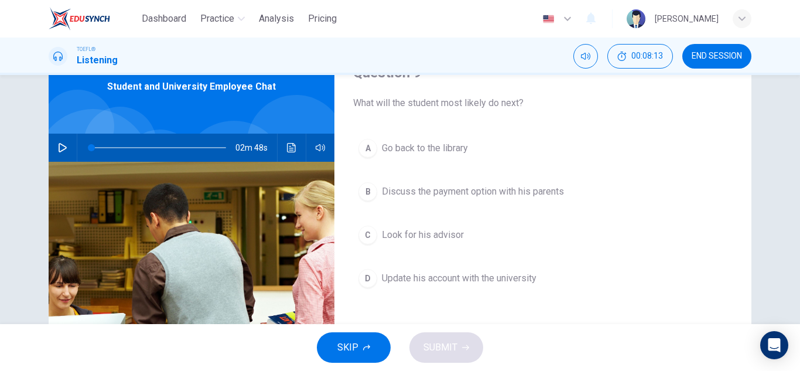
click at [441, 237] on span "Look for his advisor" at bounding box center [423, 235] width 82 height 14
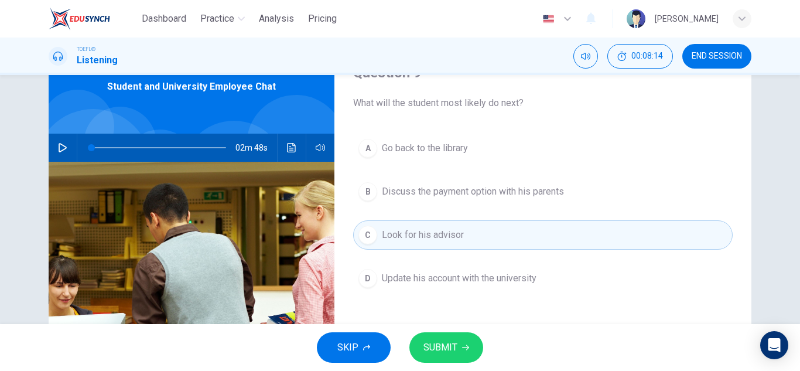
click at [468, 350] on icon "button" at bounding box center [465, 347] width 7 height 7
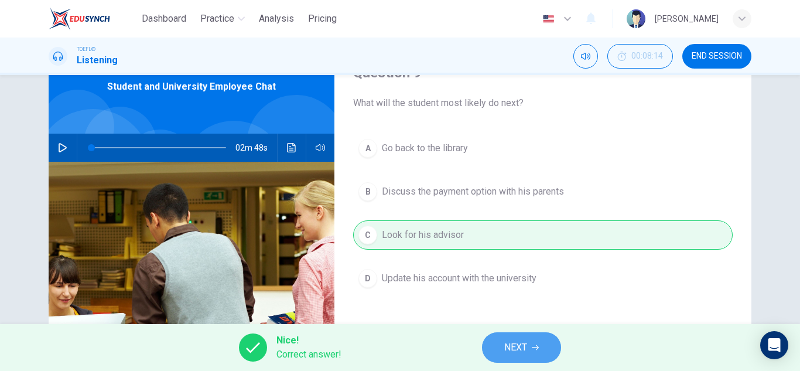
click at [522, 349] on span "NEXT" at bounding box center [515, 347] width 23 height 16
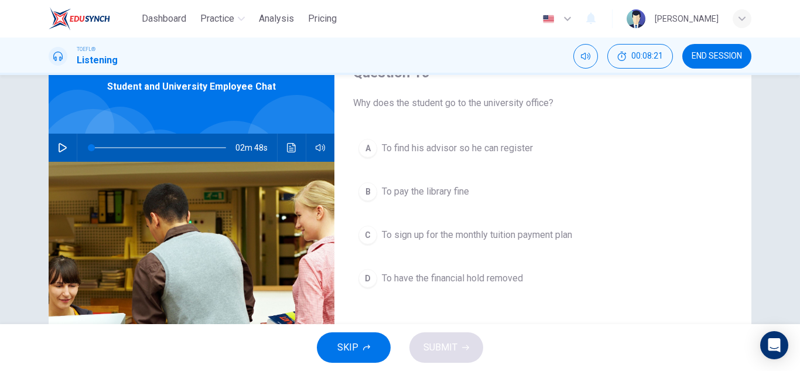
click at [483, 283] on span "To have the financial hold removed" at bounding box center [452, 278] width 141 height 14
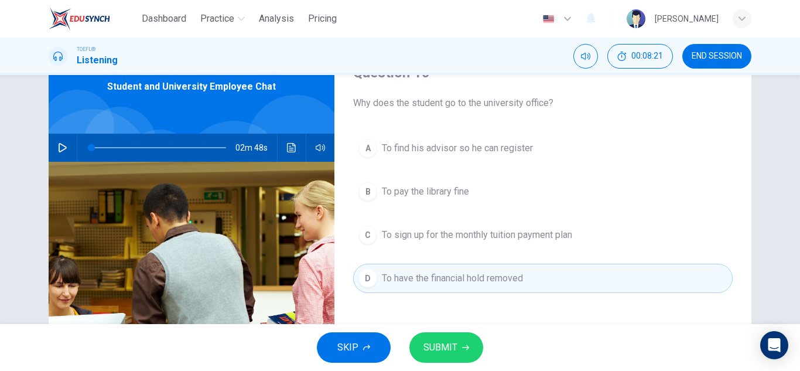
click at [460, 337] on button "SUBMIT" at bounding box center [446, 347] width 74 height 30
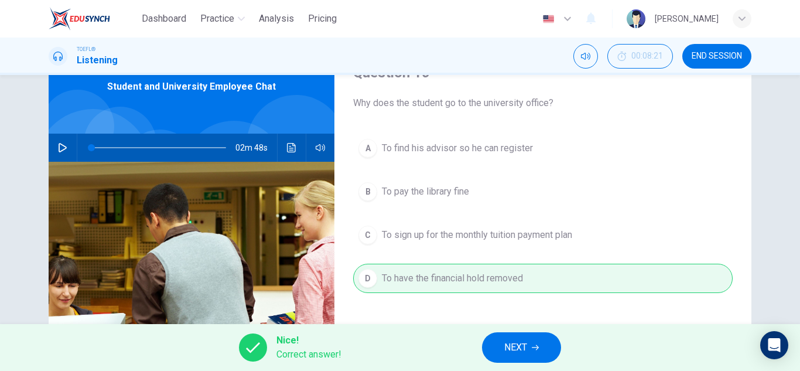
click at [521, 347] on span "NEXT" at bounding box center [515, 347] width 23 height 16
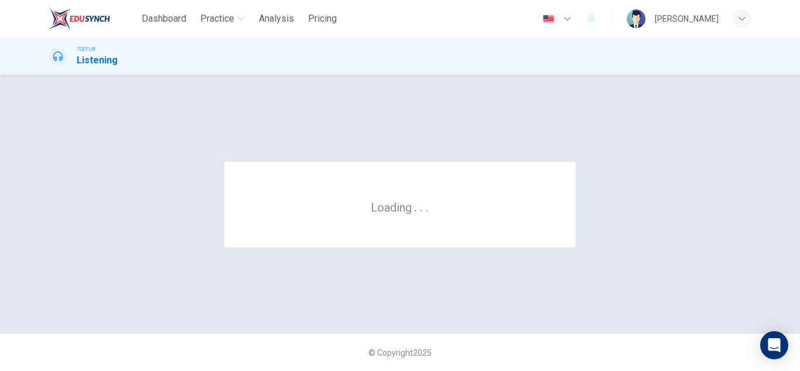
scroll to position [0, 0]
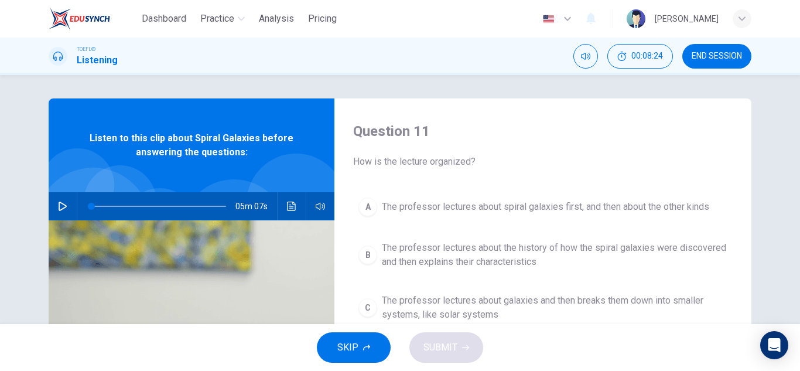
click at [81, 24] on img at bounding box center [79, 18] width 61 height 23
